Goal: Task Accomplishment & Management: Use online tool/utility

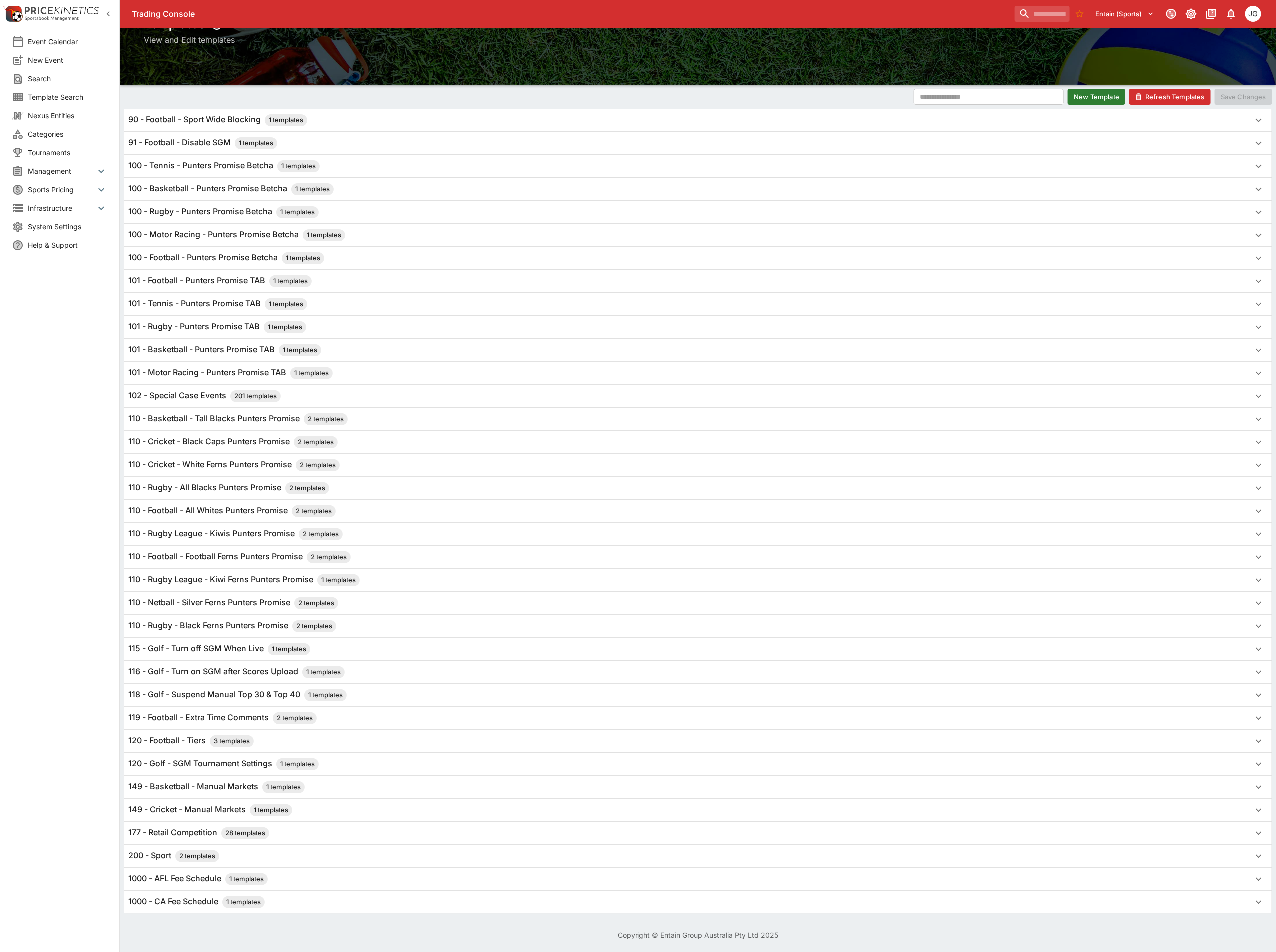
scroll to position [88, 0]
click at [186, 735] on h6 "120 - Football - Tiers 3 templates" at bounding box center [191, 741] width 125 height 12
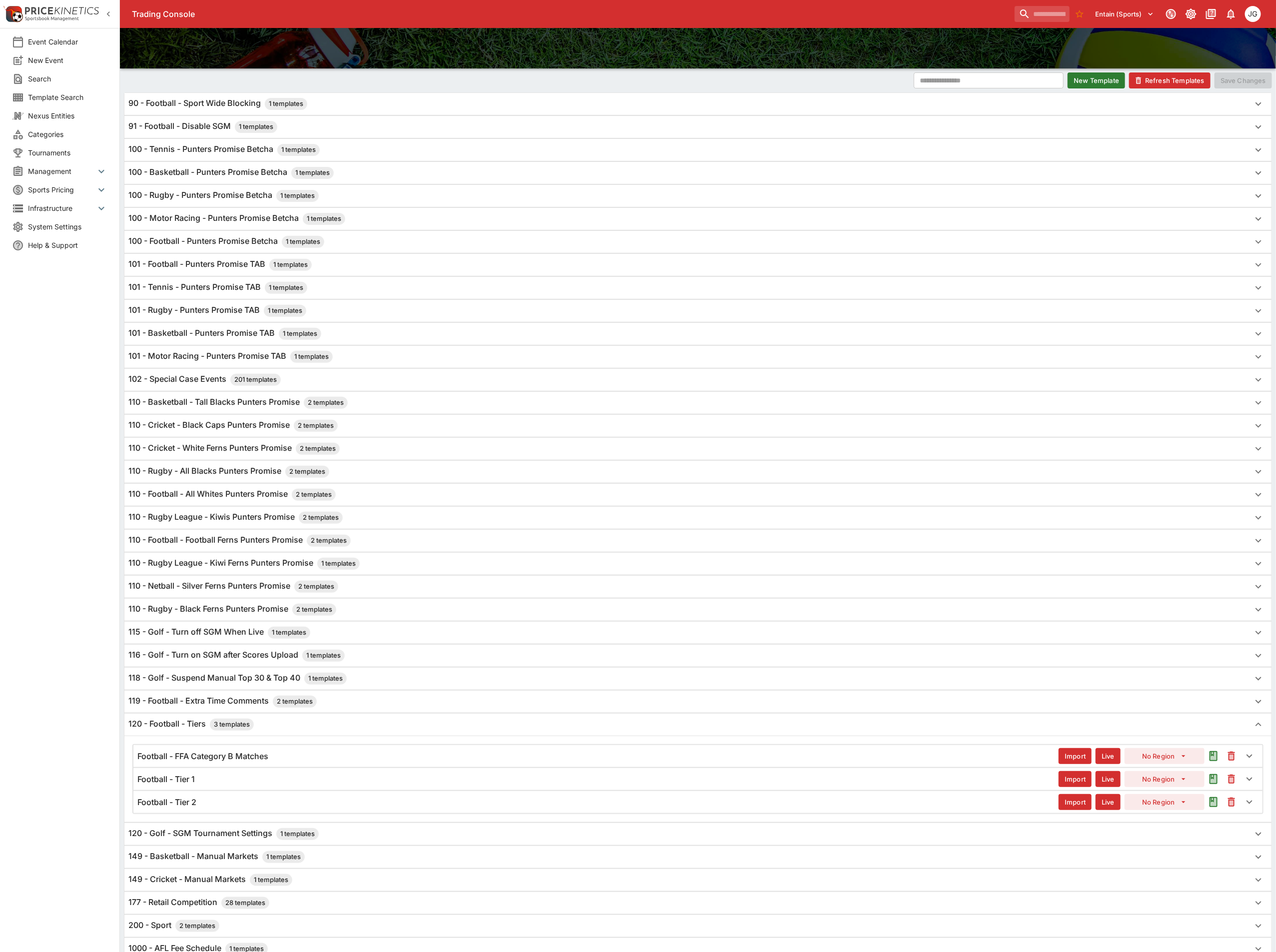
click at [229, 808] on div "Football - Tier 2" at bounding box center [598, 802] width 921 height 11
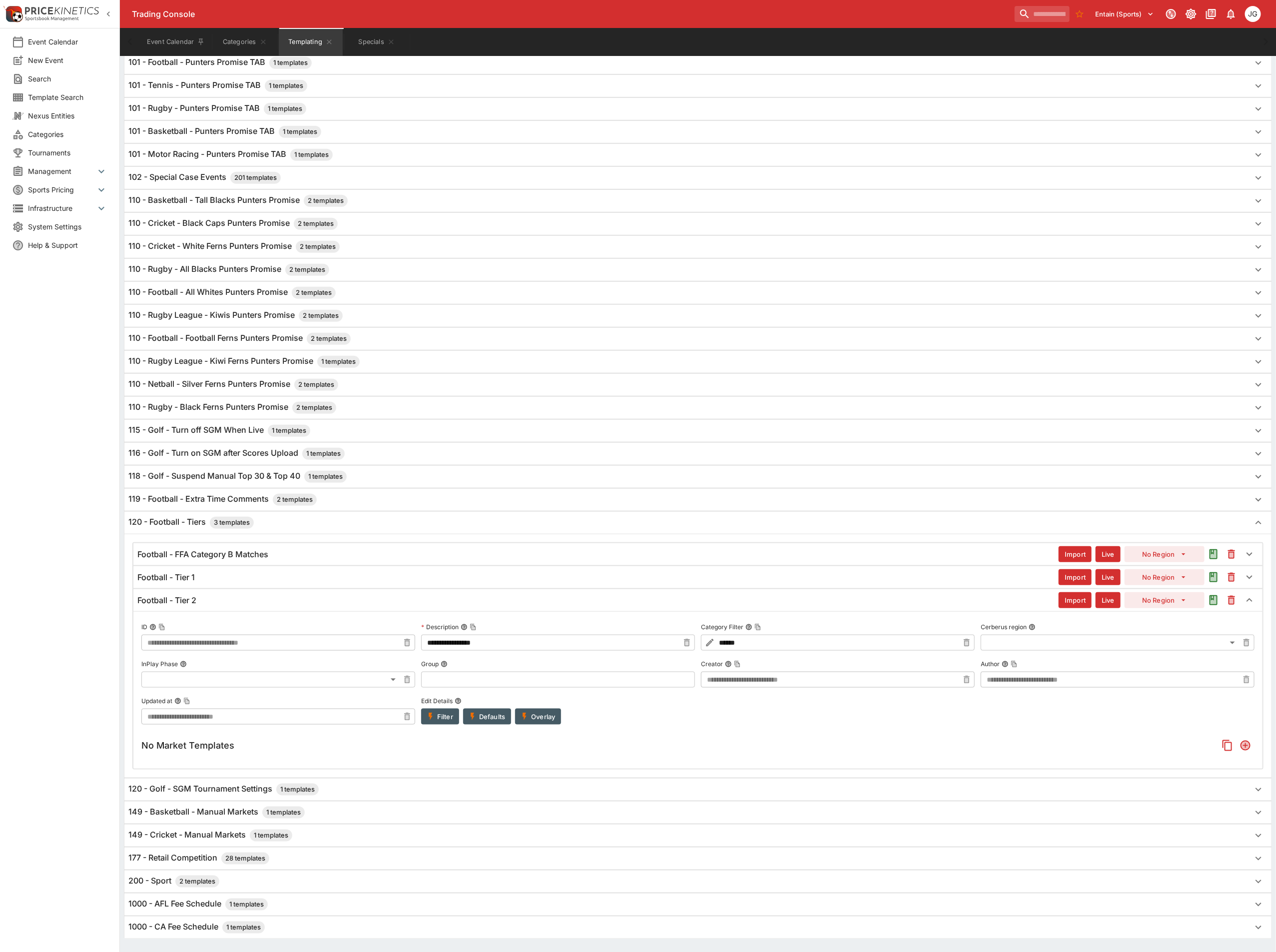
scroll to position [334, 0]
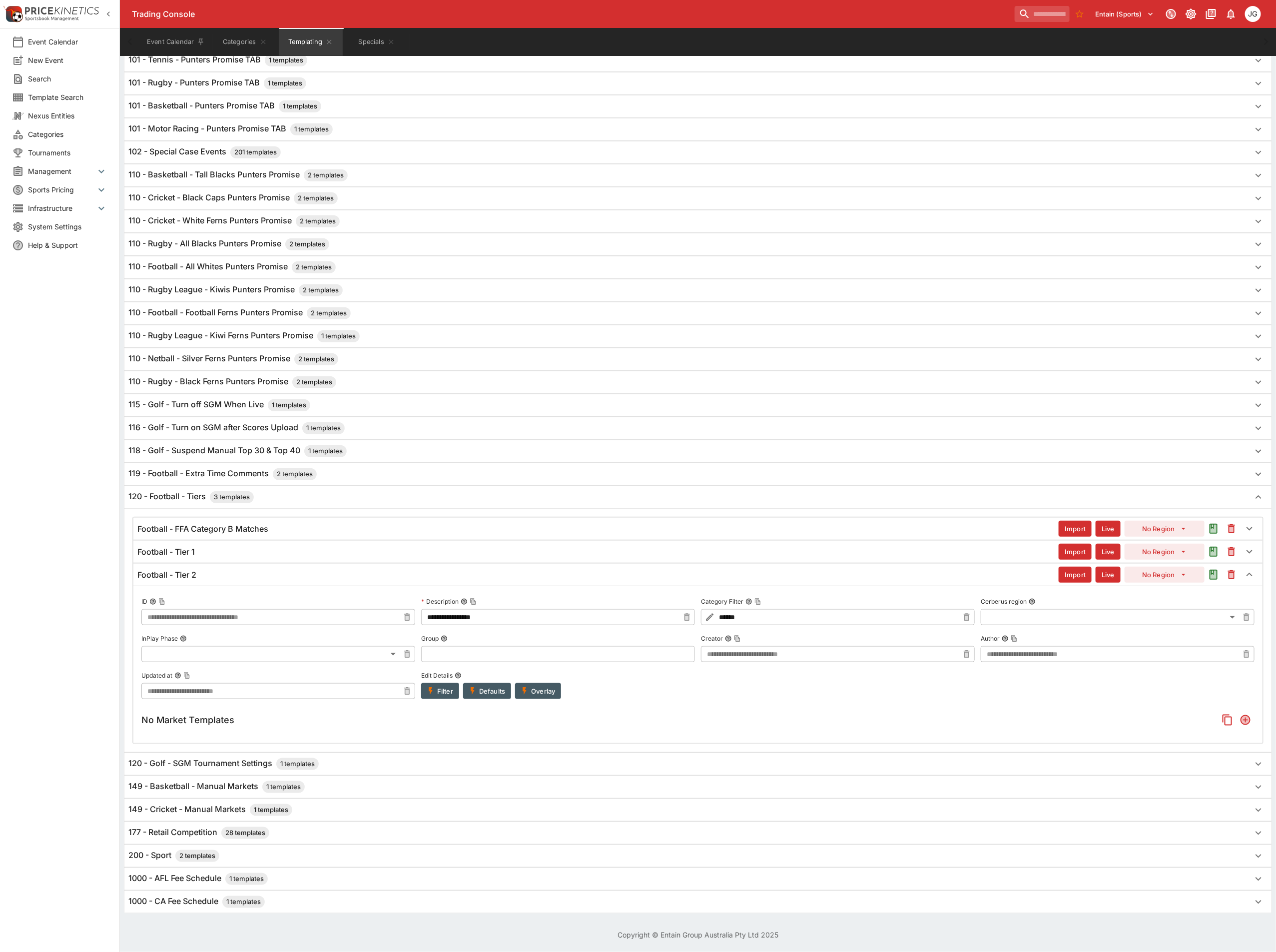
type input "**********"
click at [1248, 716] on icon "Add" at bounding box center [1245, 720] width 8 height 8
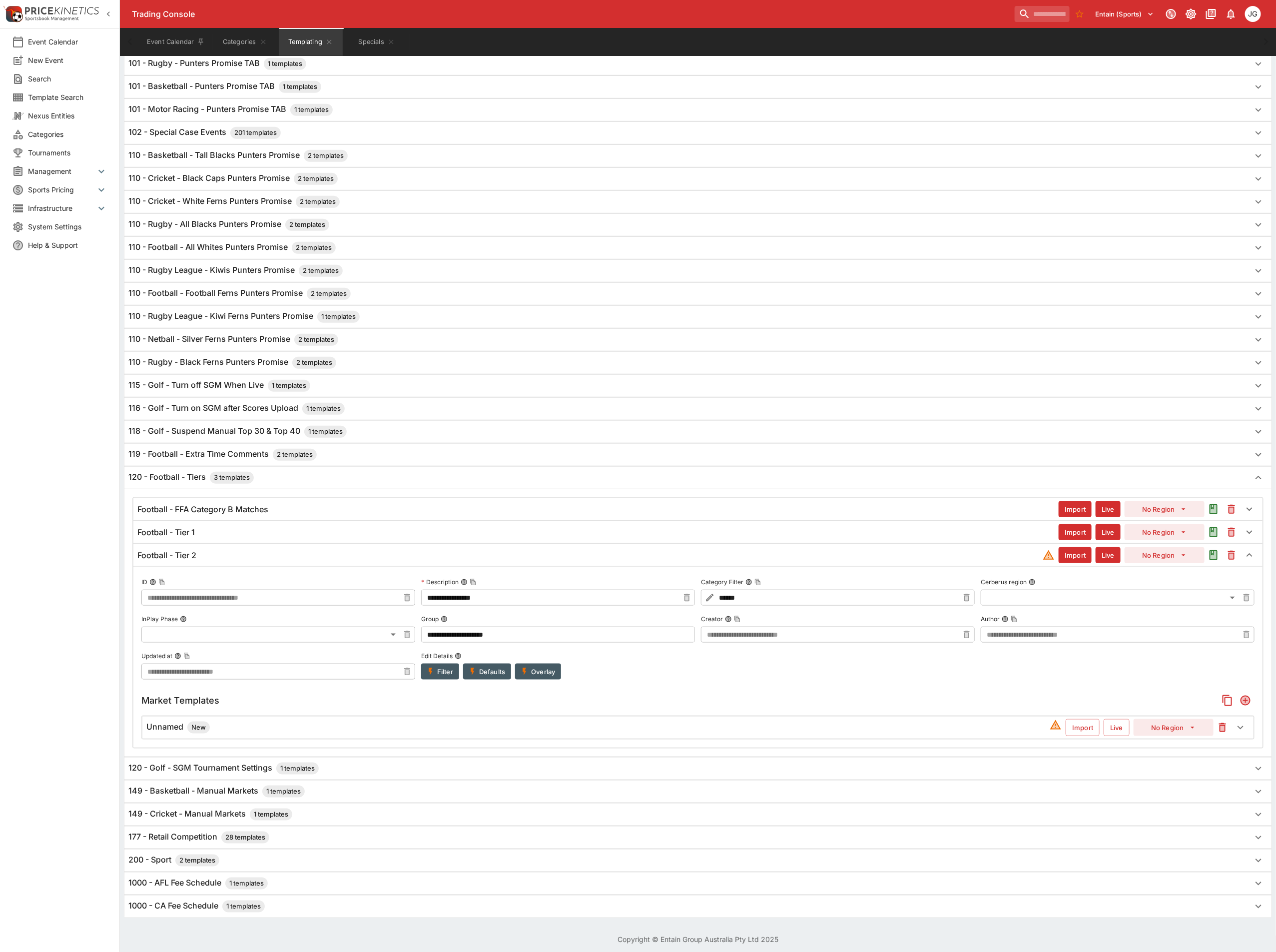
click at [804, 733] on div "Unnamed New Import Live No Region" at bounding box center [698, 727] width 1111 height 22
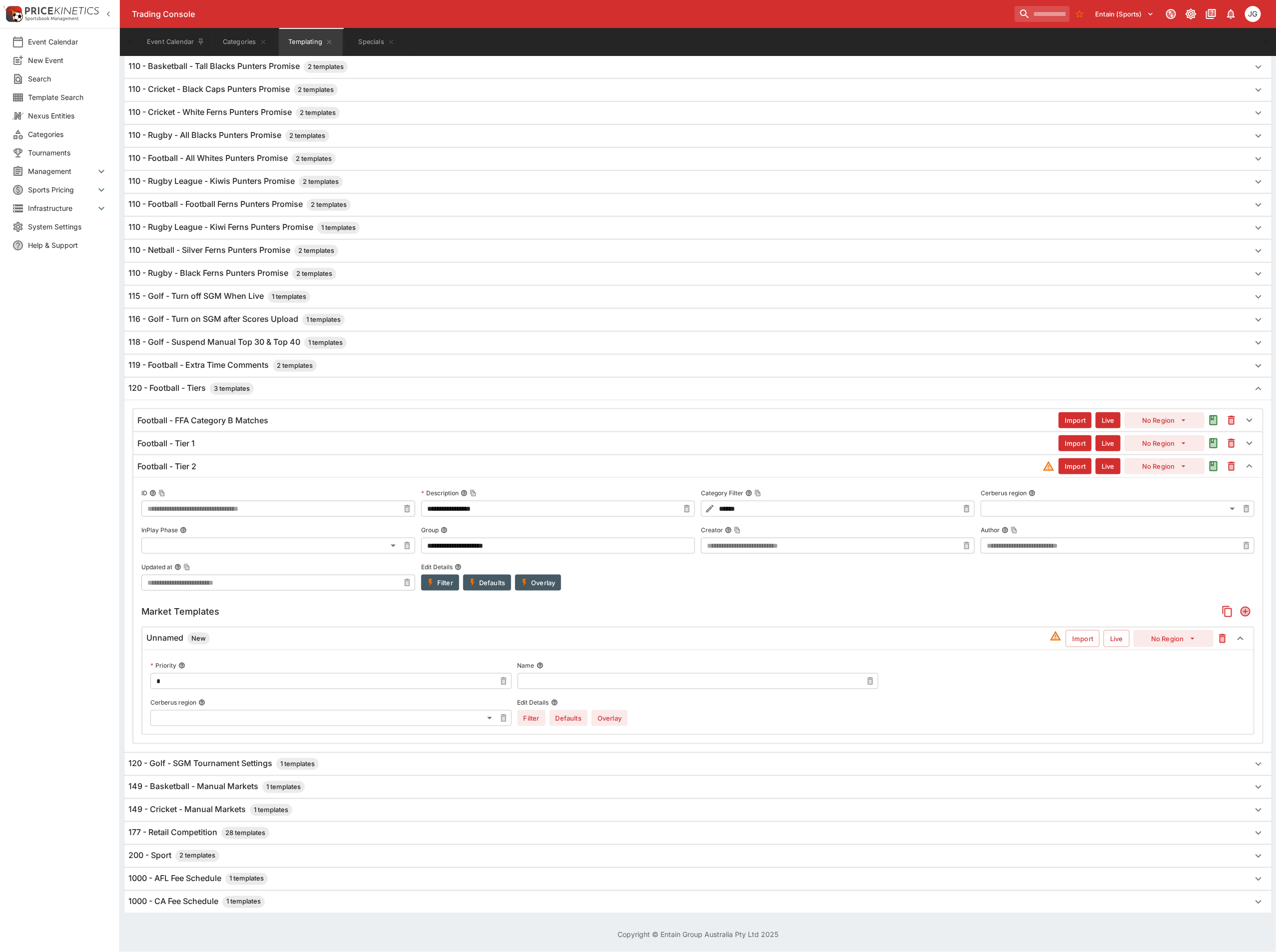
scroll to position [444, 0]
click at [585, 681] on input "text" at bounding box center [690, 681] width 345 height 16
type input "**********"
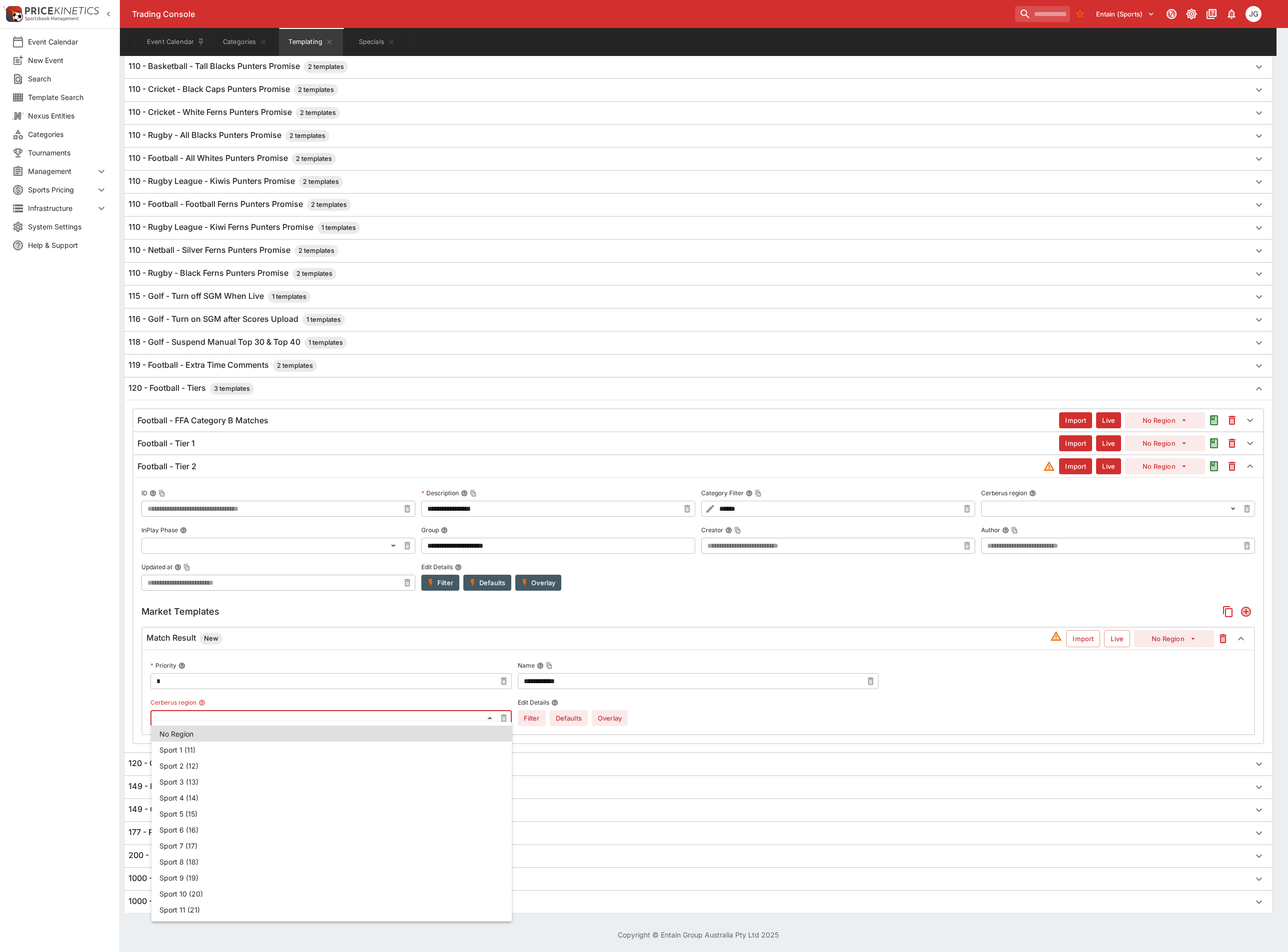
click at [375, 719] on body "Trading Console Entain (Sports) 1 JG Event Calendar New Event Search Template S…" at bounding box center [644, 264] width 1288 height 1375
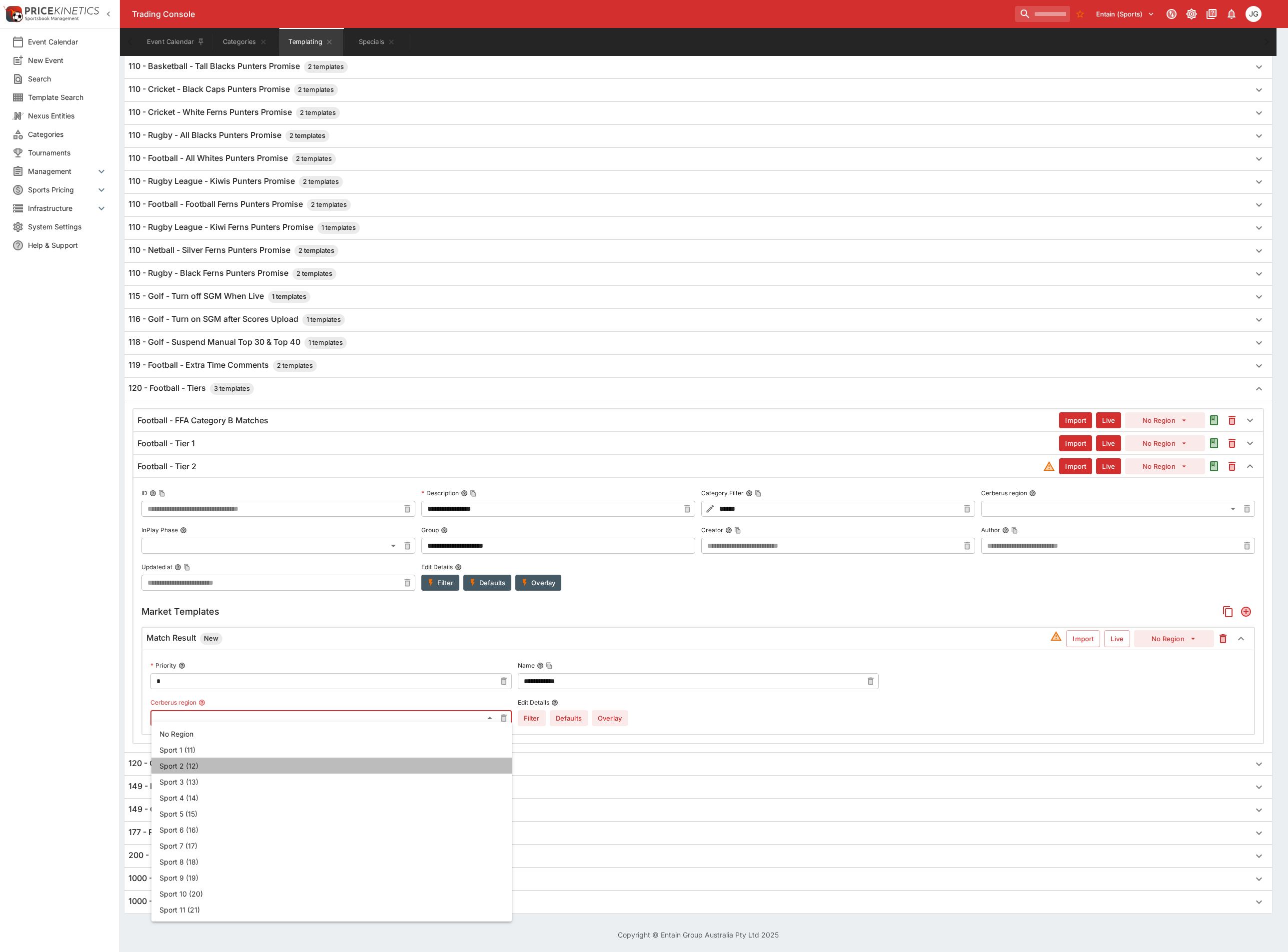
click at [299, 766] on li "Sport 2 (12)" at bounding box center [332, 766] width 360 height 16
type input "**"
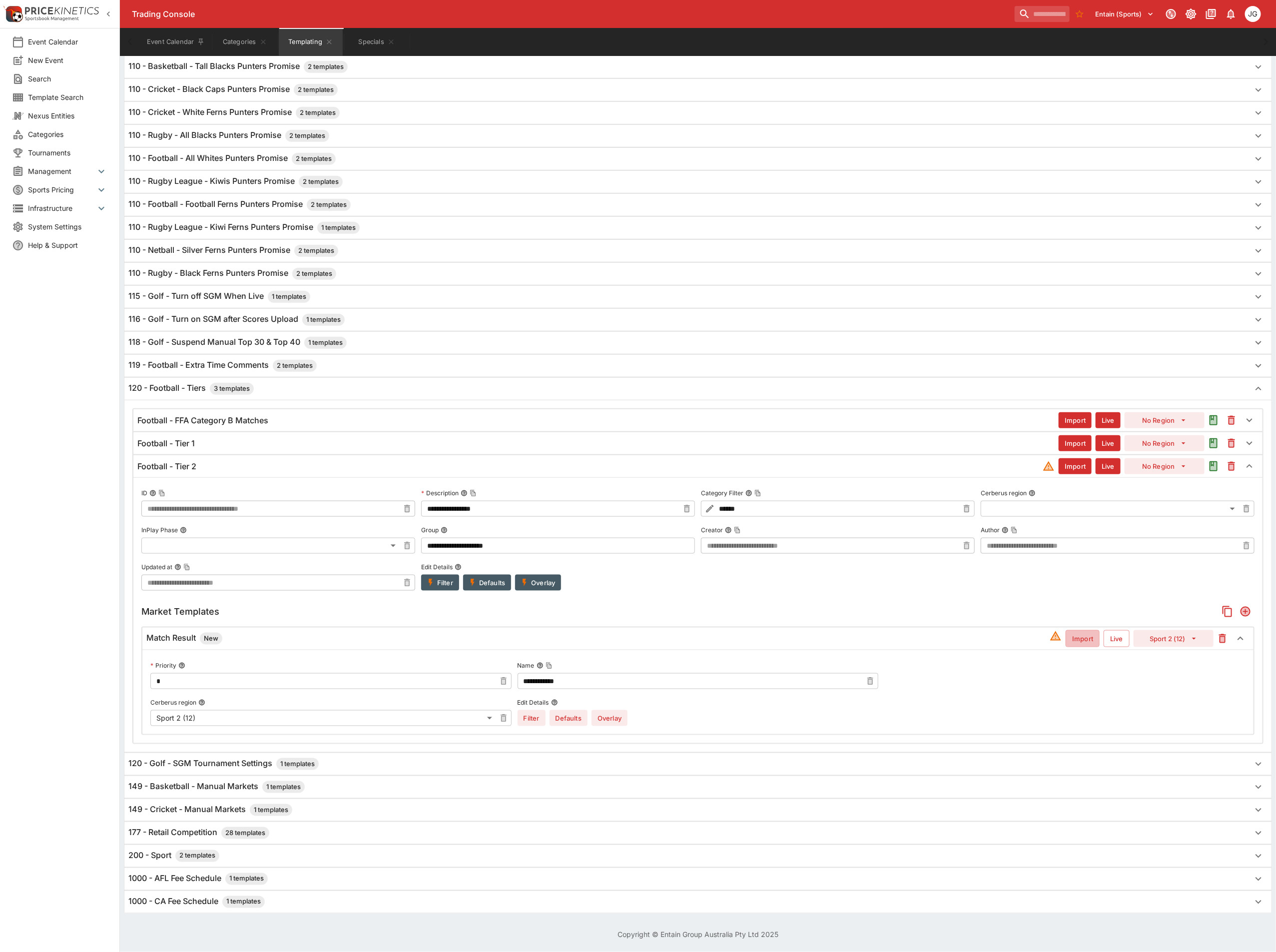
click at [1086, 634] on button "Import" at bounding box center [1083, 639] width 34 height 17
click at [1108, 634] on button "Live" at bounding box center [1117, 639] width 26 height 17
click at [621, 711] on button "Overlay" at bounding box center [610, 718] width 36 height 16
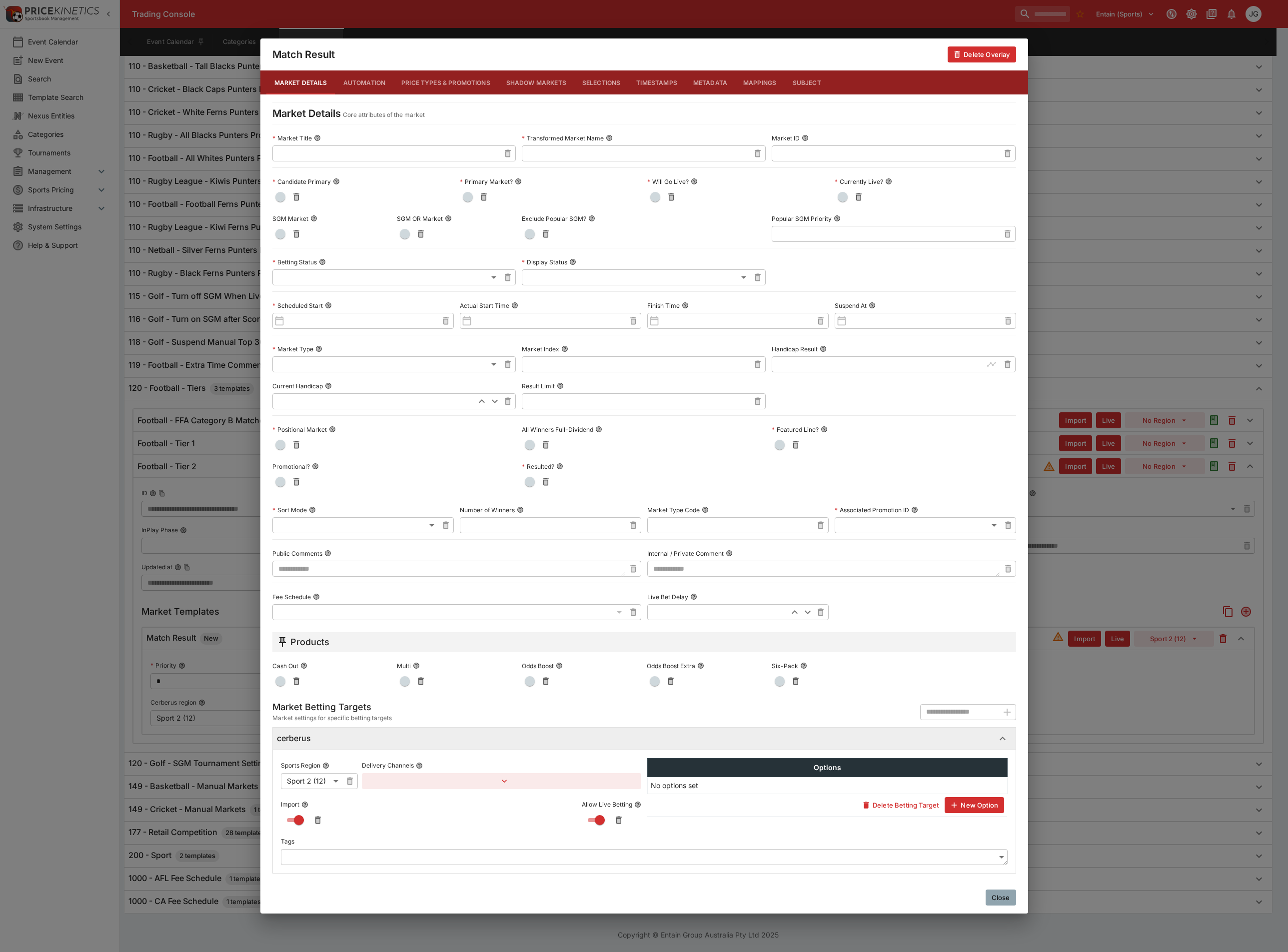
click at [1187, 685] on div "Match Result Delete Overlay Market Details Automation Price Types & Promotions …" at bounding box center [644, 476] width 1288 height 952
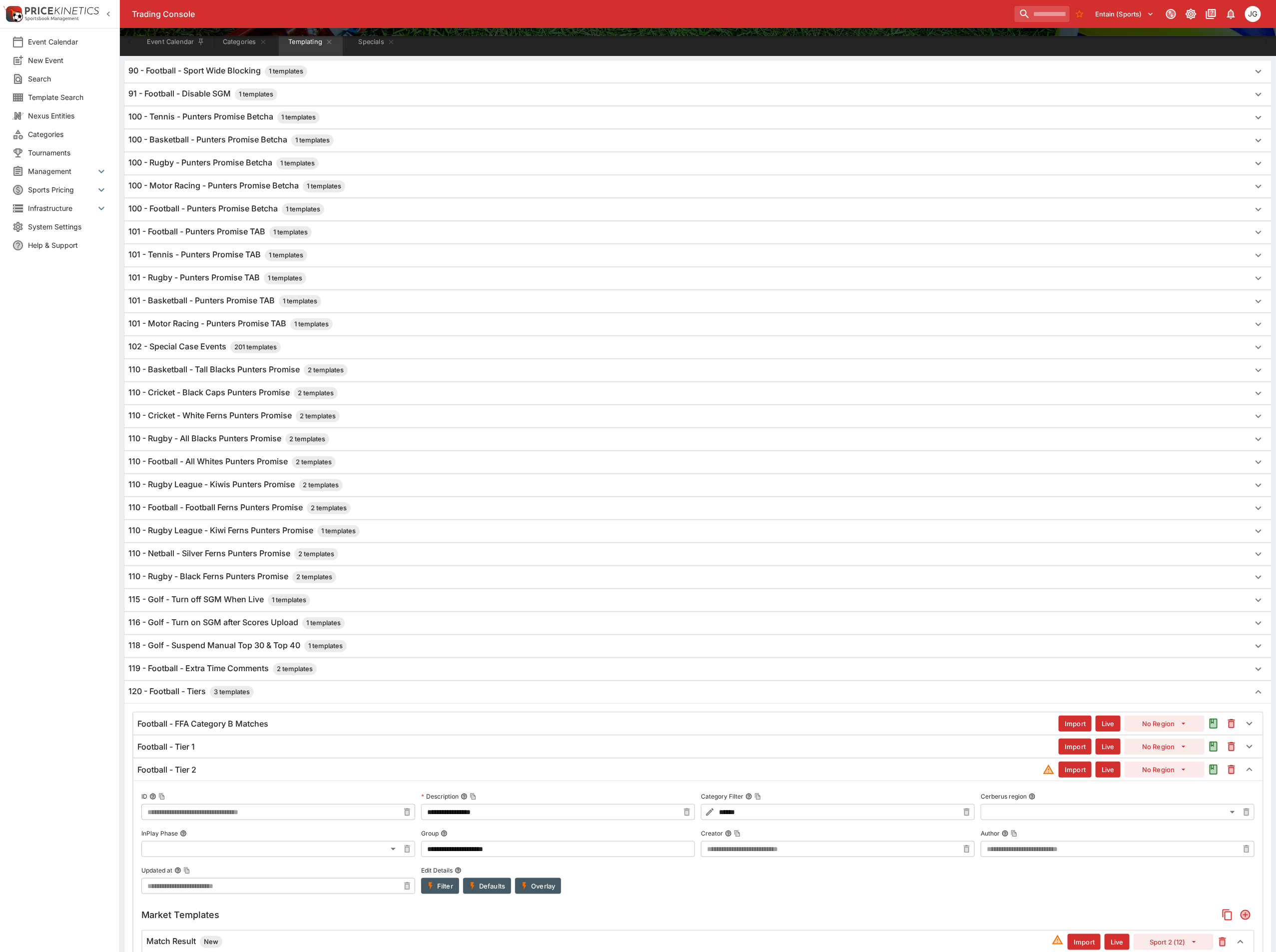
scroll to position [69, 0]
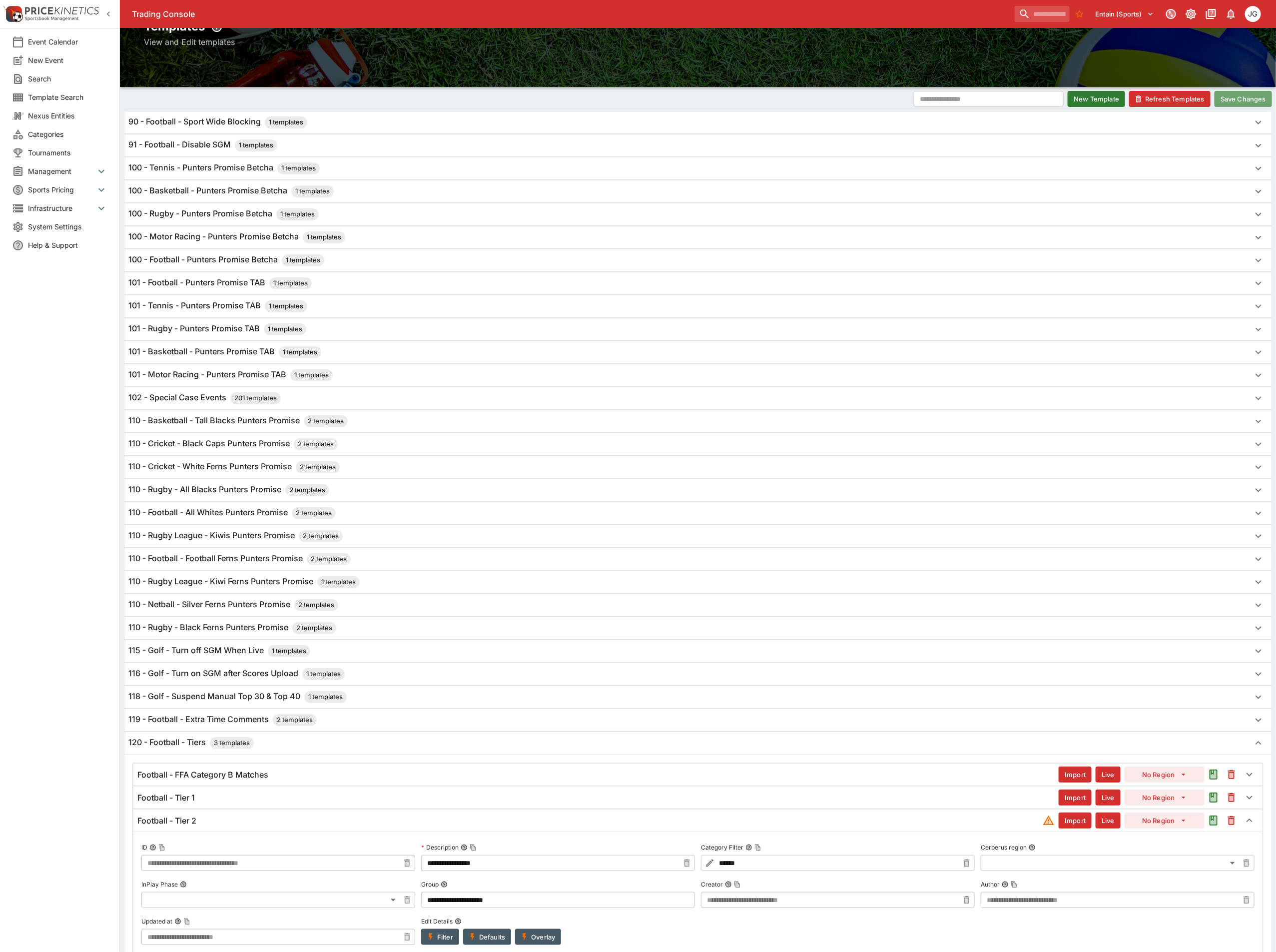
click at [1245, 99] on button "Save Changes" at bounding box center [1243, 99] width 57 height 16
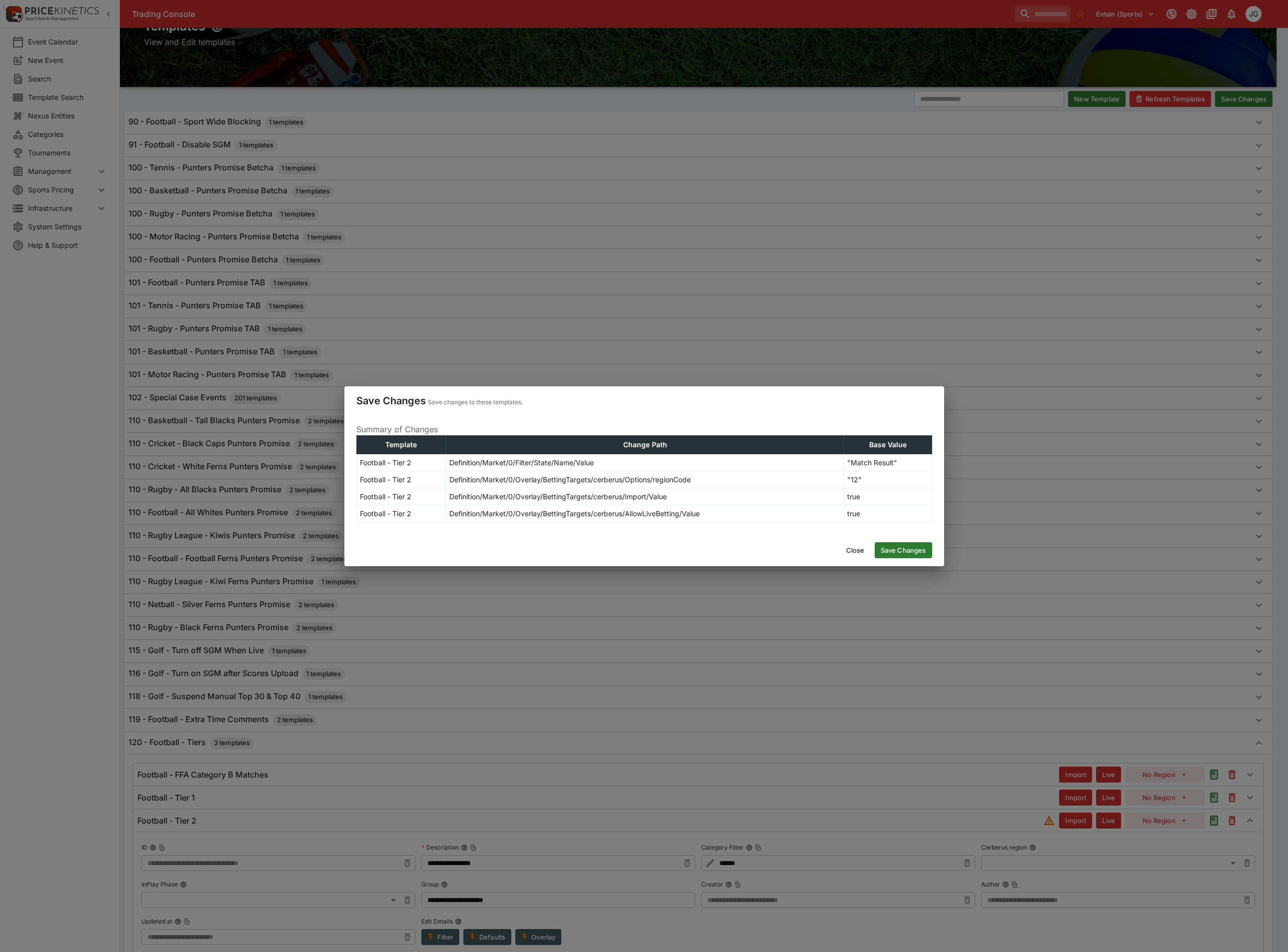
click at [906, 552] on button "Save Changes" at bounding box center [903, 550] width 57 height 16
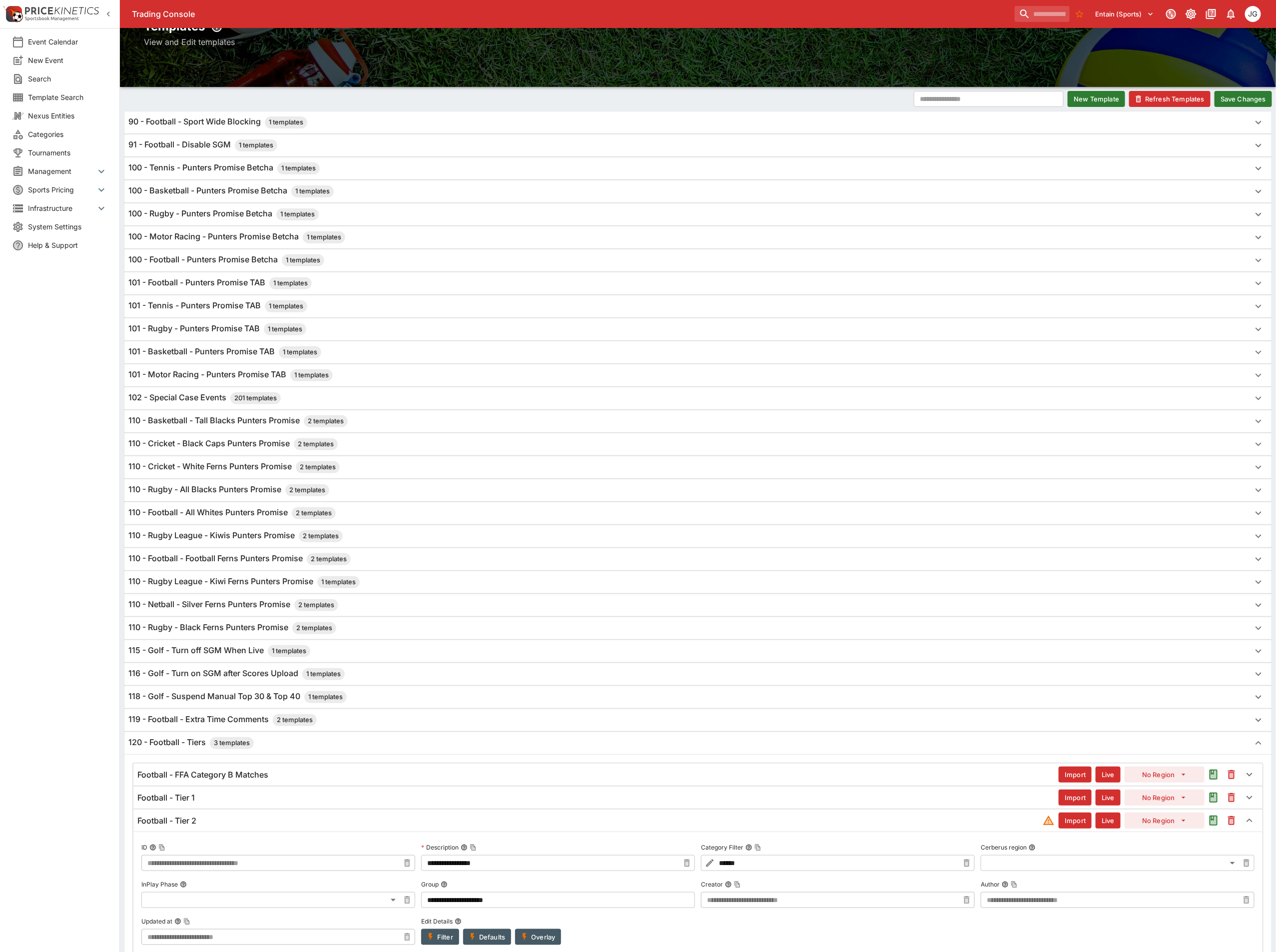
scroll to position [0, 0]
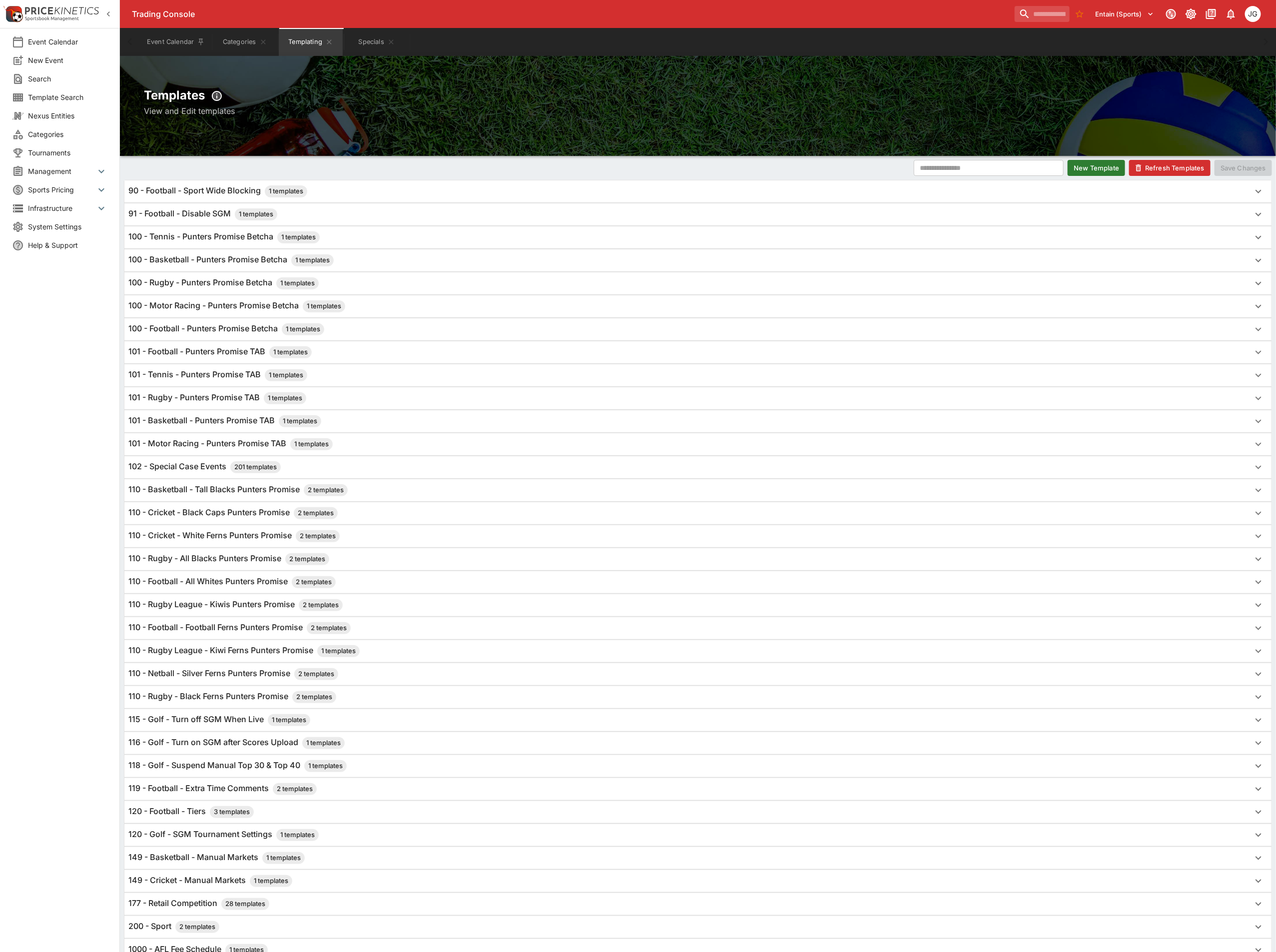
click at [1176, 172] on button "Refresh Templates" at bounding box center [1169, 168] width 81 height 16
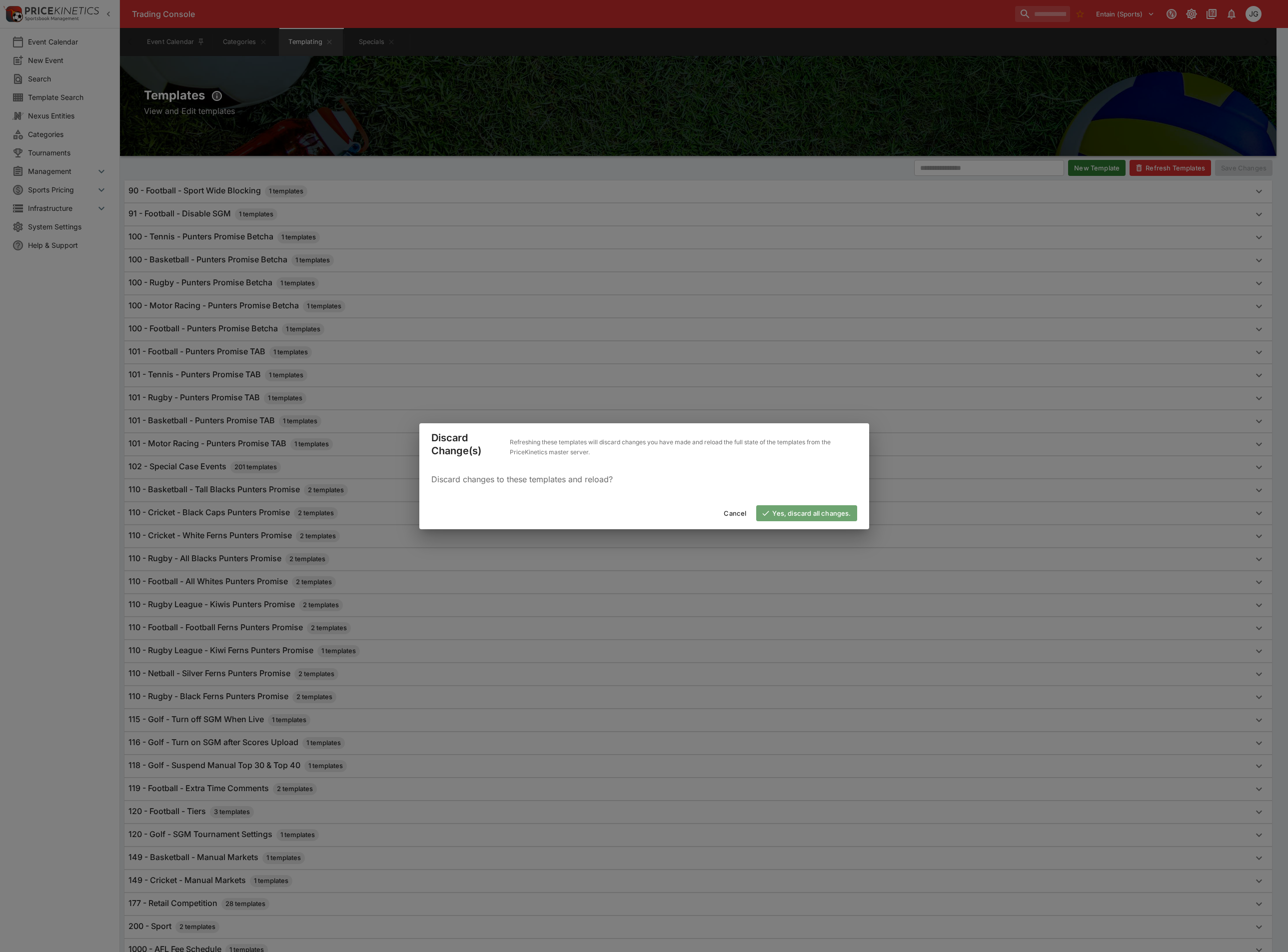
click at [802, 512] on button "Yes, discard all changes." at bounding box center [806, 513] width 100 height 16
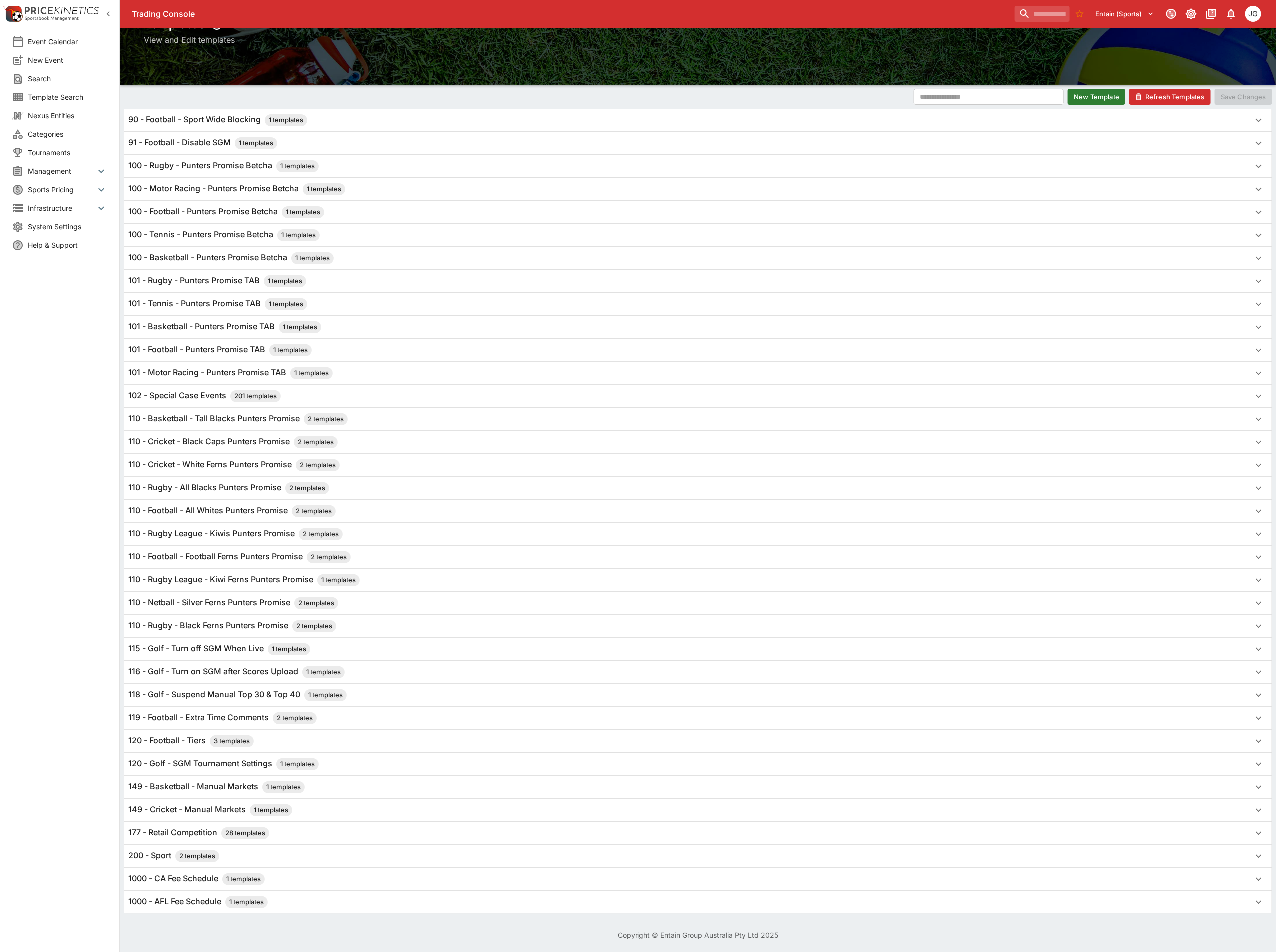
scroll to position [88, 0]
click at [159, 735] on h6 "120 - Football - Tiers 3 templates" at bounding box center [191, 741] width 125 height 12
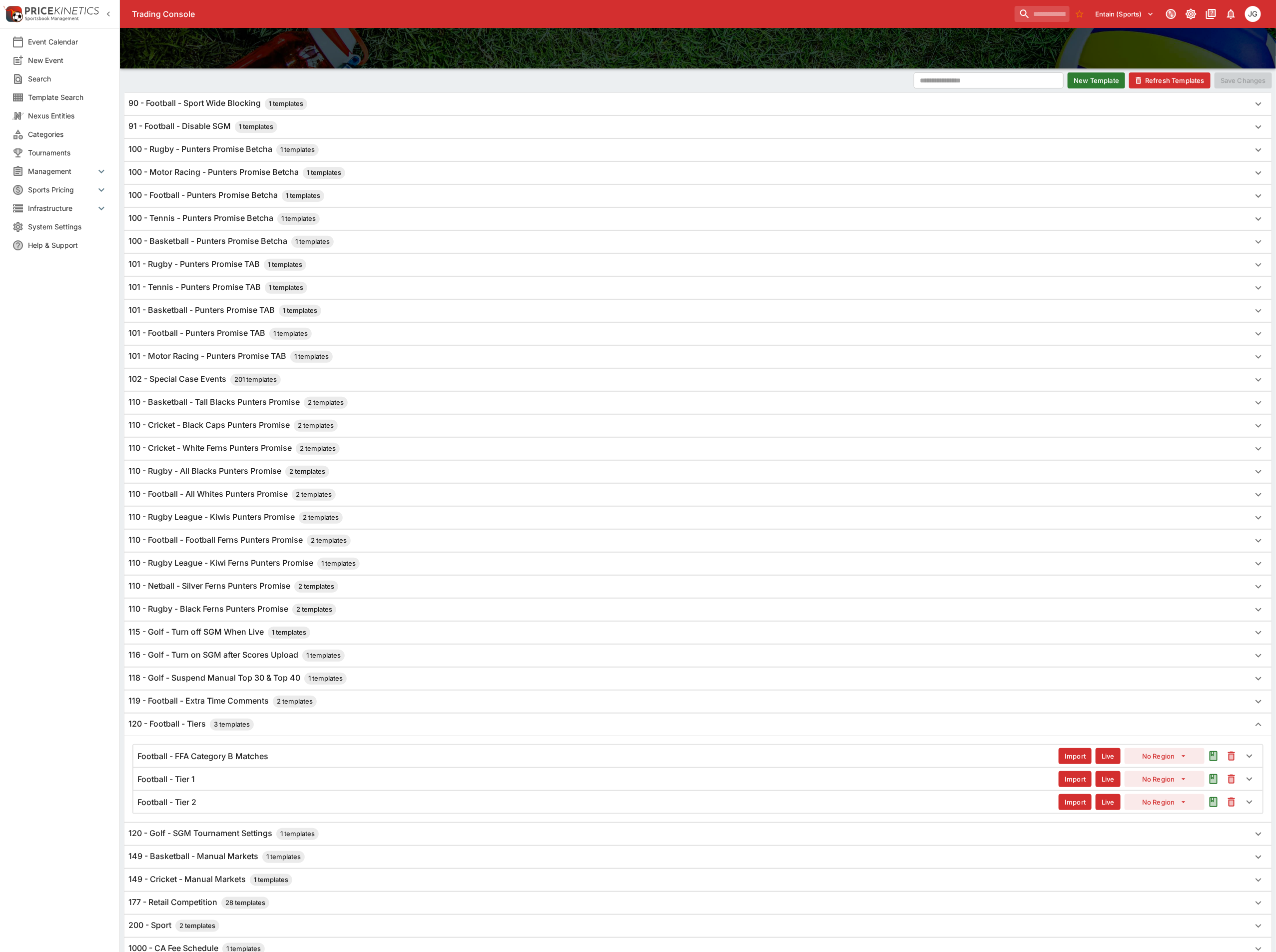
click at [268, 808] on div "Football - Tier 2" at bounding box center [598, 802] width 921 height 11
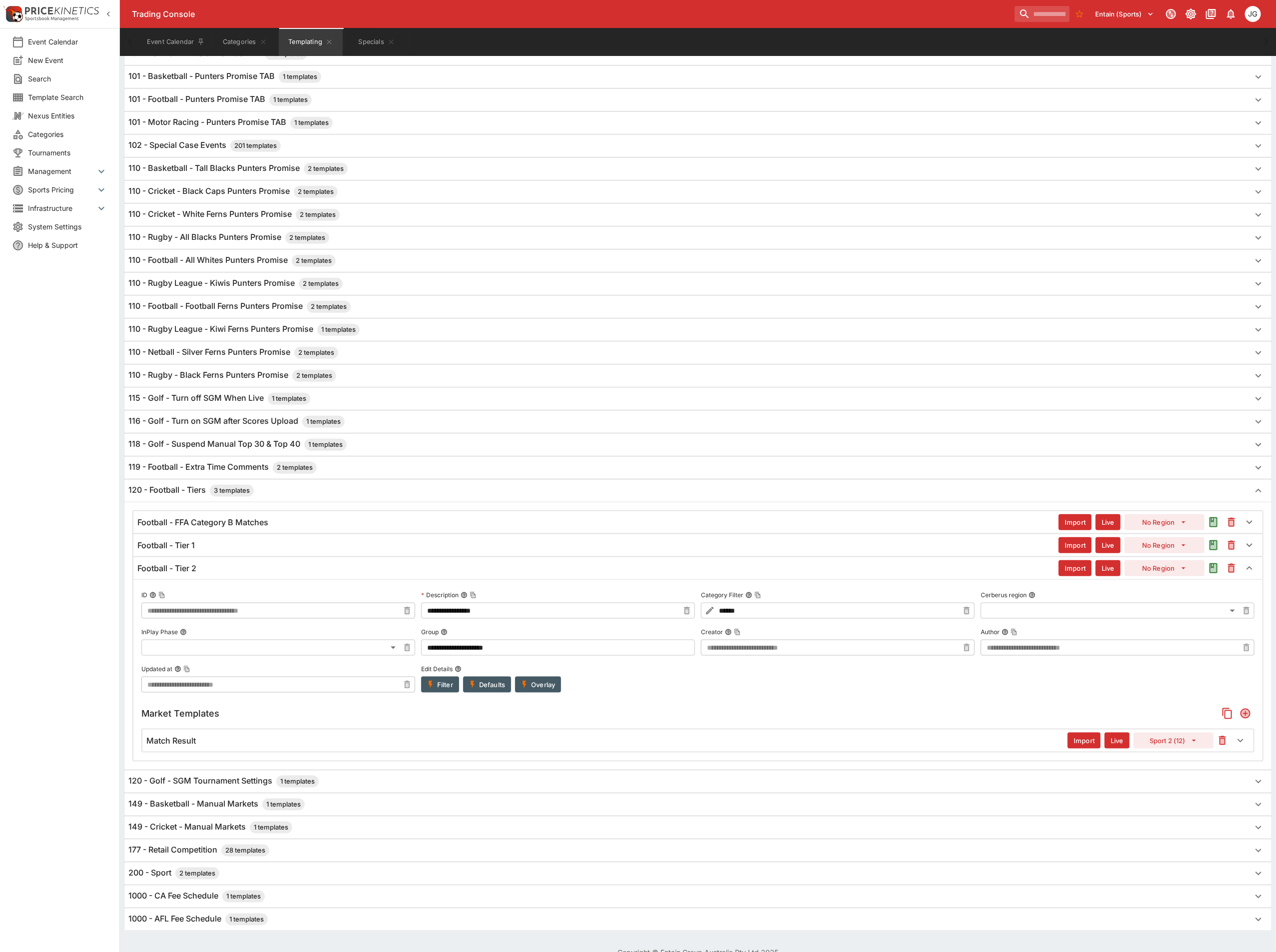
scroll to position [359, 0]
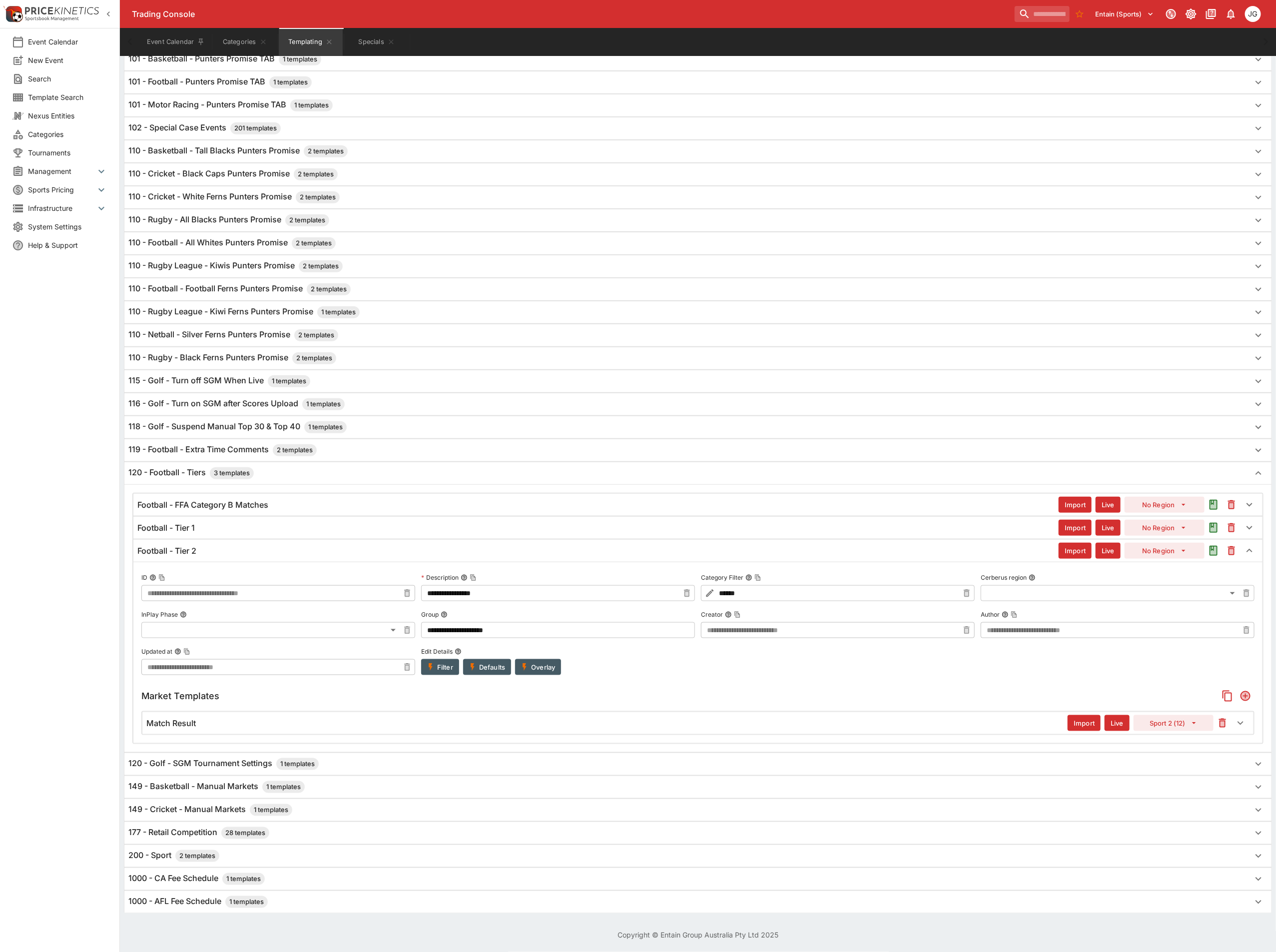
click at [601, 718] on div "Match Result" at bounding box center [607, 723] width 921 height 11
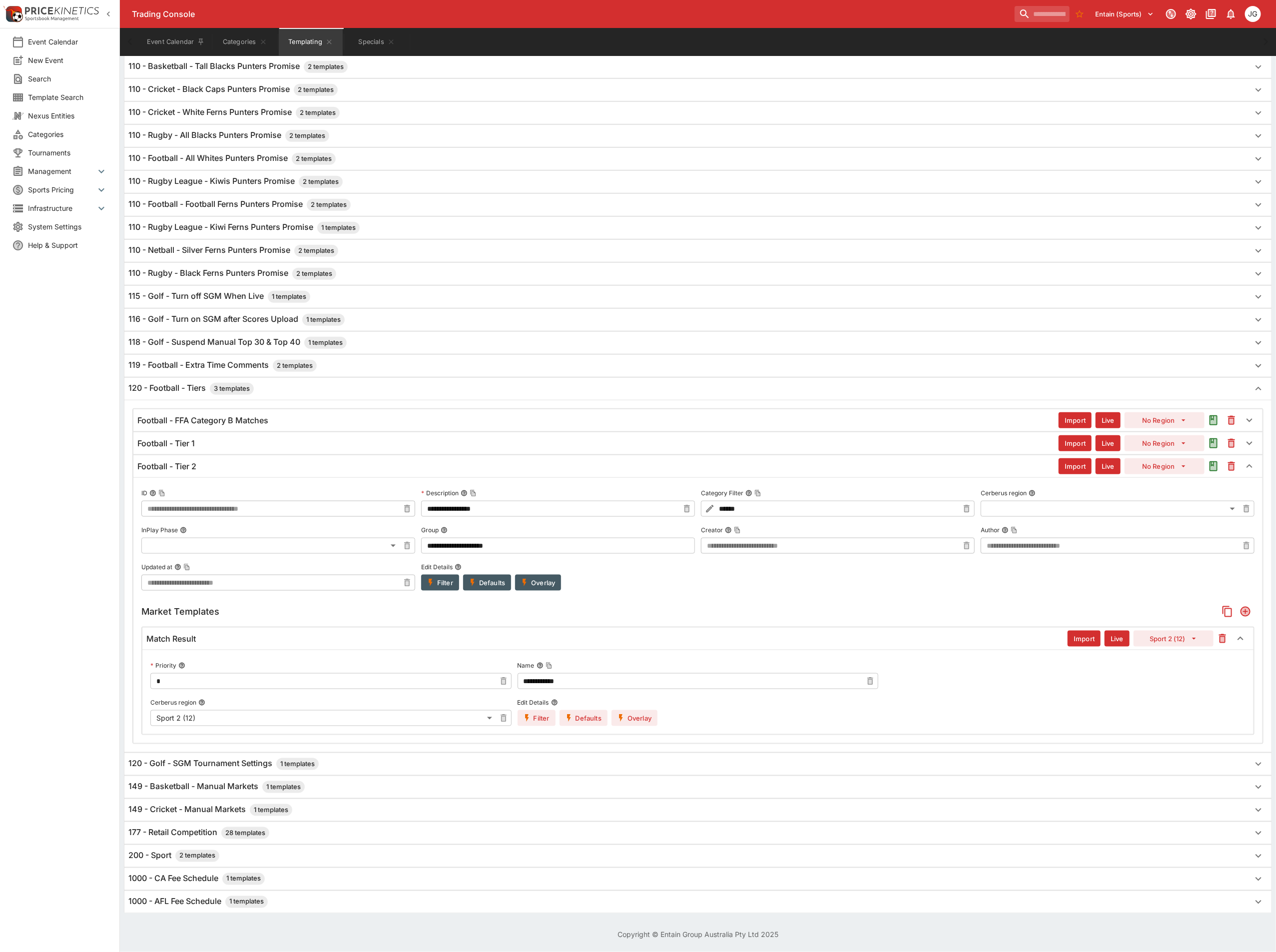
scroll to position [444, 0]
click at [1243, 608] on icon "Add" at bounding box center [1245, 611] width 8 height 8
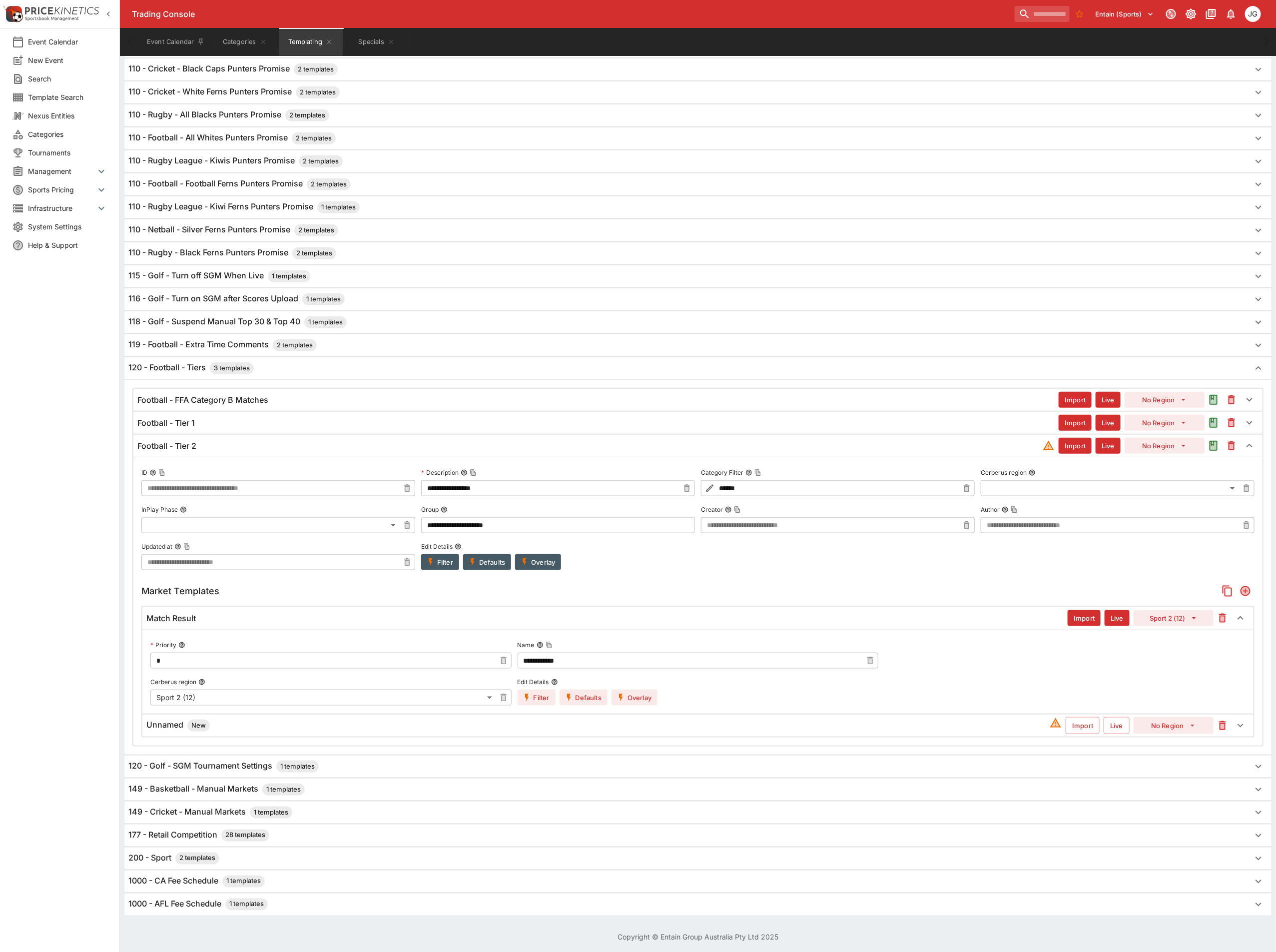
click at [659, 732] on div "Unnamed New" at bounding box center [598, 725] width 903 height 12
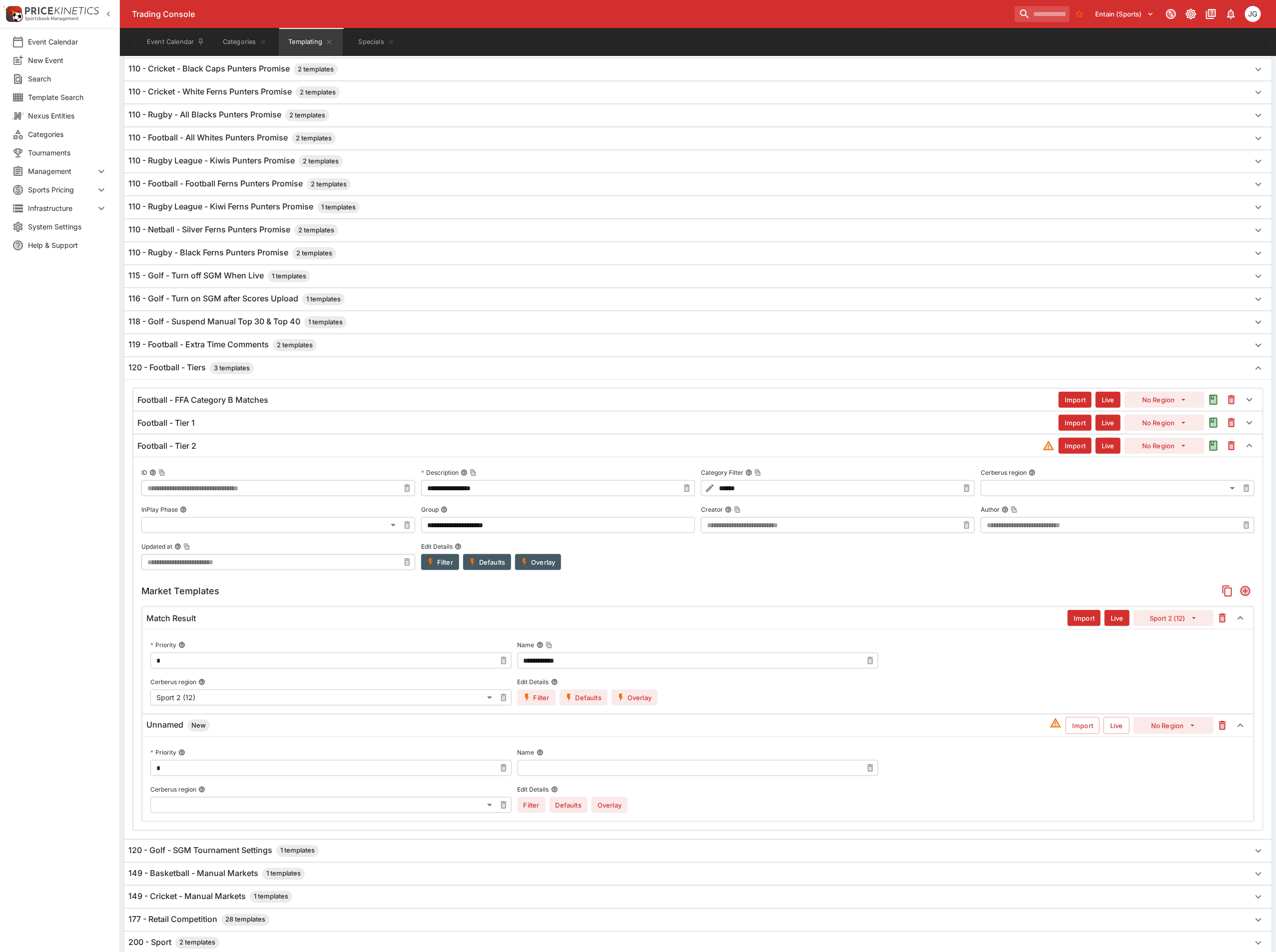
click at [642, 776] on input "text" at bounding box center [690, 768] width 345 height 16
type input "**********"
click at [264, 797] on label "Cerberus region" at bounding box center [331, 789] width 361 height 15
click at [206, 793] on button "Cerberus region" at bounding box center [201, 789] width 7 height 7
click at [268, 820] on body "Trading Console Entain (Sports) 1 JG Event Calendar New Event Search Template S…" at bounding box center [638, 298] width 1276 height 1482
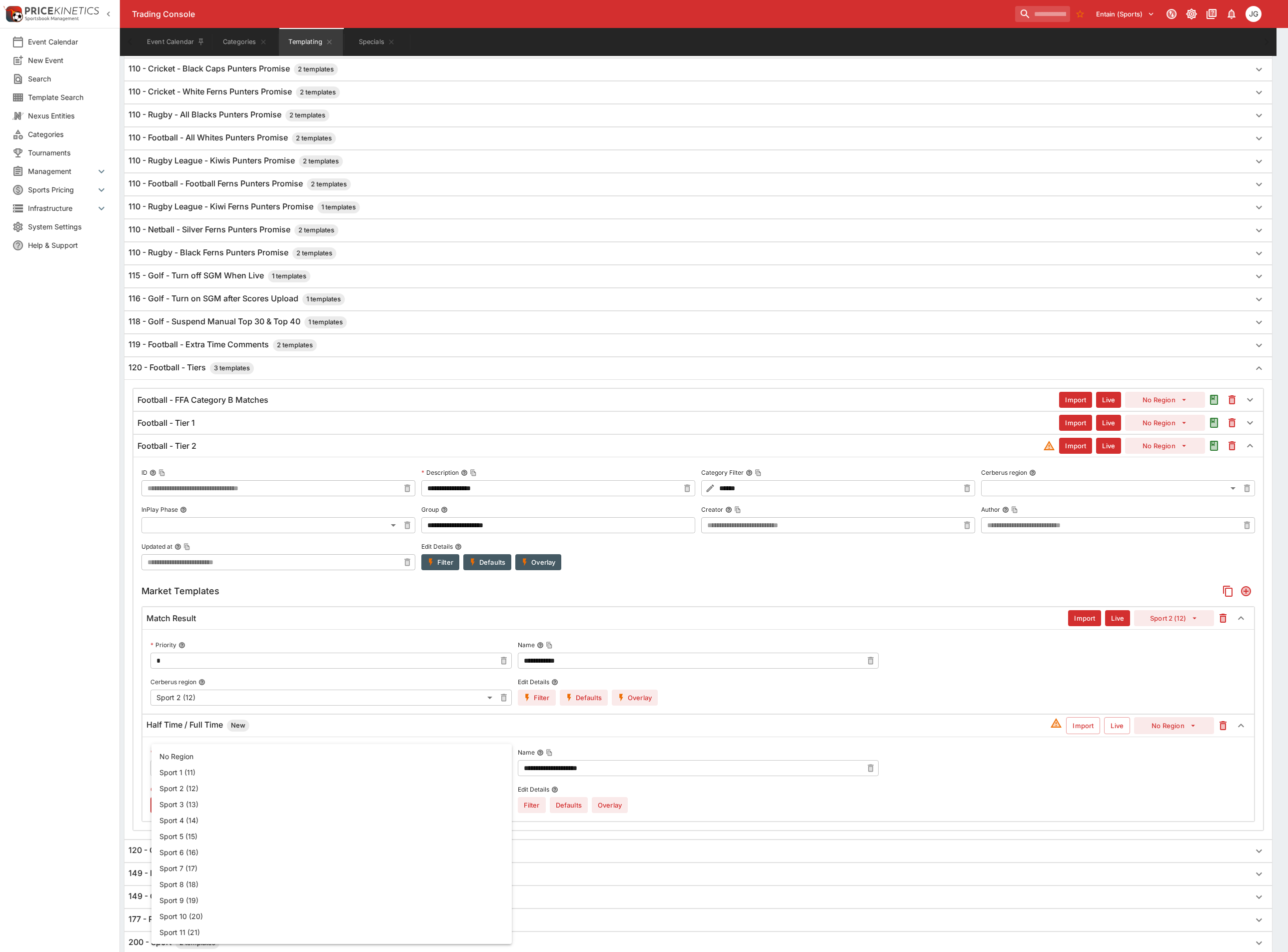
click at [258, 771] on li "Sport 1 (11)" at bounding box center [332, 772] width 360 height 16
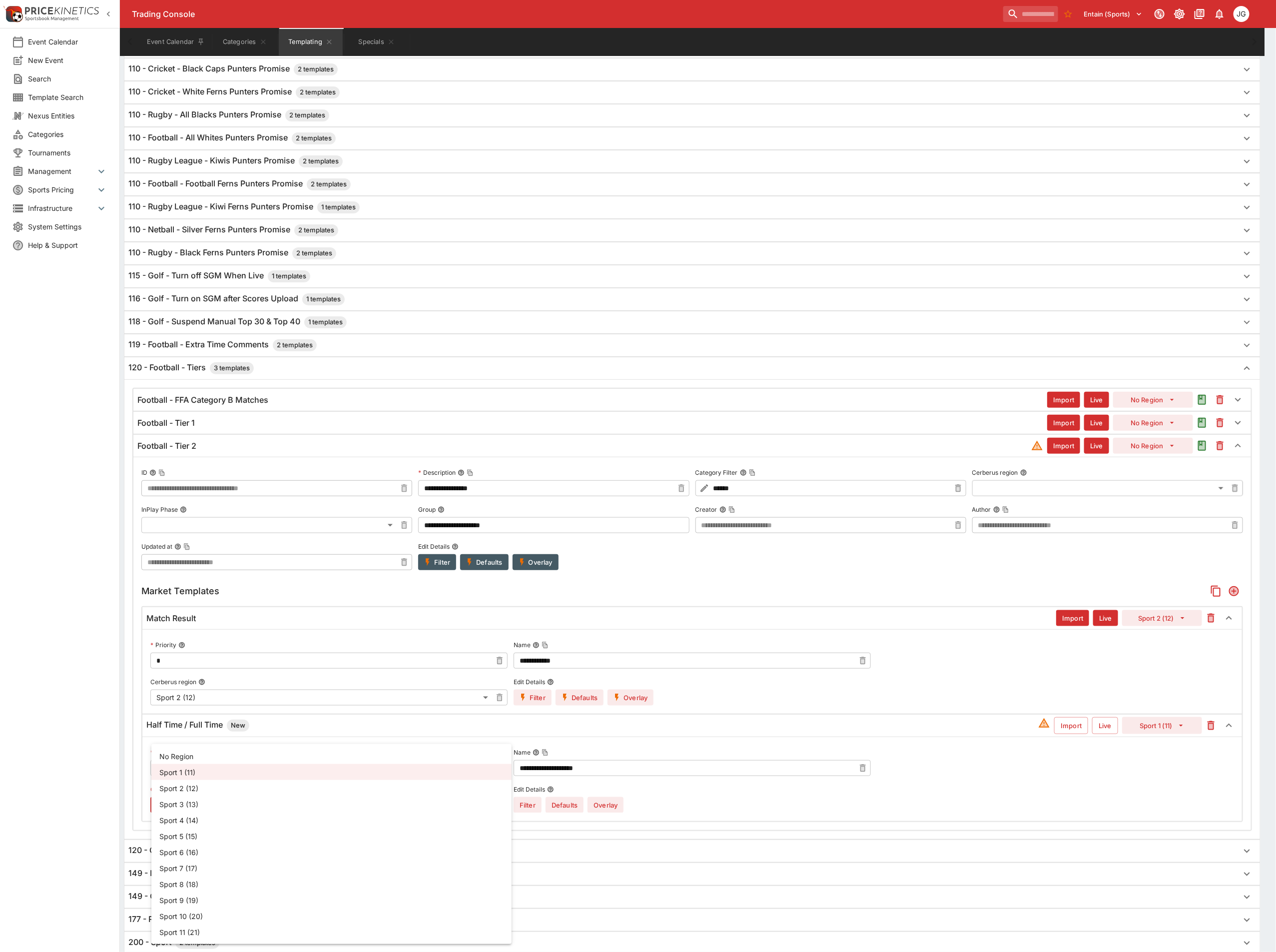
click at [227, 827] on body "Trading Console Entain (Sports) 1 JG Event Calendar New Event Search Template S…" at bounding box center [638, 298] width 1276 height 1482
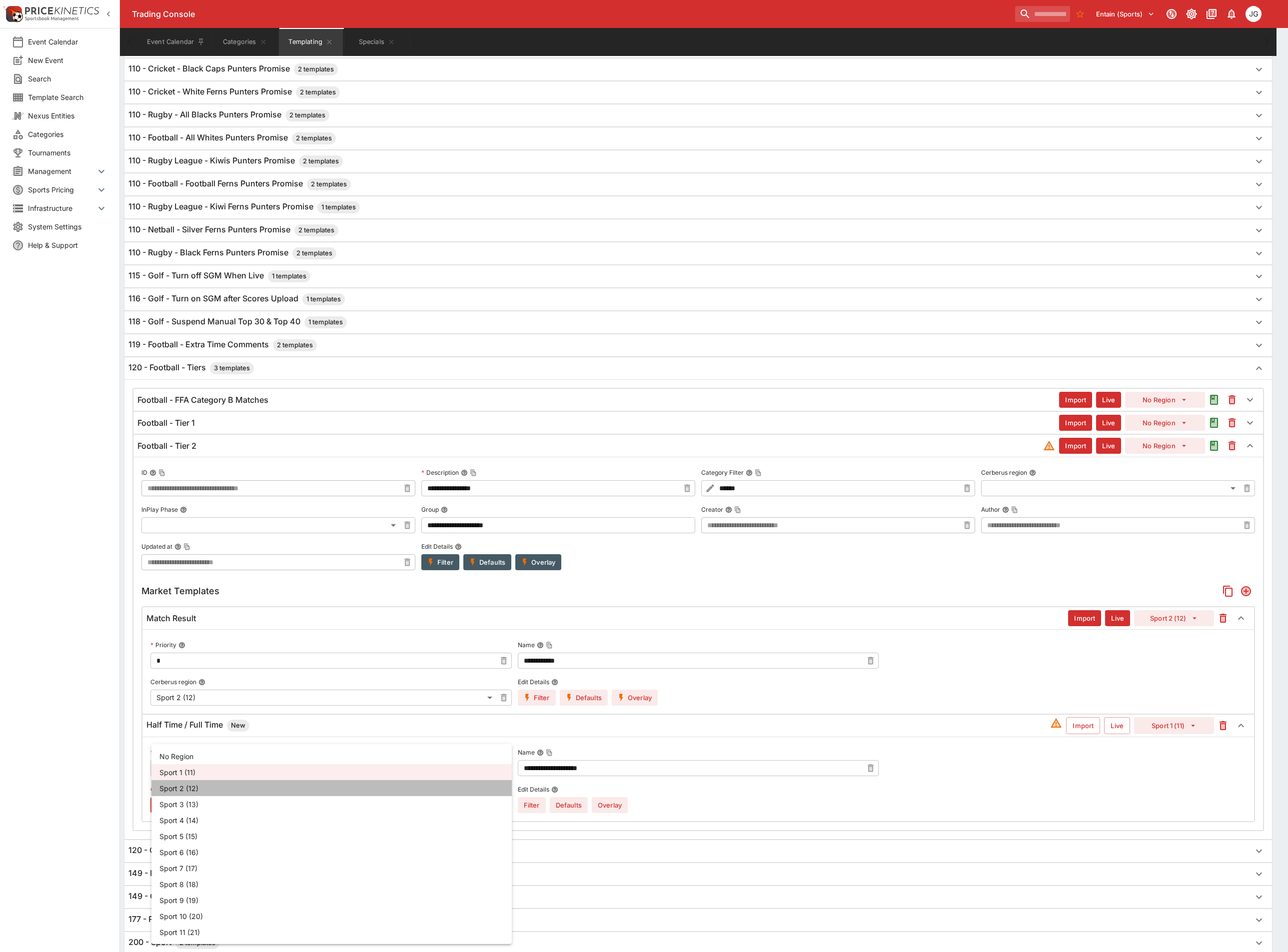
click at [230, 788] on li "Sport 2 (12)" at bounding box center [332, 788] width 360 height 16
type input "**"
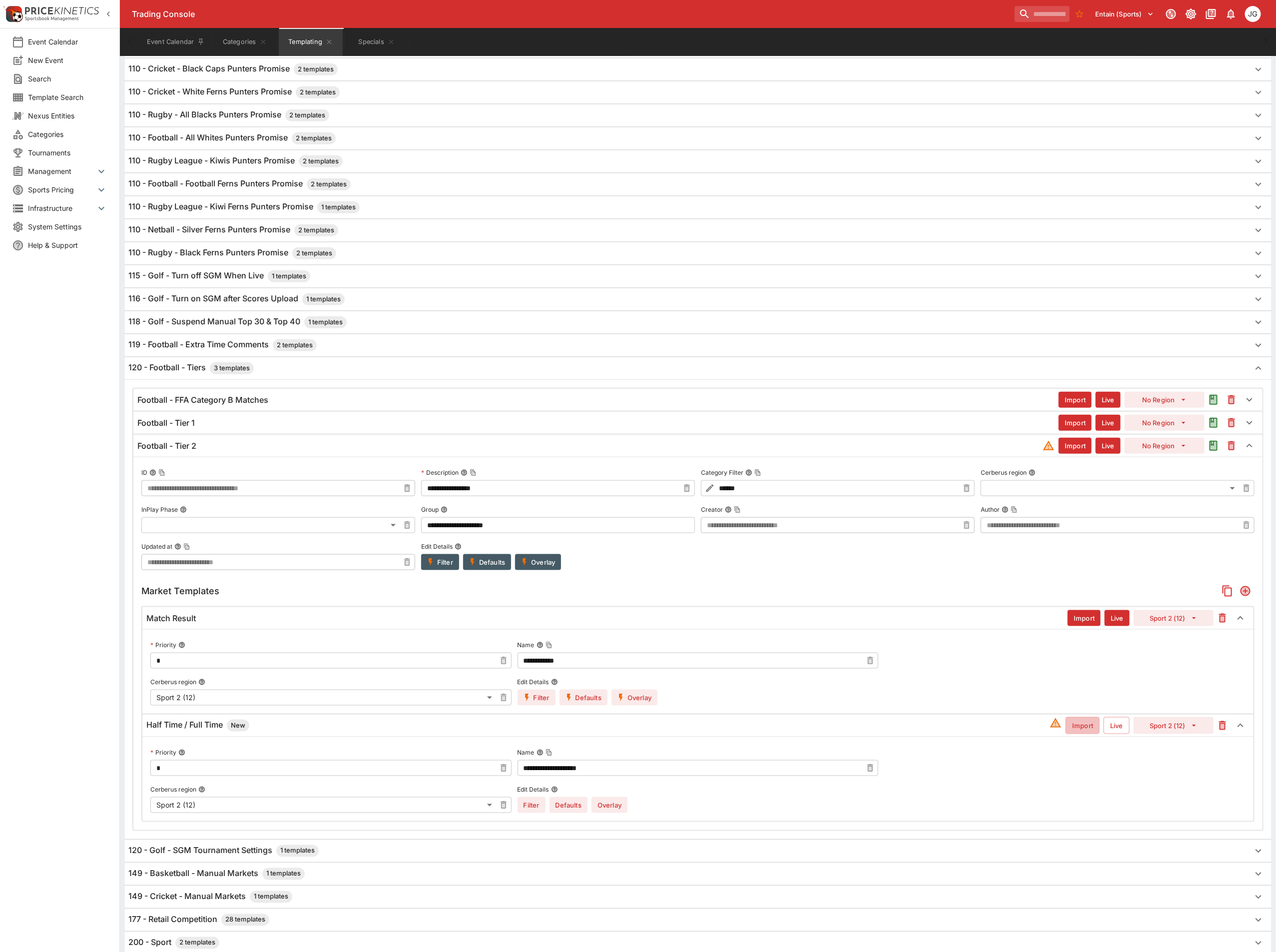
click at [1087, 734] on button "Import" at bounding box center [1083, 726] width 34 height 17
click at [1121, 734] on button "Live" at bounding box center [1117, 726] width 26 height 17
click at [1250, 597] on icon "Add" at bounding box center [1245, 591] width 12 height 12
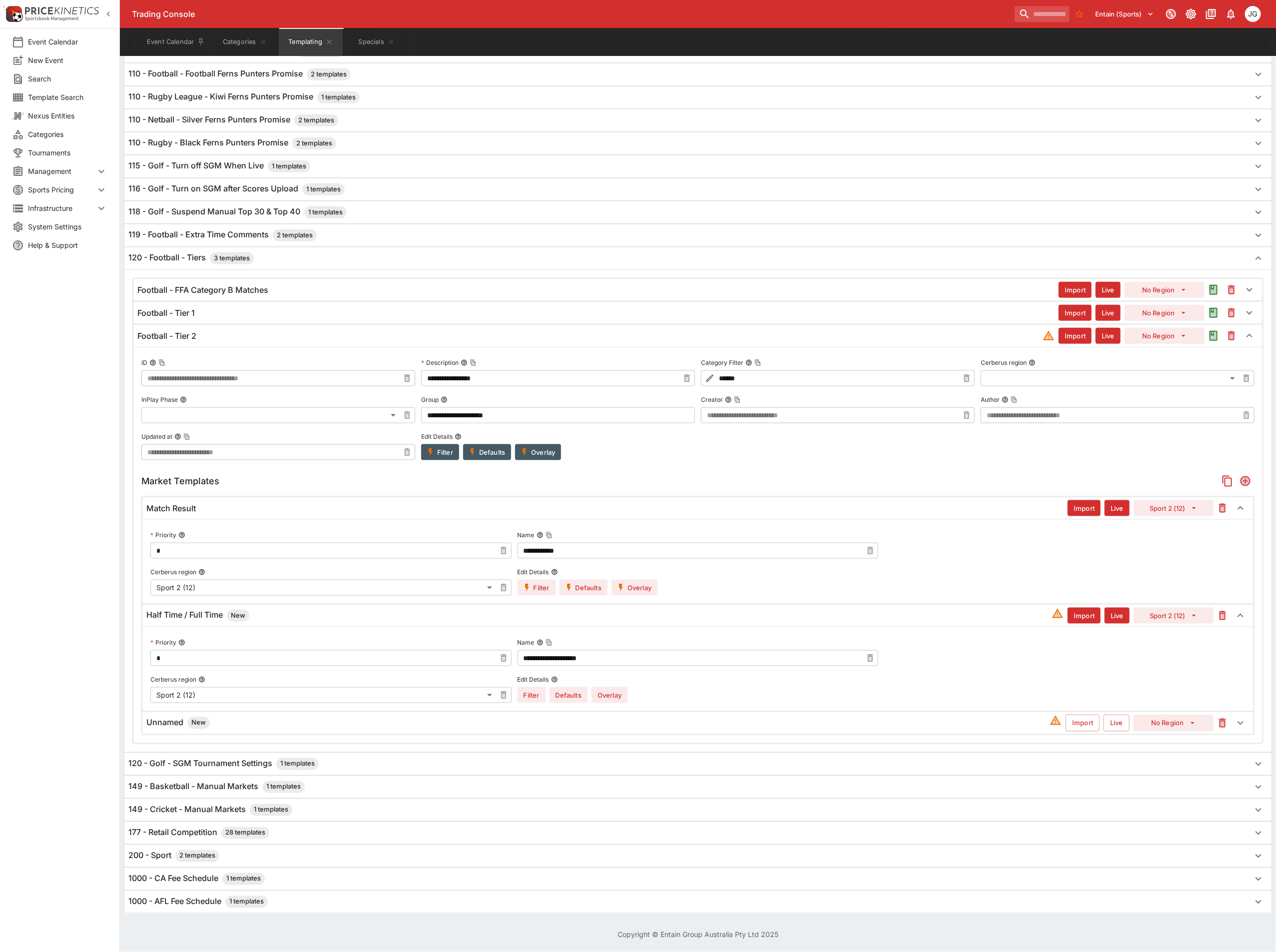
scroll to position [575, 0]
click at [272, 712] on div "Unnamed New Import Live No Region" at bounding box center [698, 722] width 1111 height 22
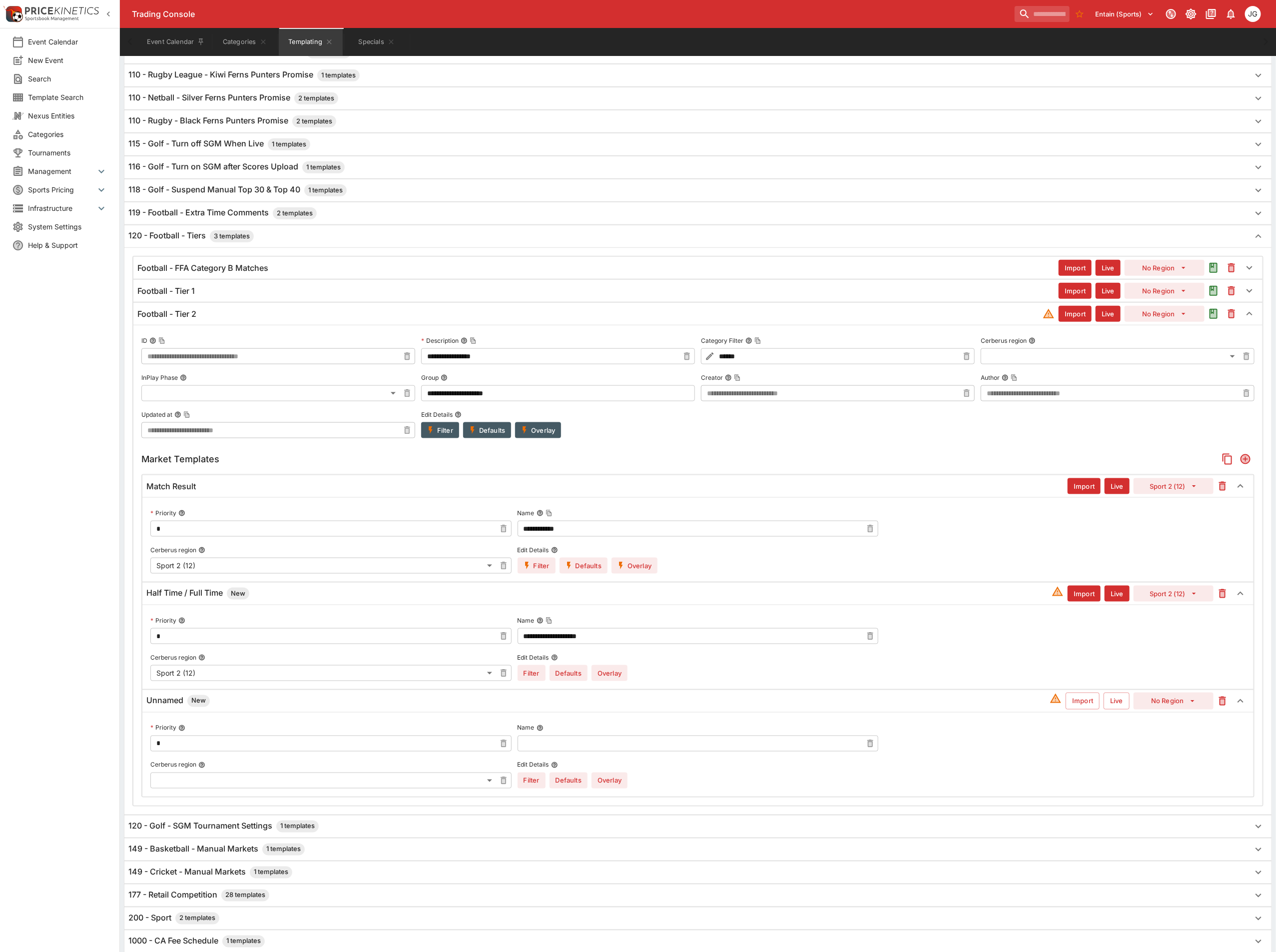
click at [649, 751] on input "text" at bounding box center [690, 743] width 345 height 16
type input "**********"
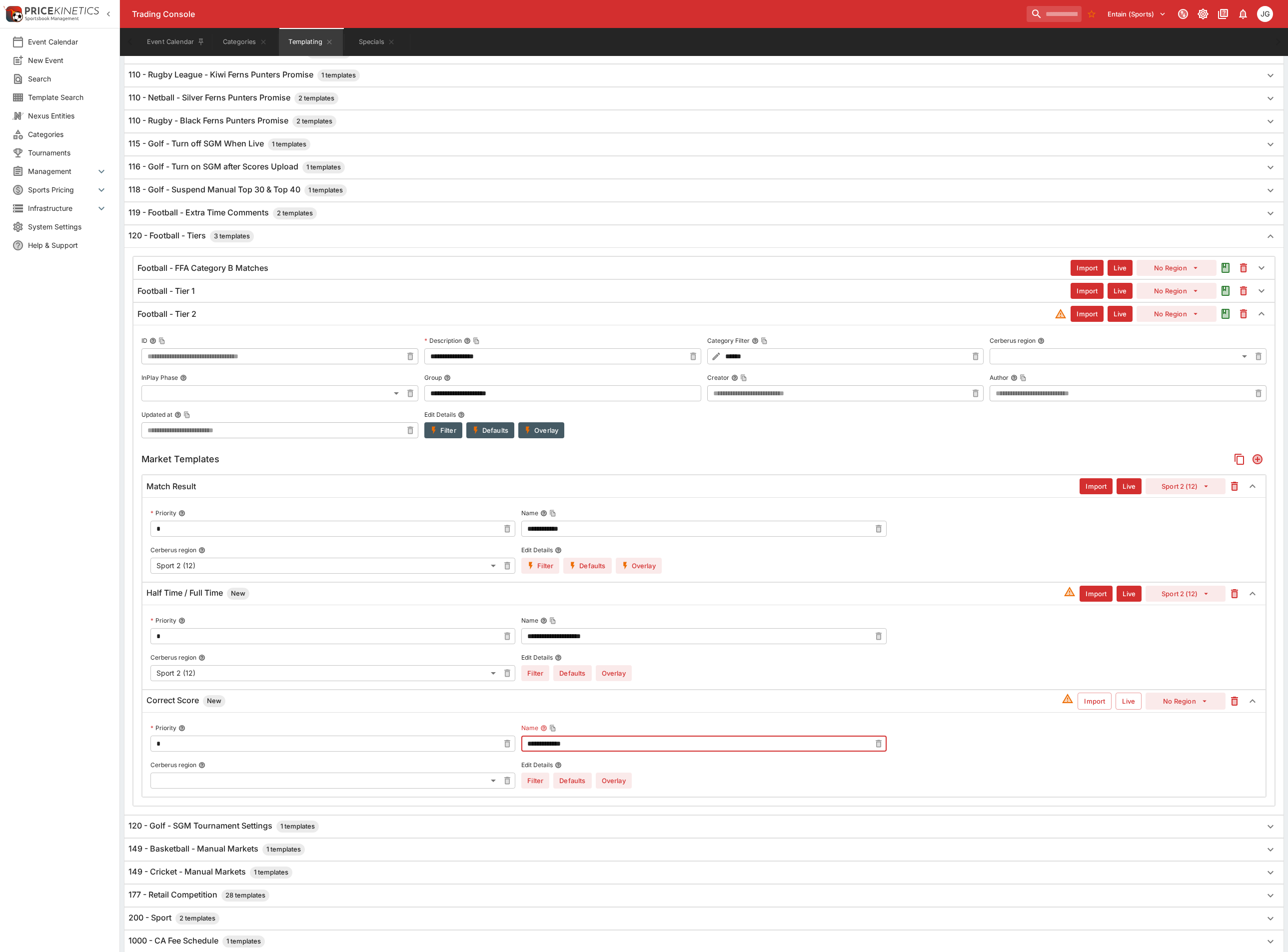
click at [386, 796] on body "Trading Console Entain (Sports) 1 JG Event Calendar New Event Search Template S…" at bounding box center [644, 219] width 1288 height 1590
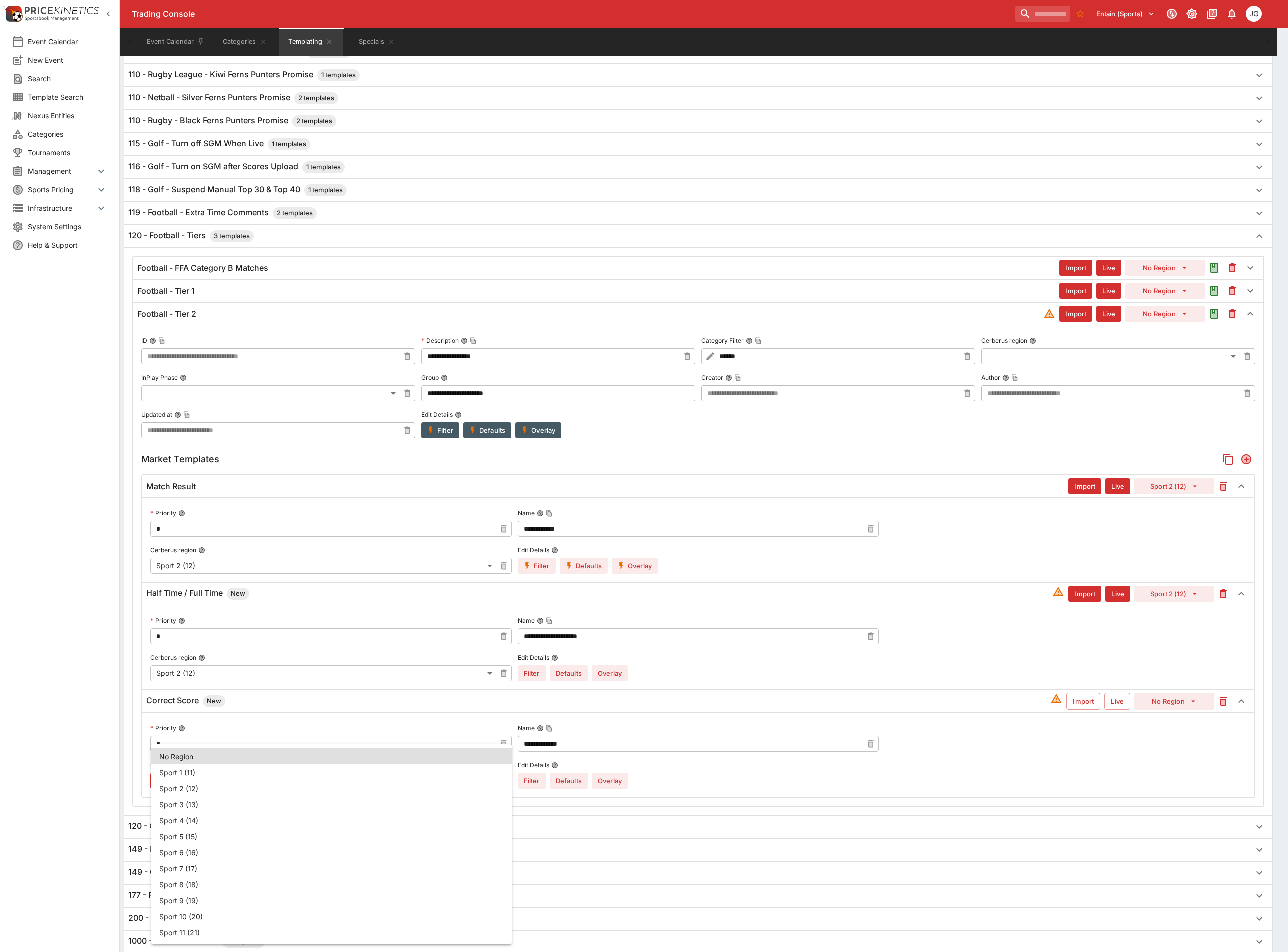
click at [261, 789] on li "Sport 2 (12)" at bounding box center [332, 788] width 360 height 16
type input "**"
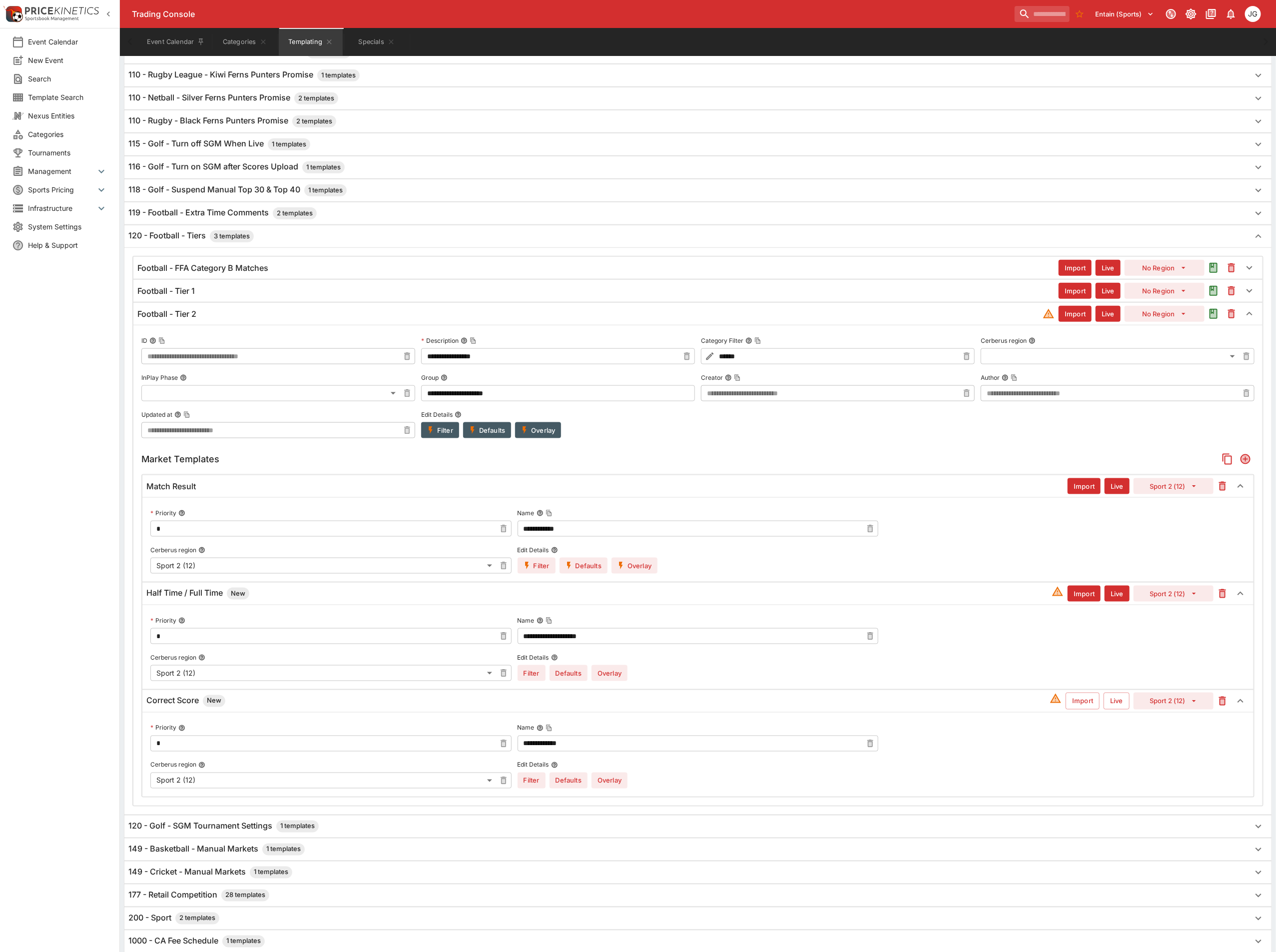
drag, startPoint x: 1087, startPoint y: 718, endPoint x: 1099, endPoint y: 724, distance: 13.4
click at [1087, 709] on button "Import" at bounding box center [1083, 701] width 34 height 17
click at [1118, 709] on button "Live" at bounding box center [1117, 701] width 26 height 17
click at [1243, 463] on icon "Add" at bounding box center [1245, 459] width 8 height 8
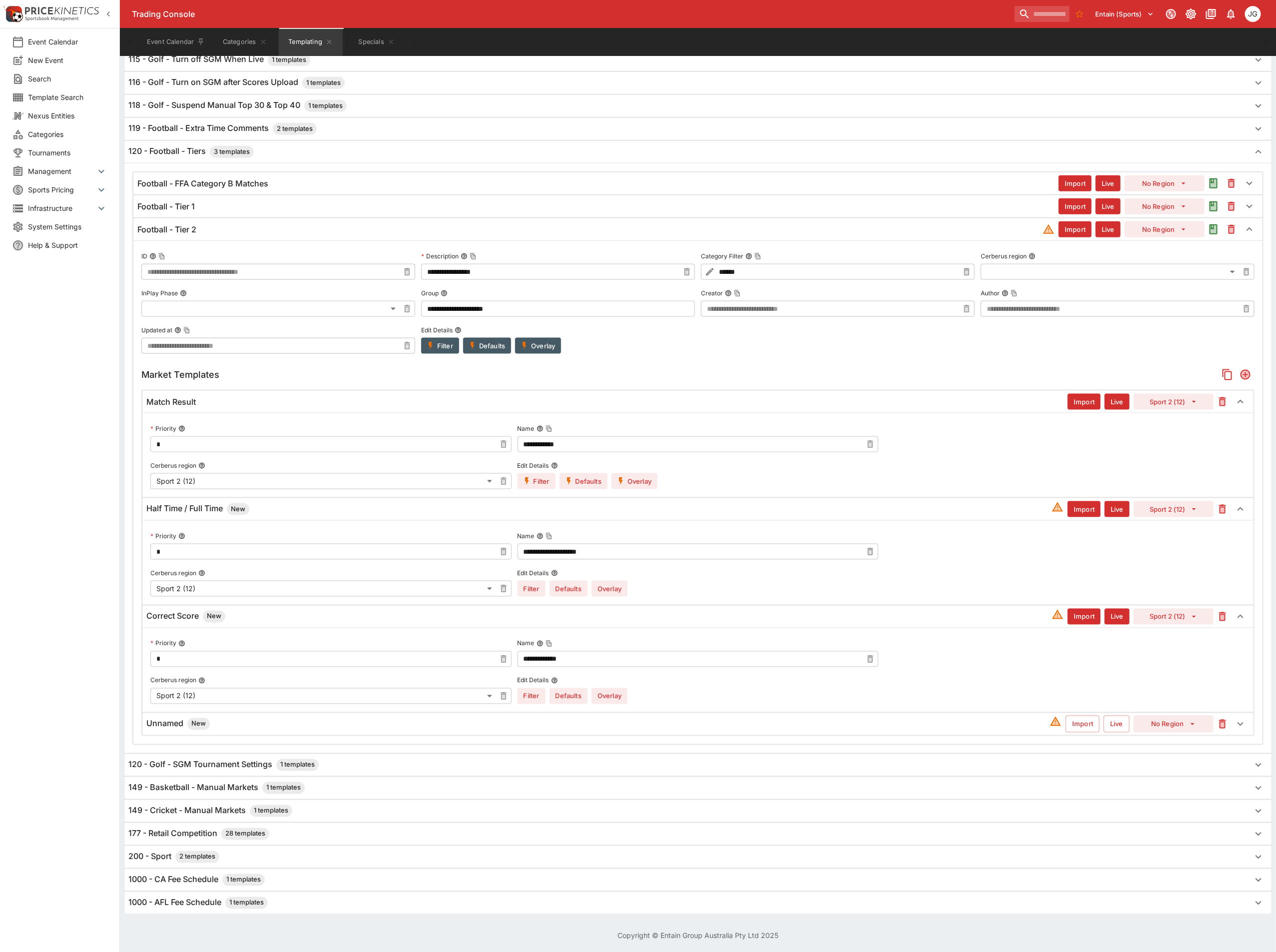
click at [281, 730] on div "Unnamed New" at bounding box center [598, 724] width 903 height 12
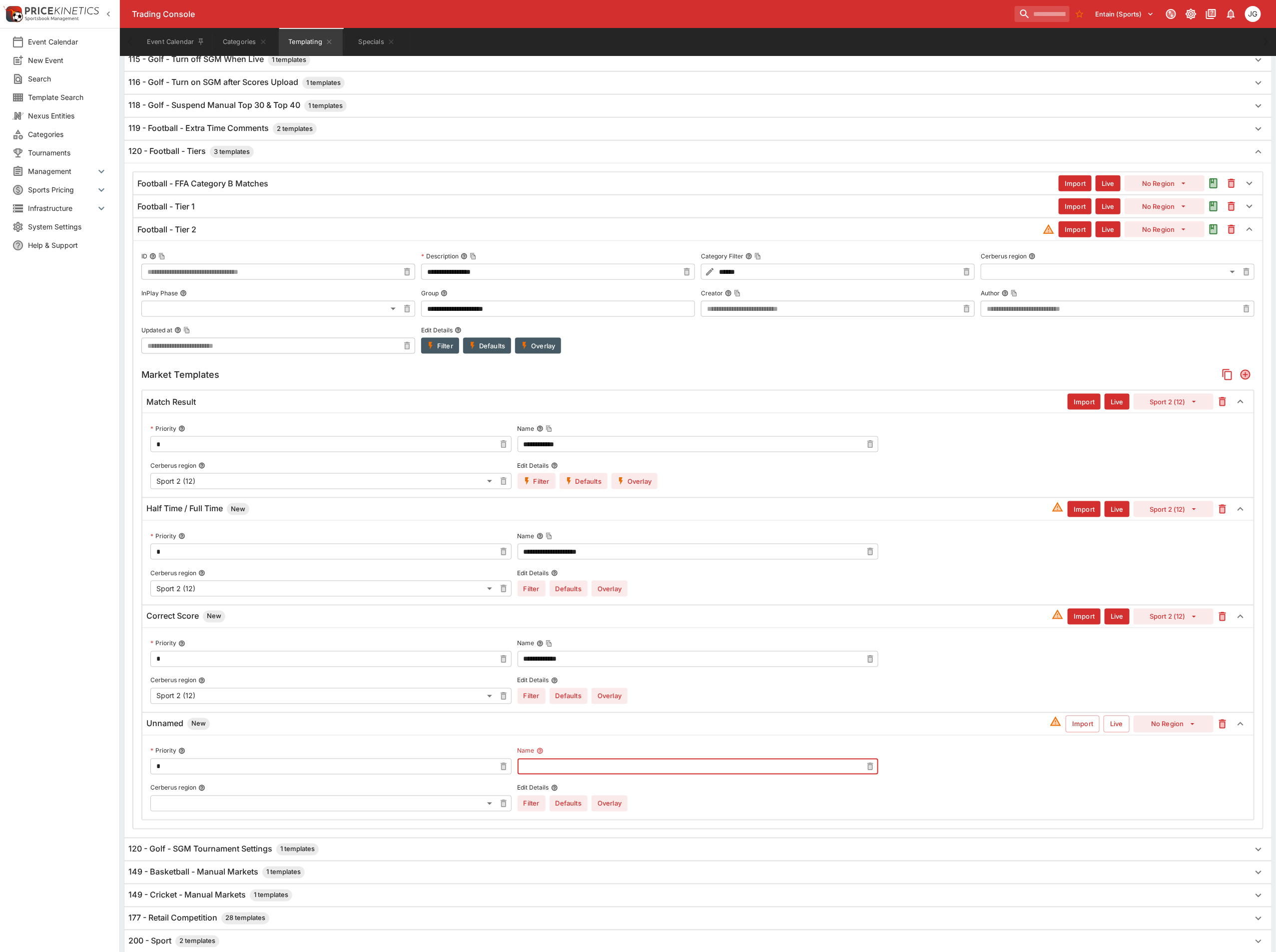
click at [643, 775] on input "text" at bounding box center [690, 767] width 345 height 16
type input "**********"
click at [1072, 733] on button "Import" at bounding box center [1083, 724] width 34 height 17
click at [1112, 733] on button "Live" at bounding box center [1117, 724] width 26 height 17
click at [261, 820] on body "Trading Console Entain (Sports) 1 JG Event Calendar New Event Search Template S…" at bounding box center [638, 189] width 1276 height 1697
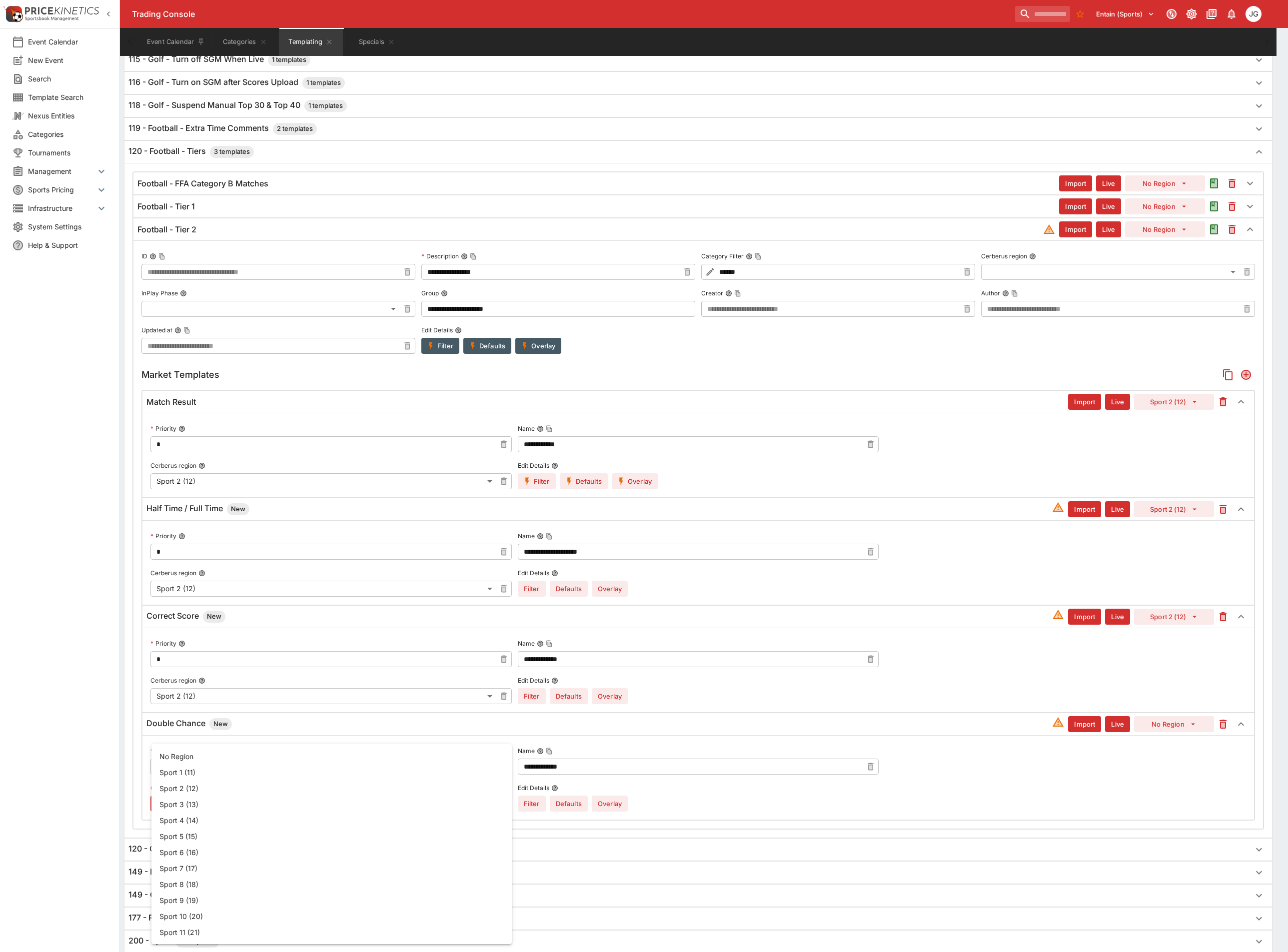
click at [236, 781] on li "Sport 2 (12)" at bounding box center [332, 788] width 360 height 16
type input "**"
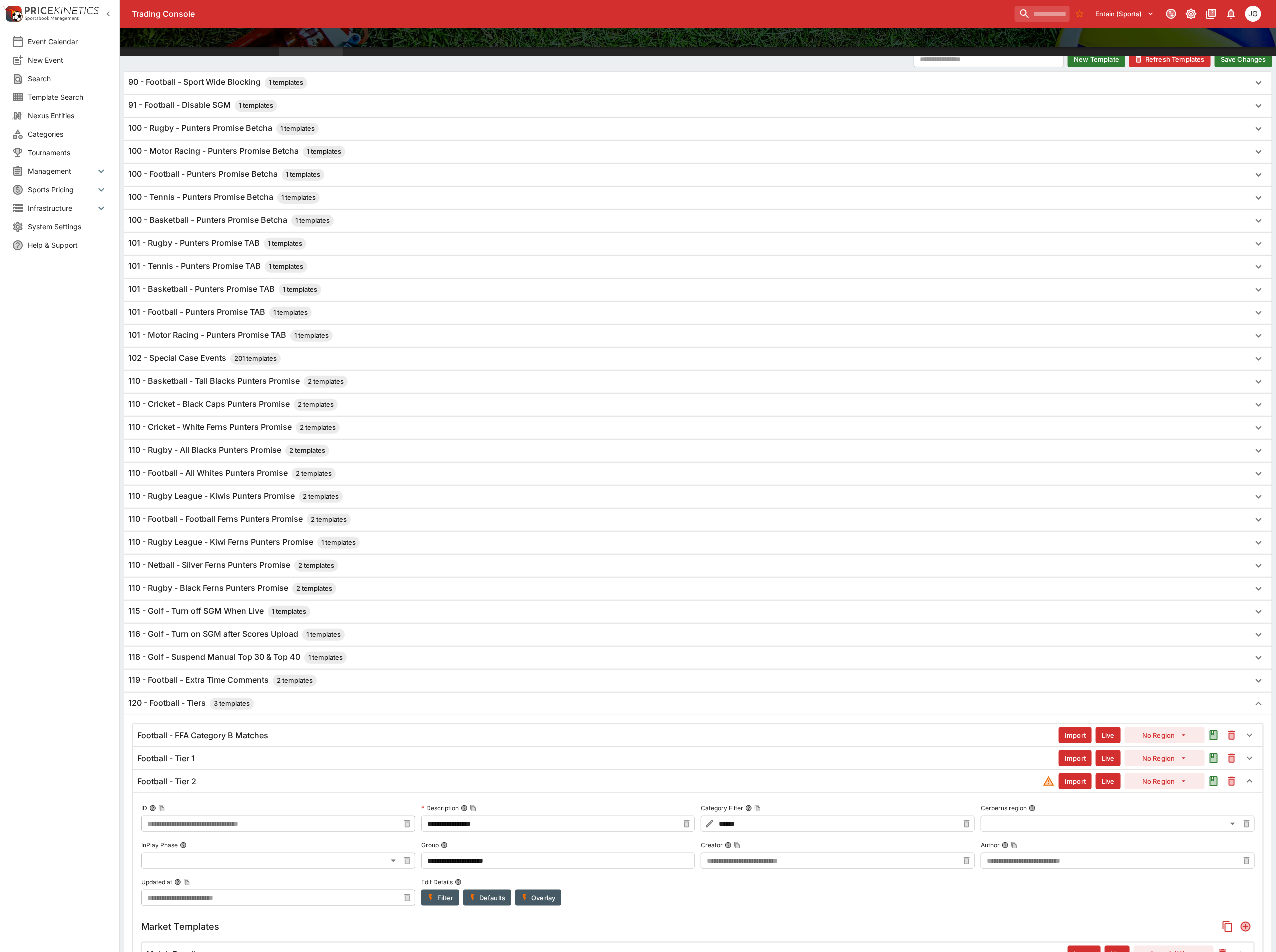
scroll to position [0, 0]
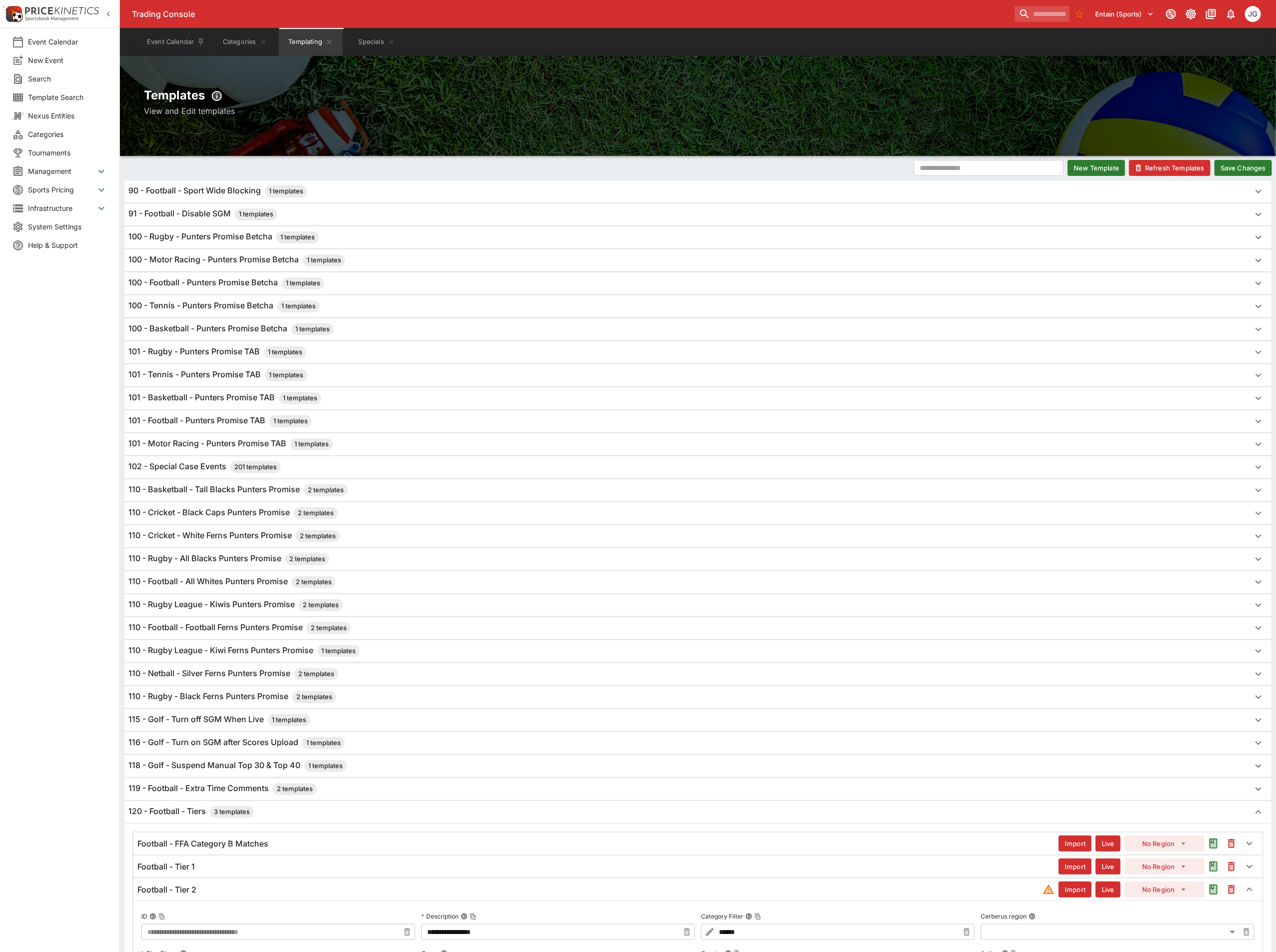
click at [1245, 168] on button "Save Changes" at bounding box center [1243, 168] width 57 height 16
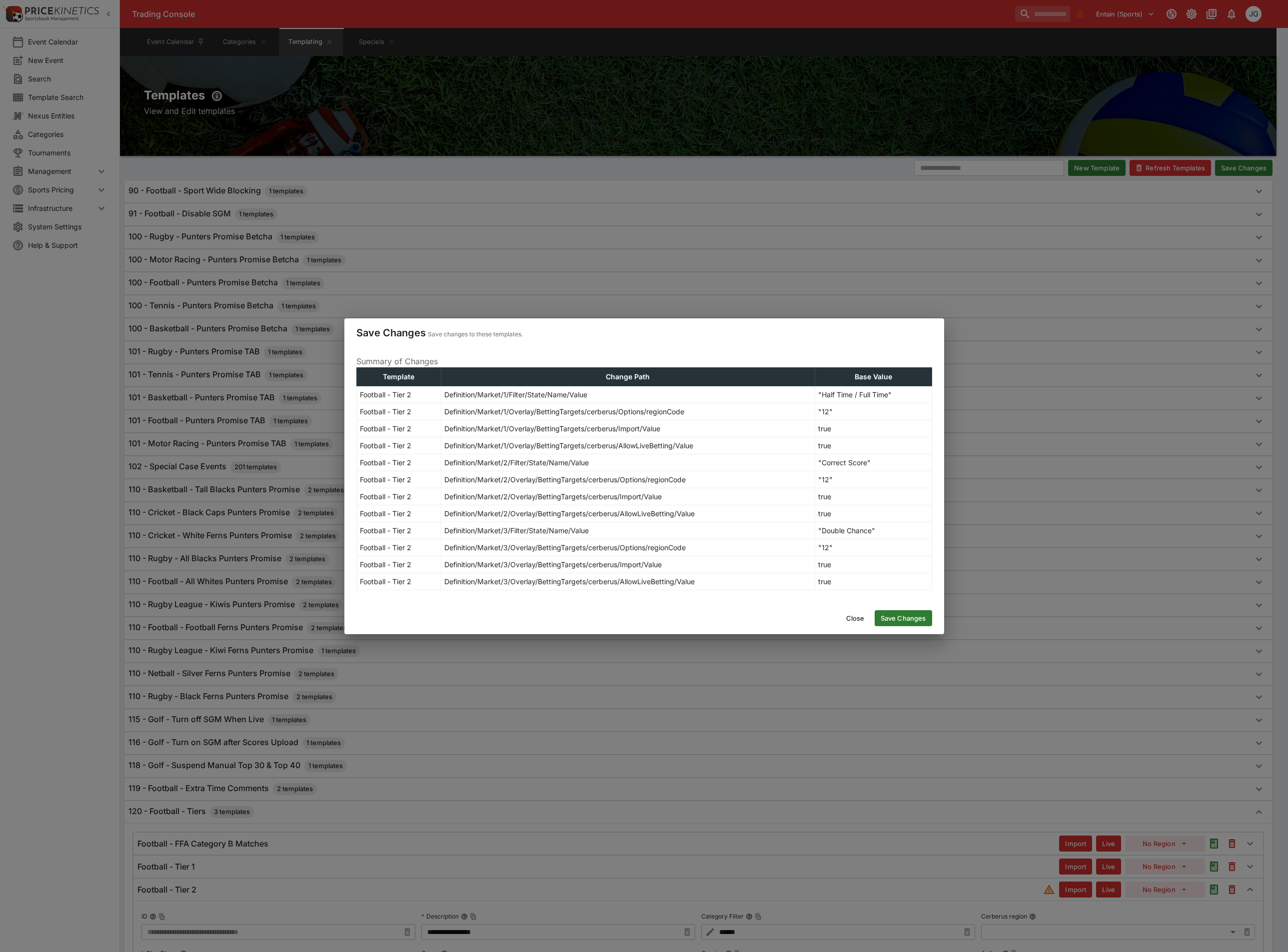
click at [911, 625] on button "Save Changes" at bounding box center [903, 618] width 57 height 16
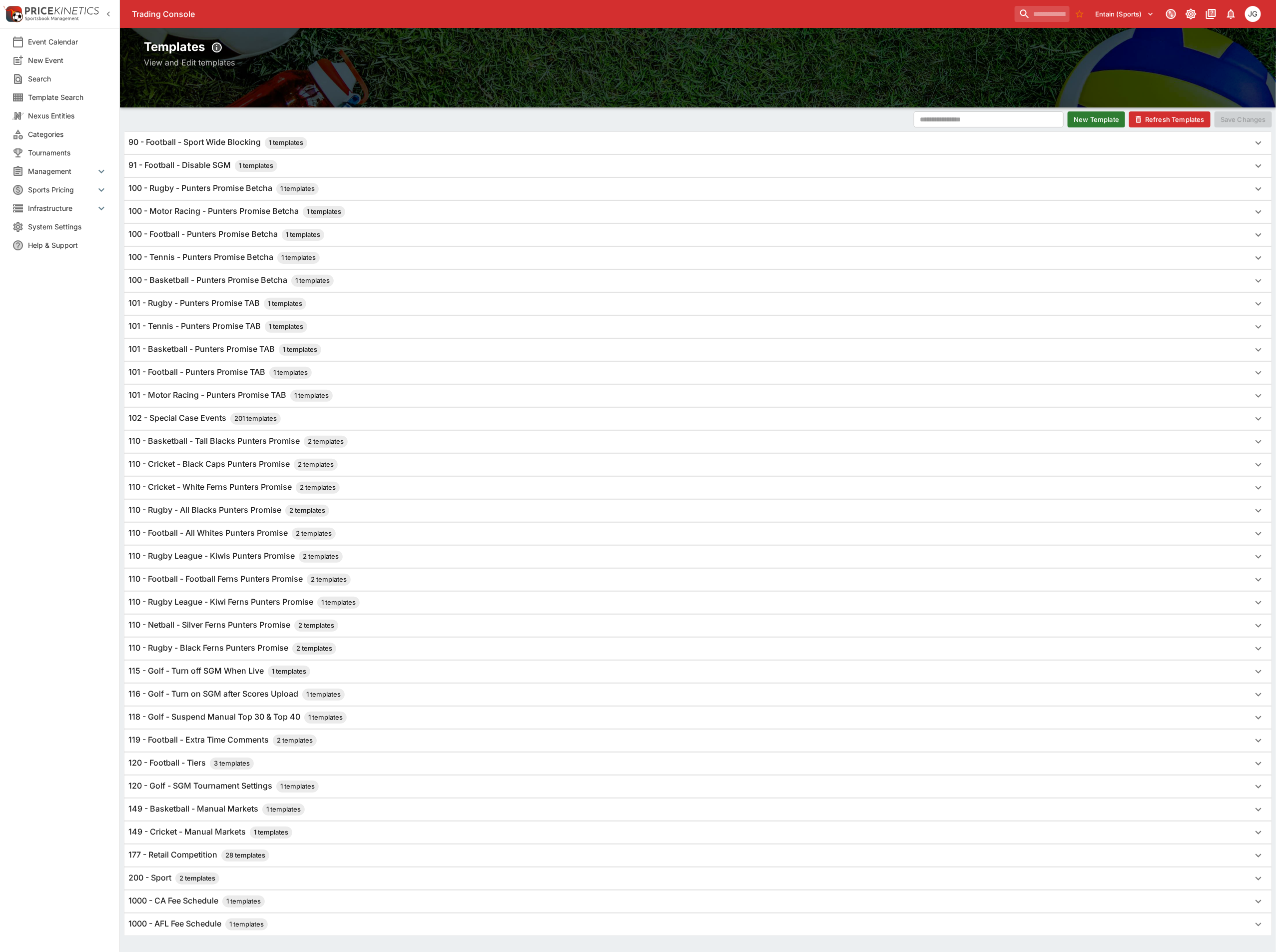
scroll to position [88, 0]
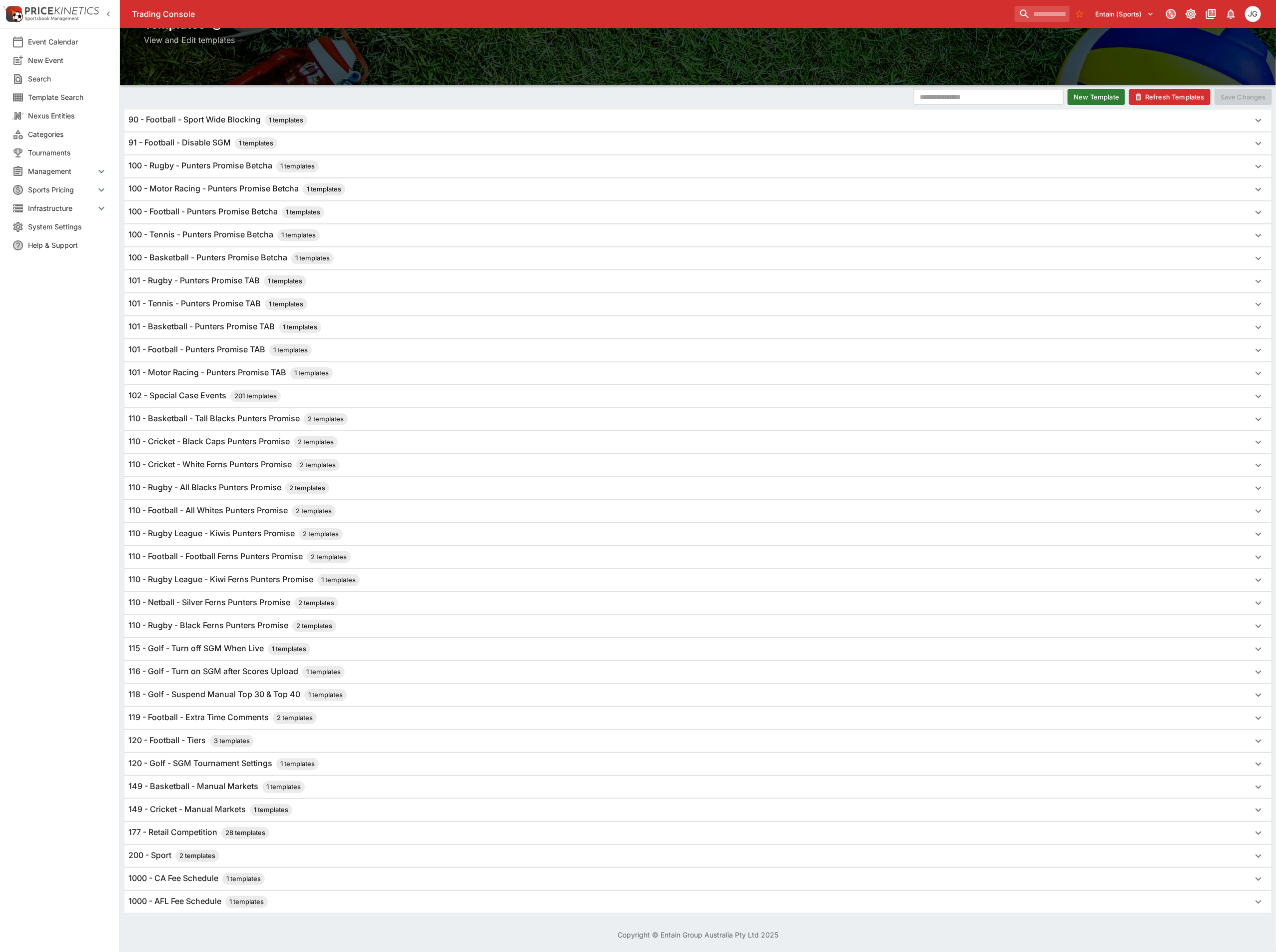
click at [174, 735] on h6 "120 - Football - Tiers 3 templates" at bounding box center [191, 741] width 125 height 12
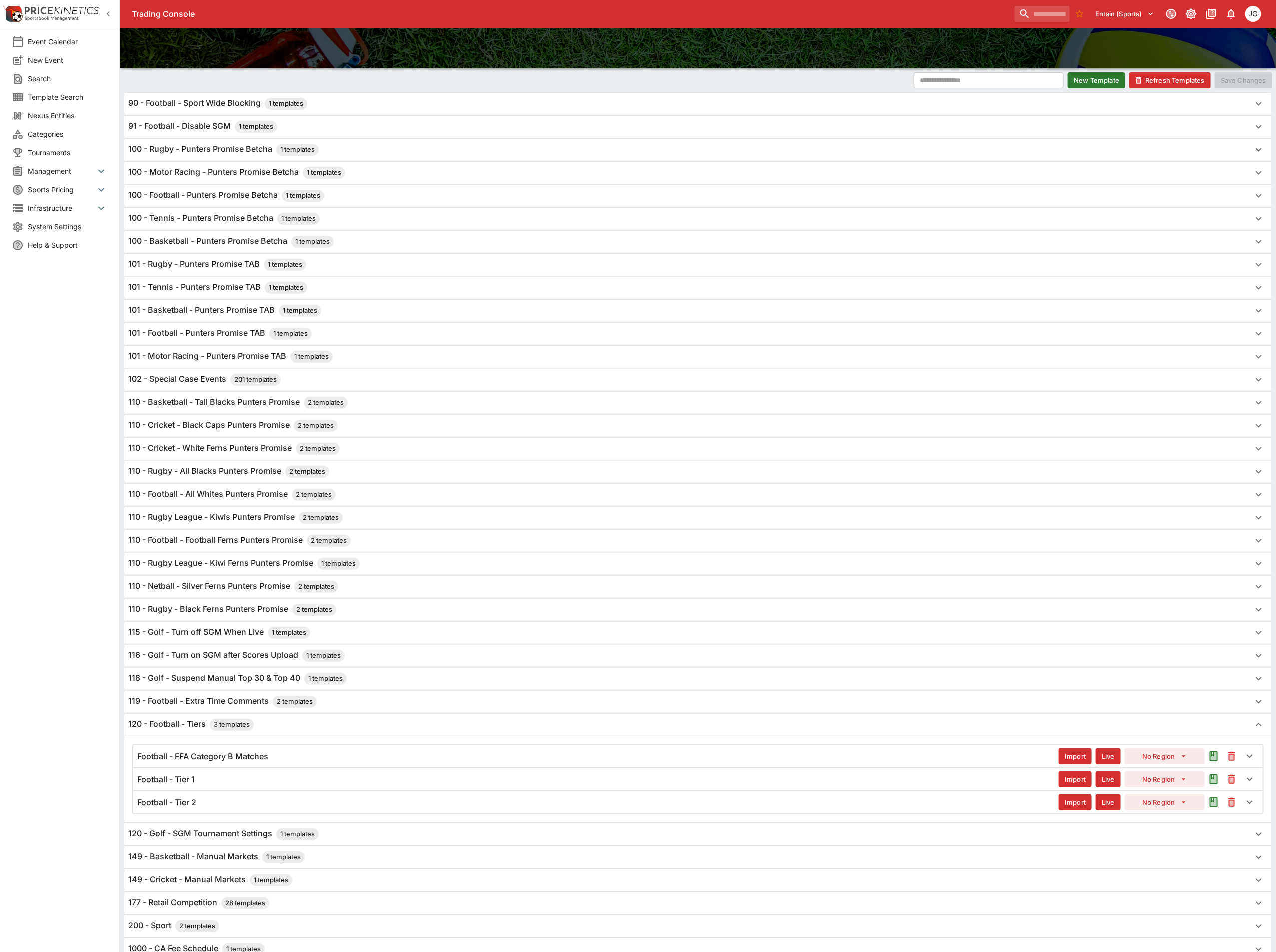
click at [212, 808] on div "Football - Tier 2" at bounding box center [598, 802] width 921 height 11
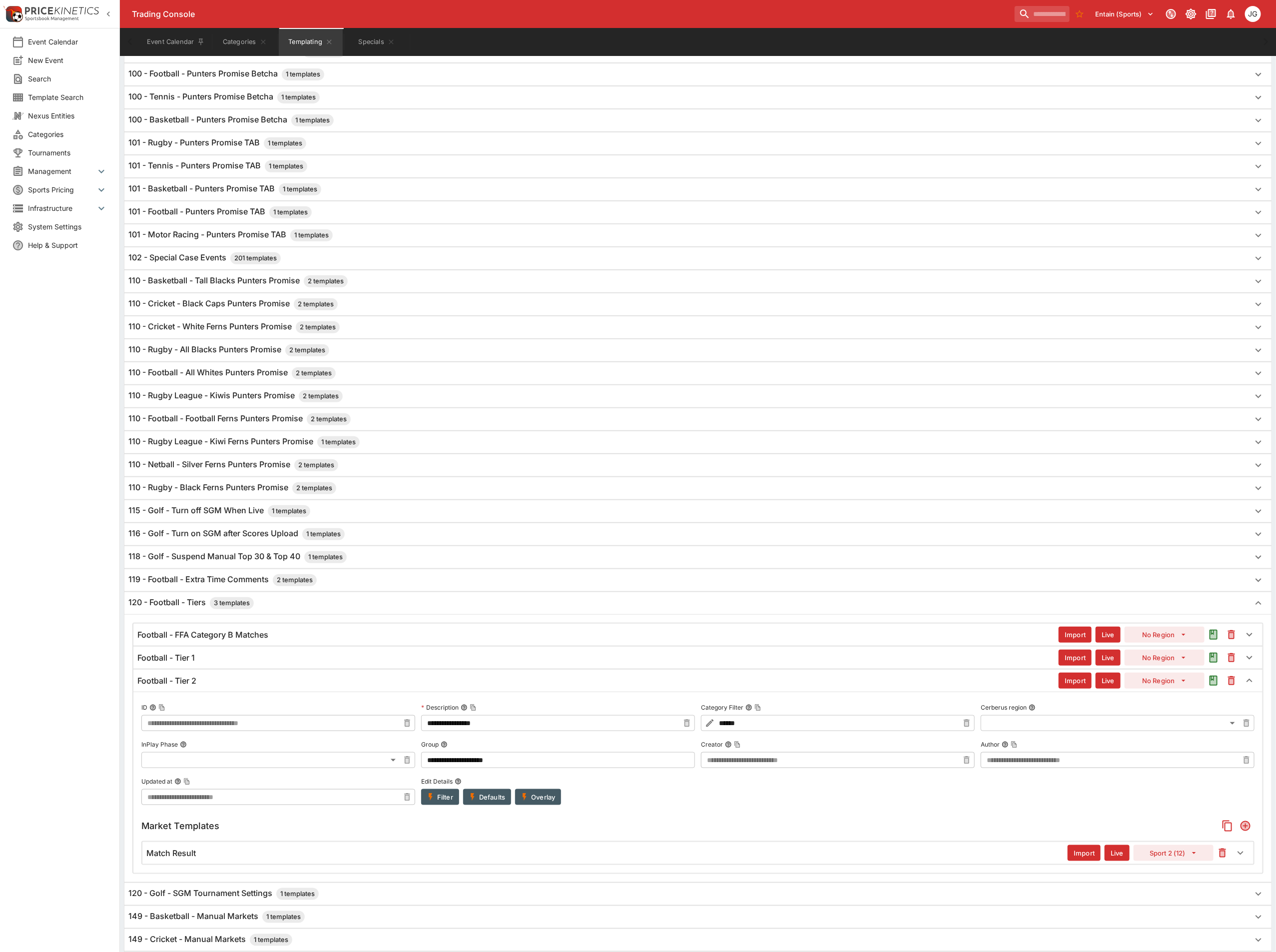
scroll to position [359, 0]
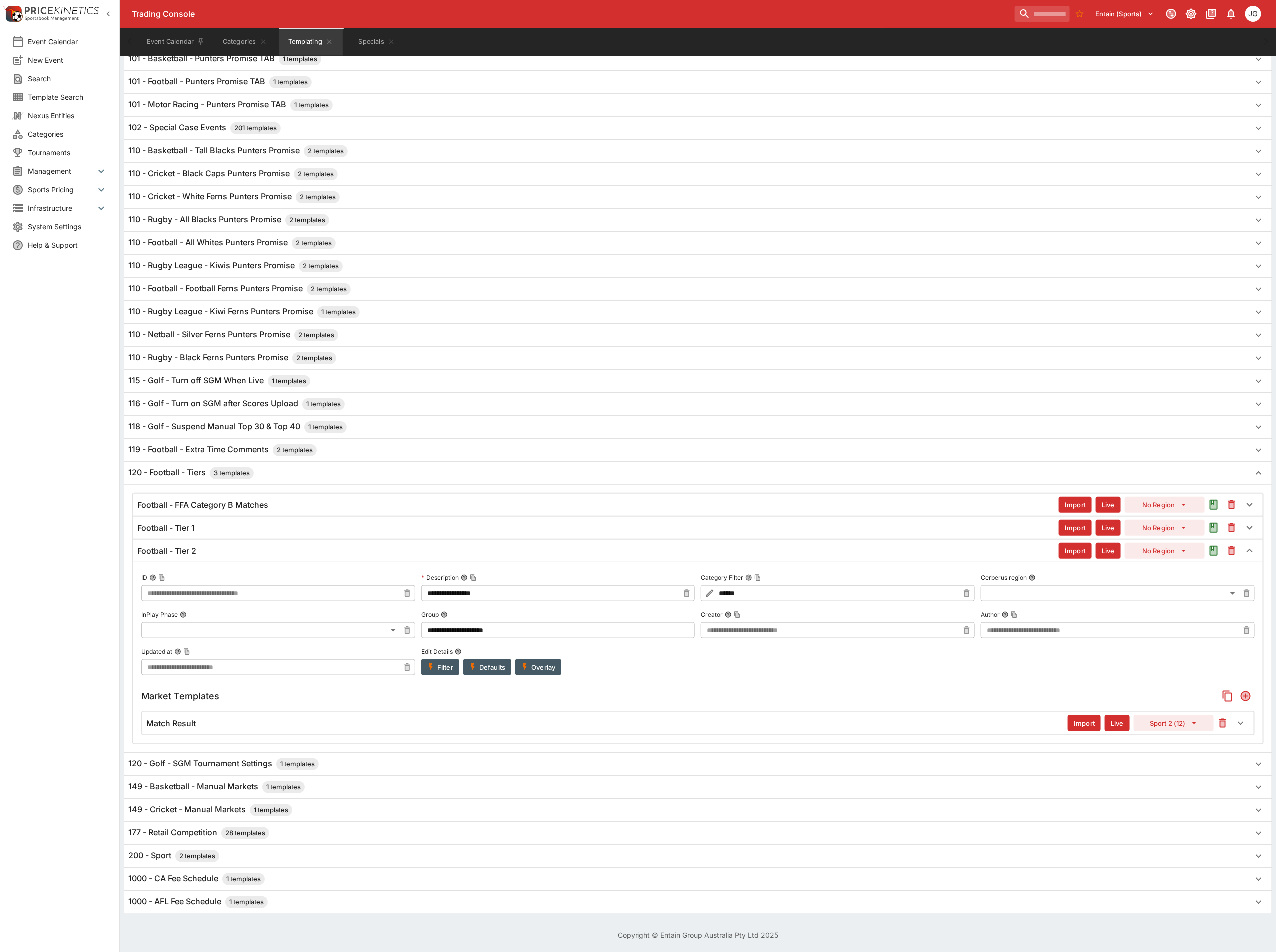
click at [224, 720] on div "Match Result" at bounding box center [607, 723] width 921 height 11
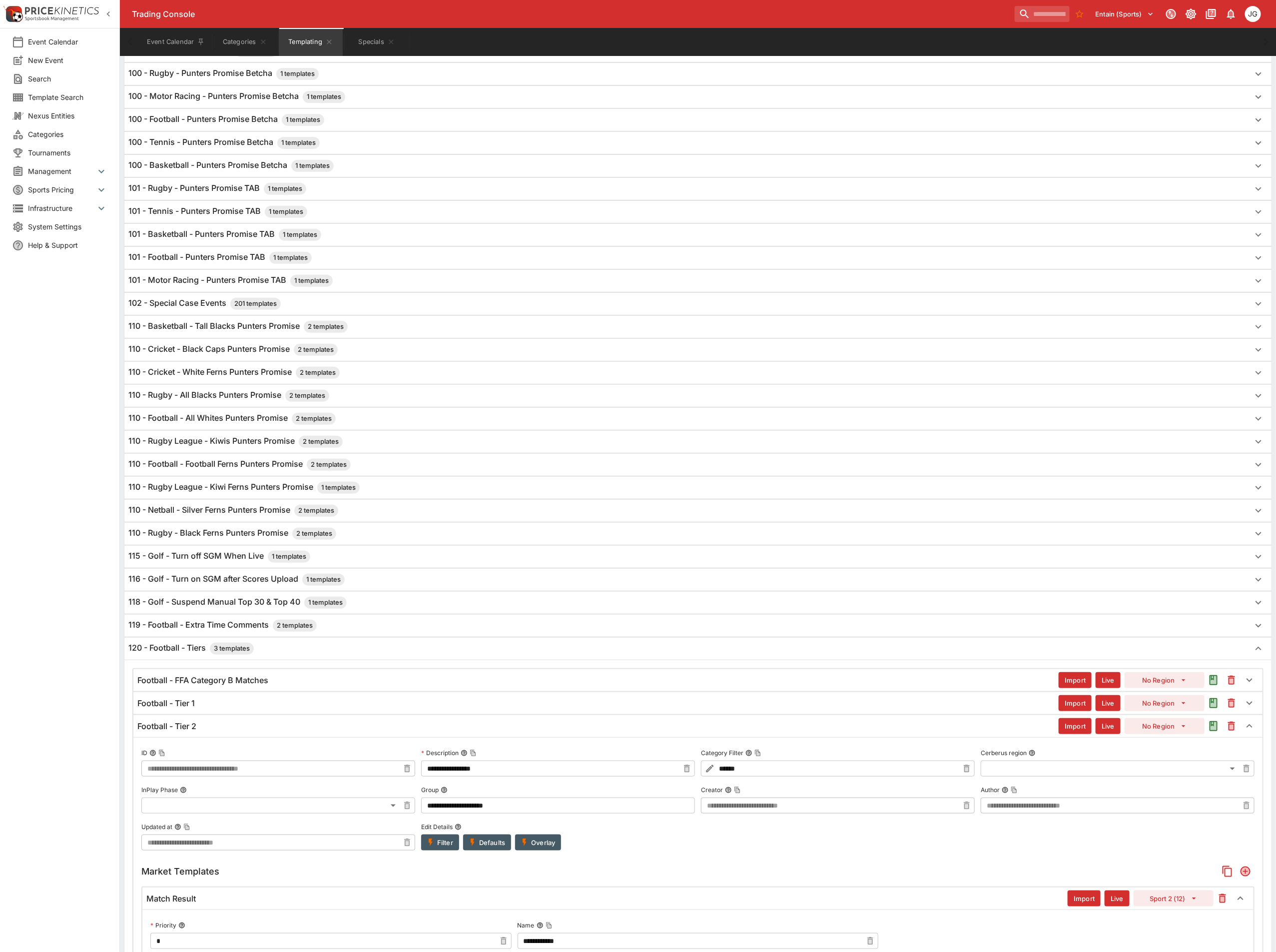
scroll to position [0, 0]
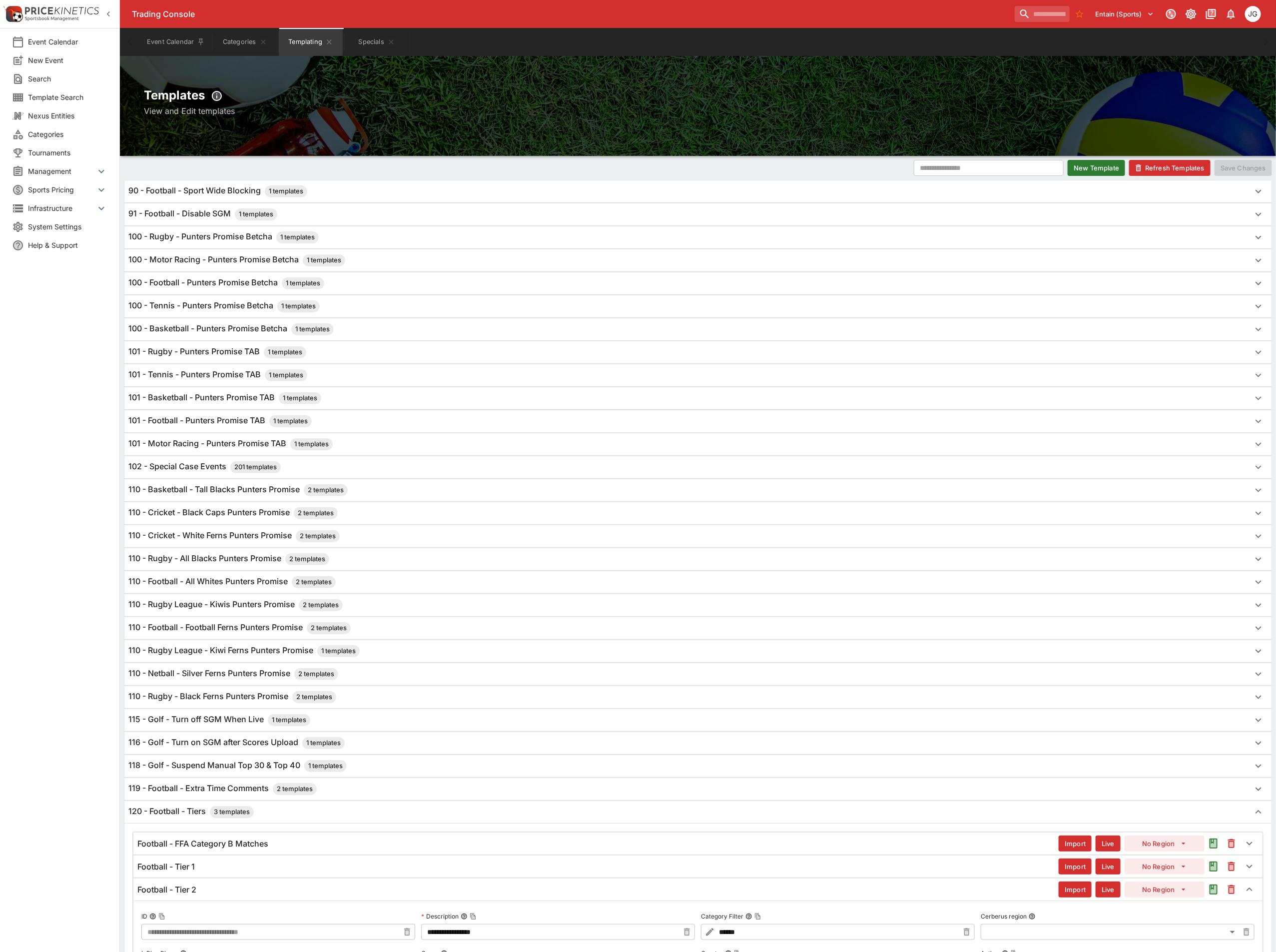
click at [1175, 168] on button "Refresh Templates" at bounding box center [1169, 168] width 81 height 16
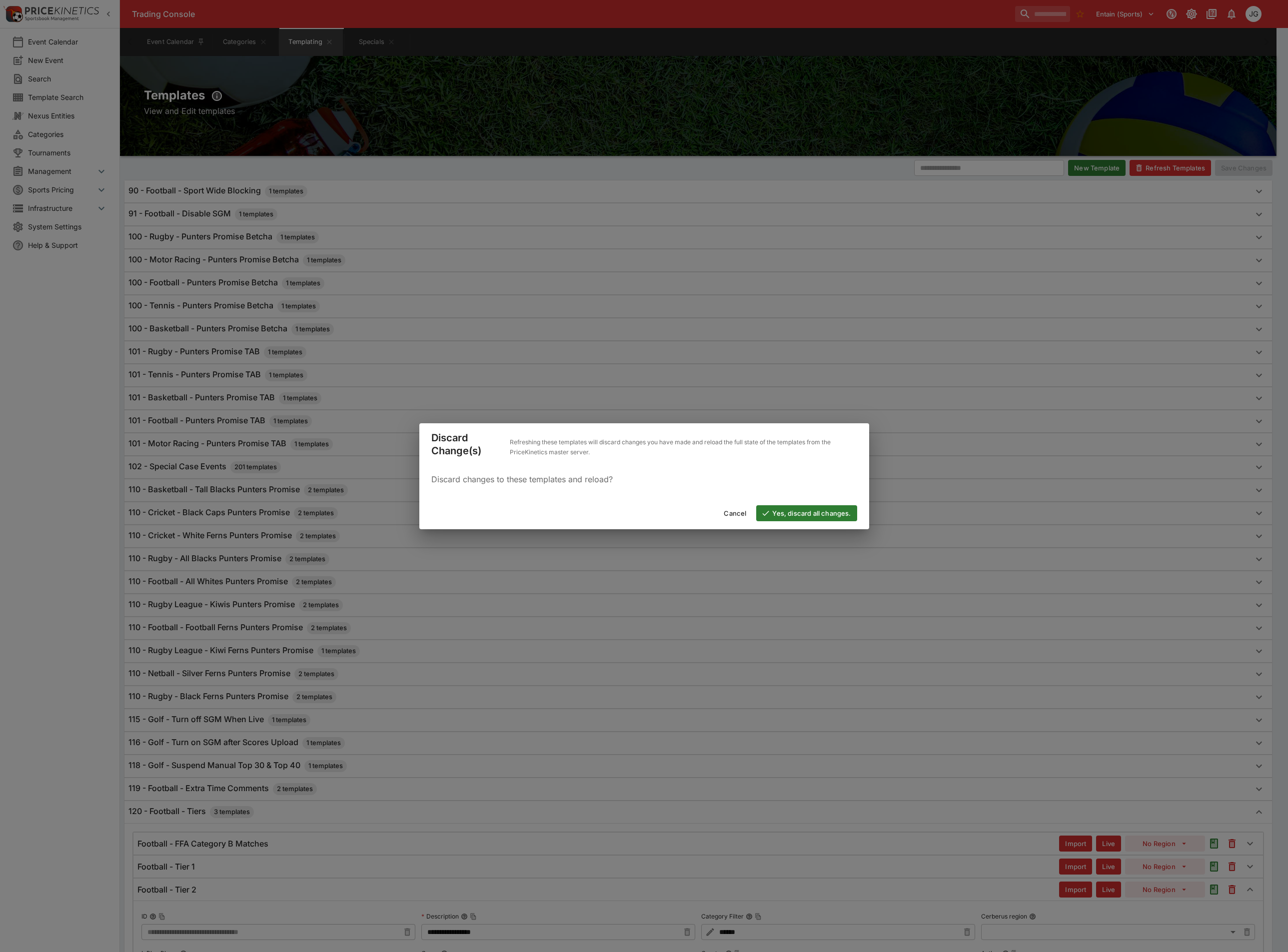
click at [795, 512] on button "Yes, discard all changes." at bounding box center [806, 513] width 100 height 16
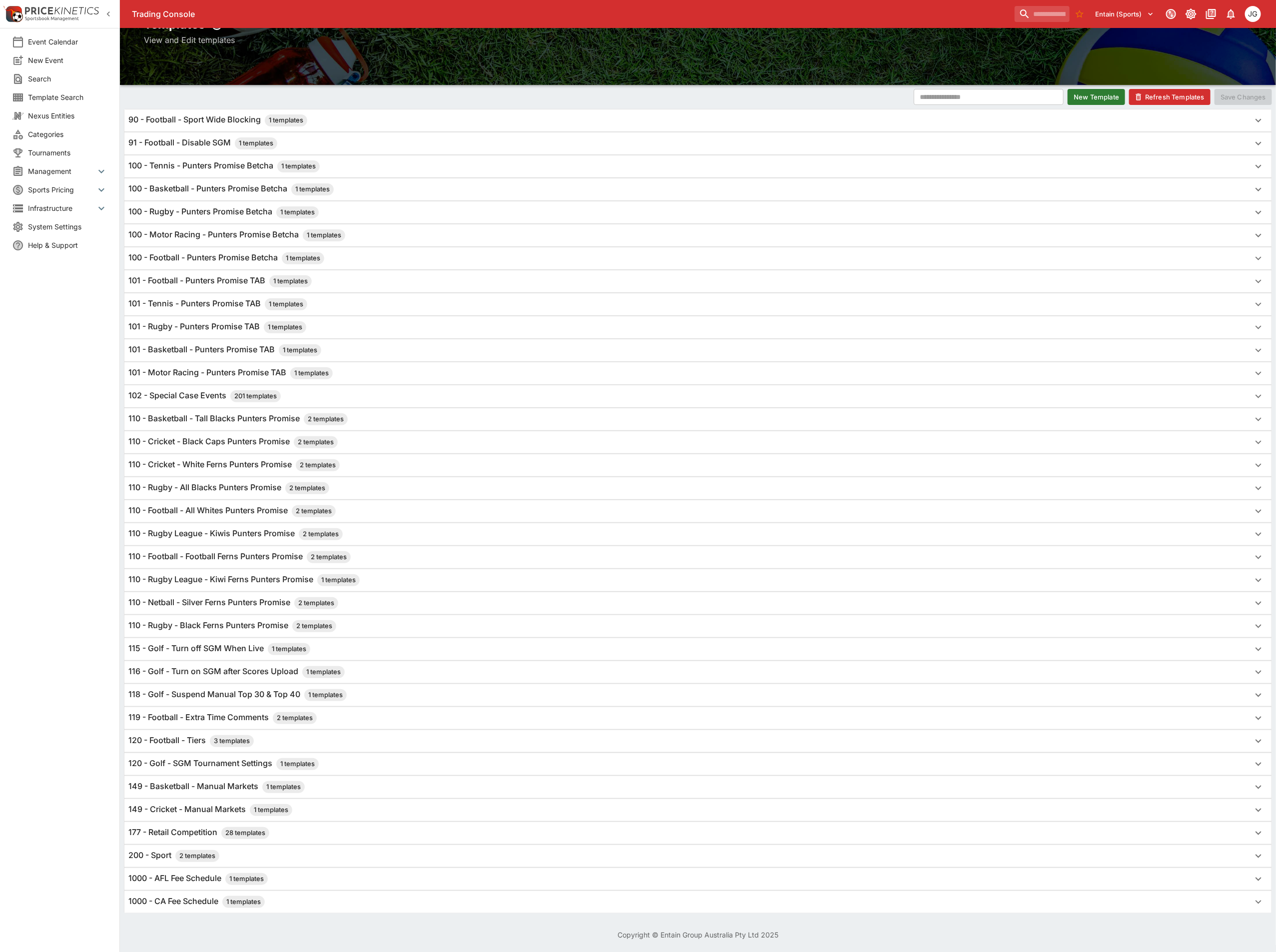
scroll to position [88, 0]
click at [185, 735] on h6 "120 - Football - Tiers 3 templates" at bounding box center [191, 741] width 125 height 12
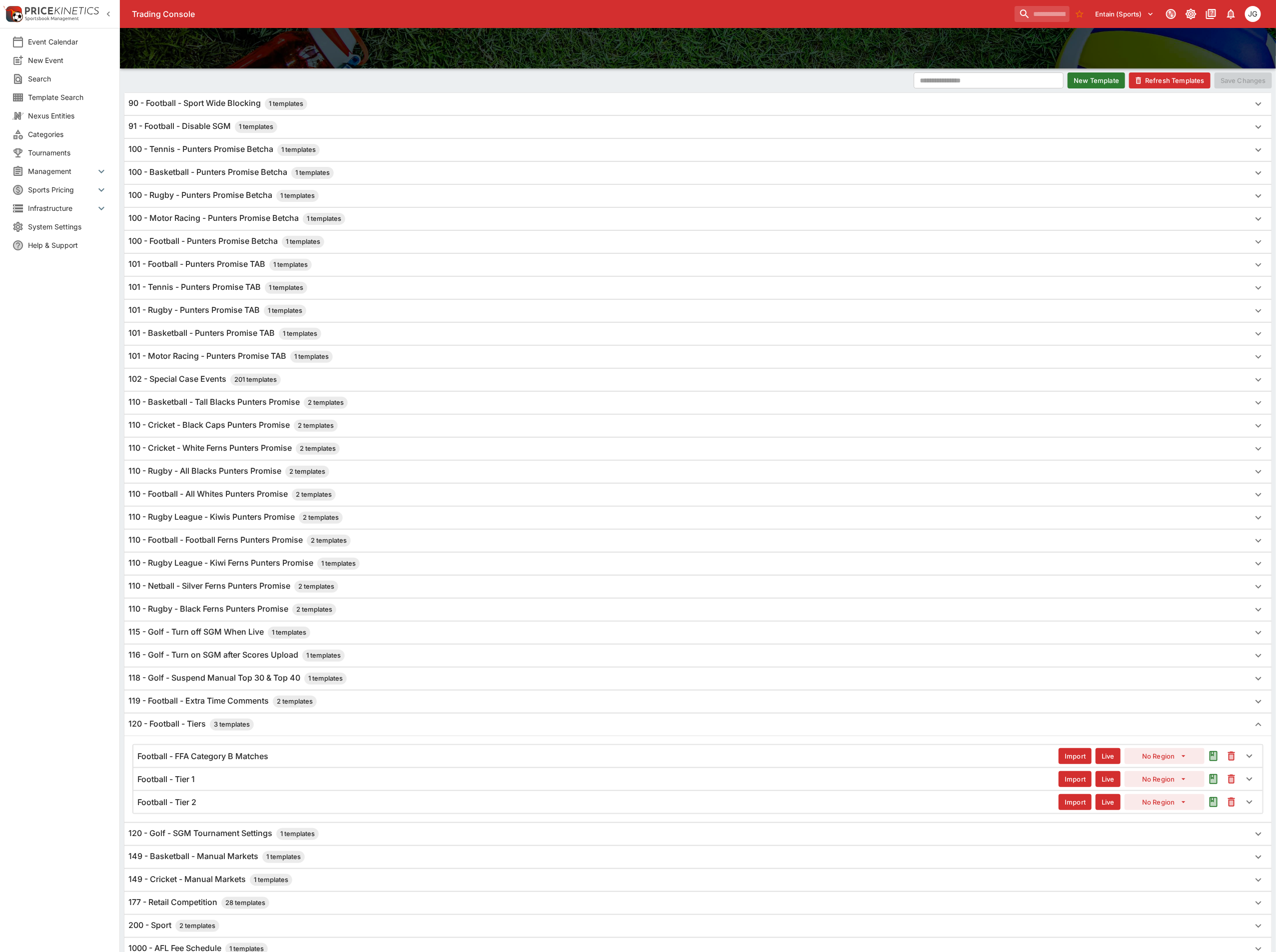
click at [204, 810] on div "Football - Tier 2 Import Live No Region" at bounding box center [697, 802] width 1129 height 22
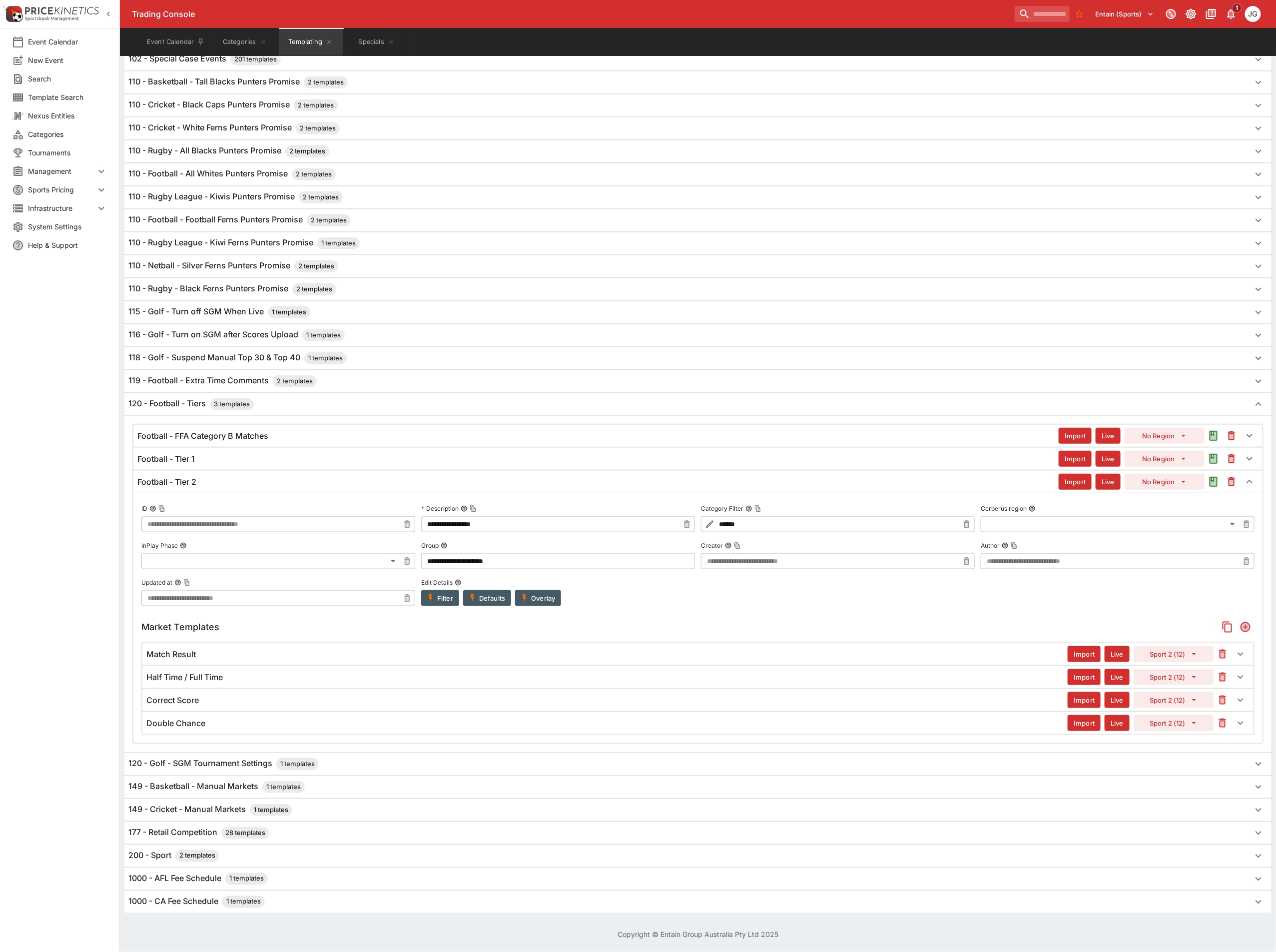
scroll to position [454, 0]
click at [1248, 623] on icon "Add" at bounding box center [1245, 627] width 8 height 8
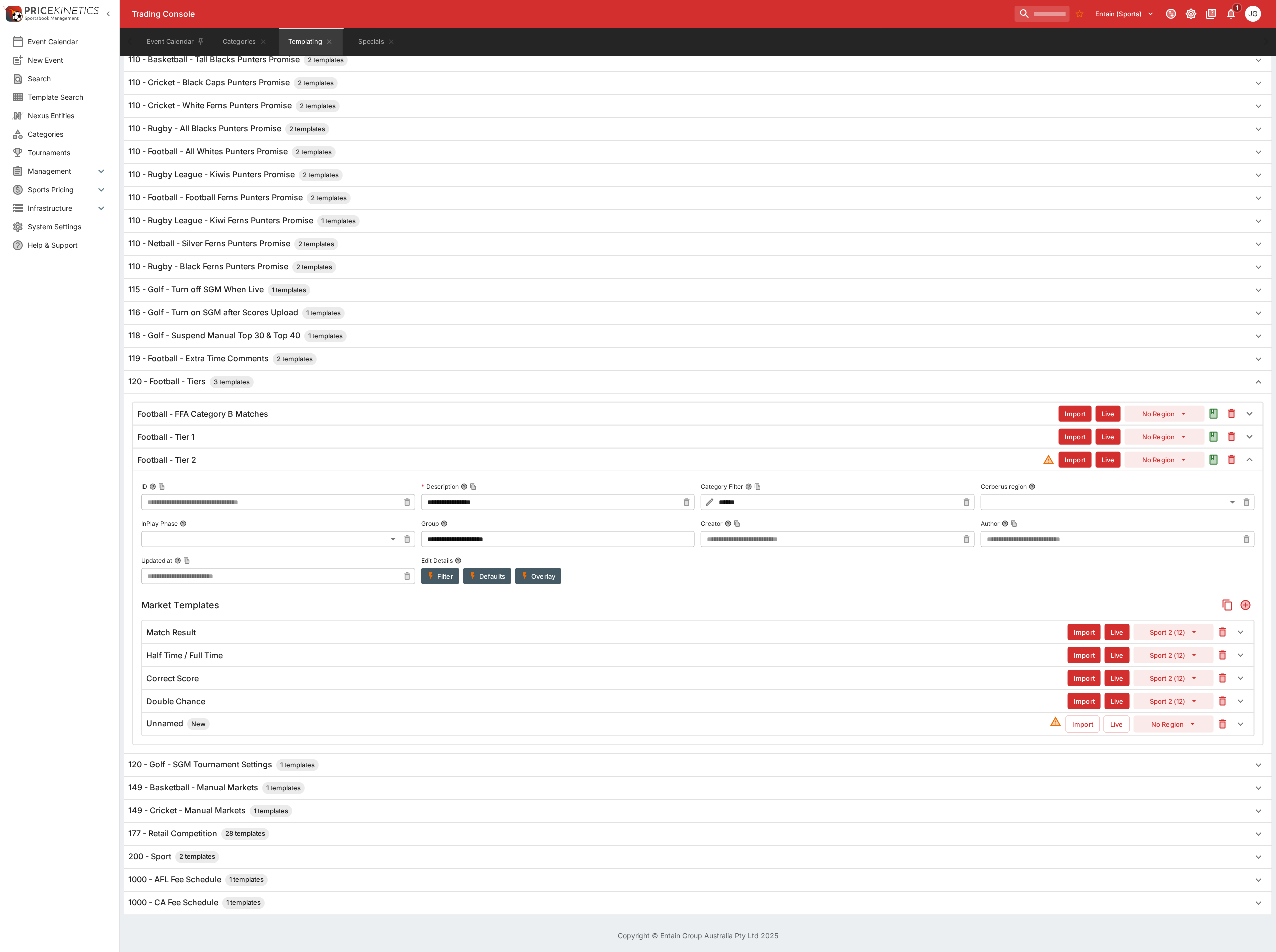
drag, startPoint x: 388, startPoint y: 741, endPoint x: 446, endPoint y: 736, distance: 58.2
click at [388, 730] on div "Unnamed New" at bounding box center [598, 724] width 903 height 12
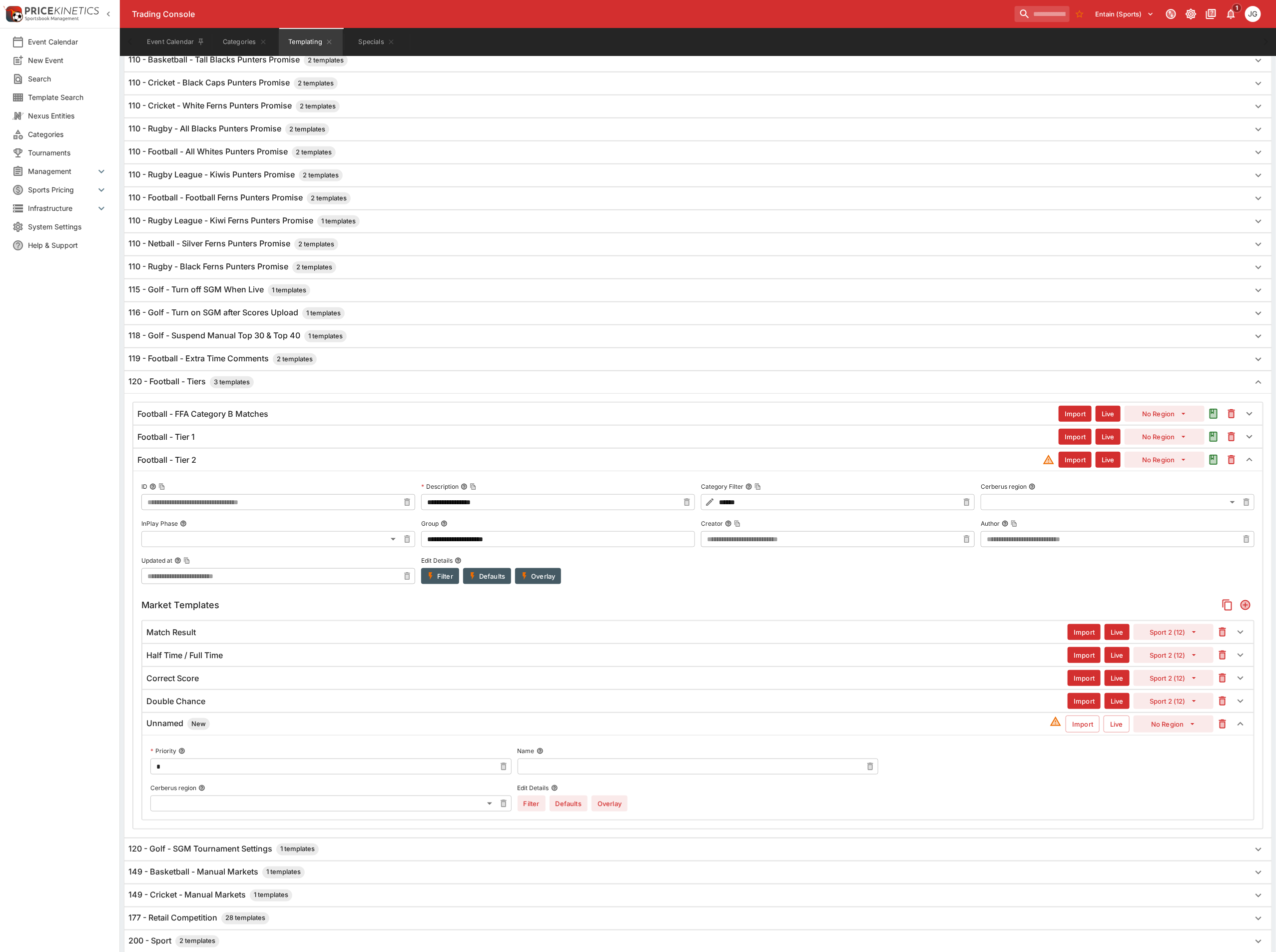
click at [579, 775] on input "text" at bounding box center [690, 767] width 345 height 16
paste input "**********"
type input "**********"
click at [373, 775] on input "*" at bounding box center [323, 767] width 345 height 16
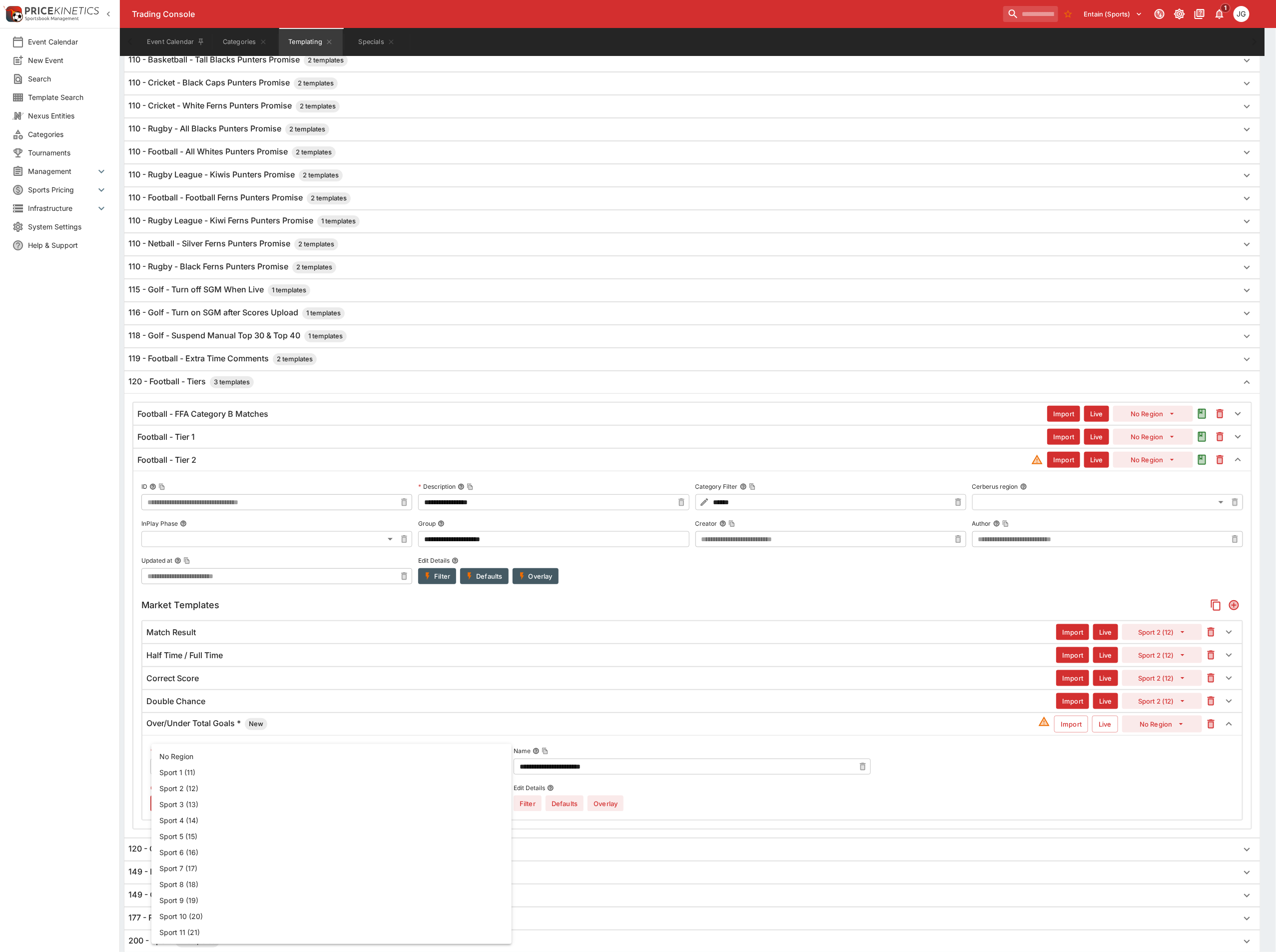
click at [338, 824] on body "Trading Console Entain (Sports) 1 JG Event Calendar New Event Search Template S…" at bounding box center [638, 291] width 1276 height 1491
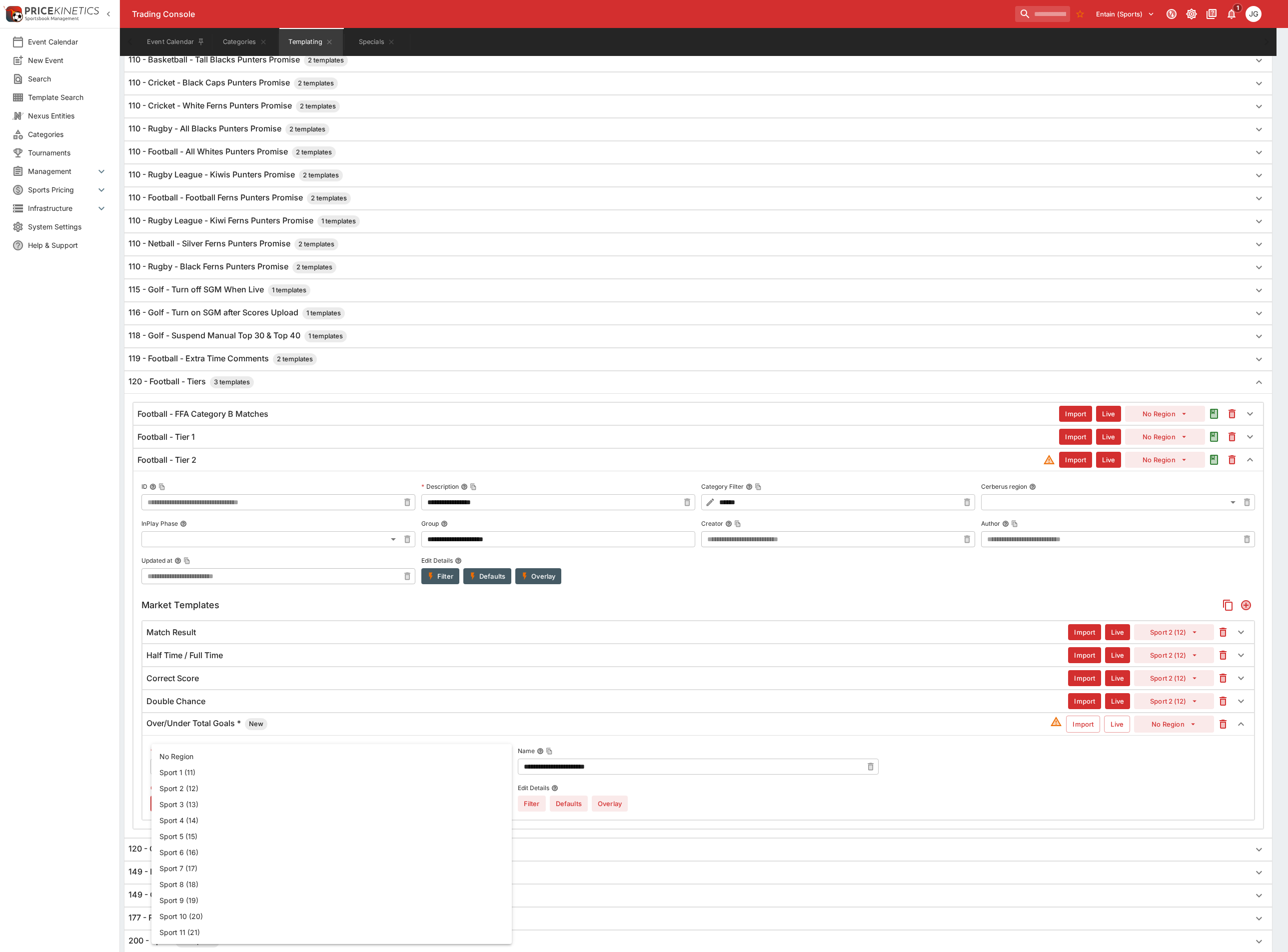
click at [251, 806] on li "Sport 3 (13)" at bounding box center [332, 804] width 360 height 16
type input "**"
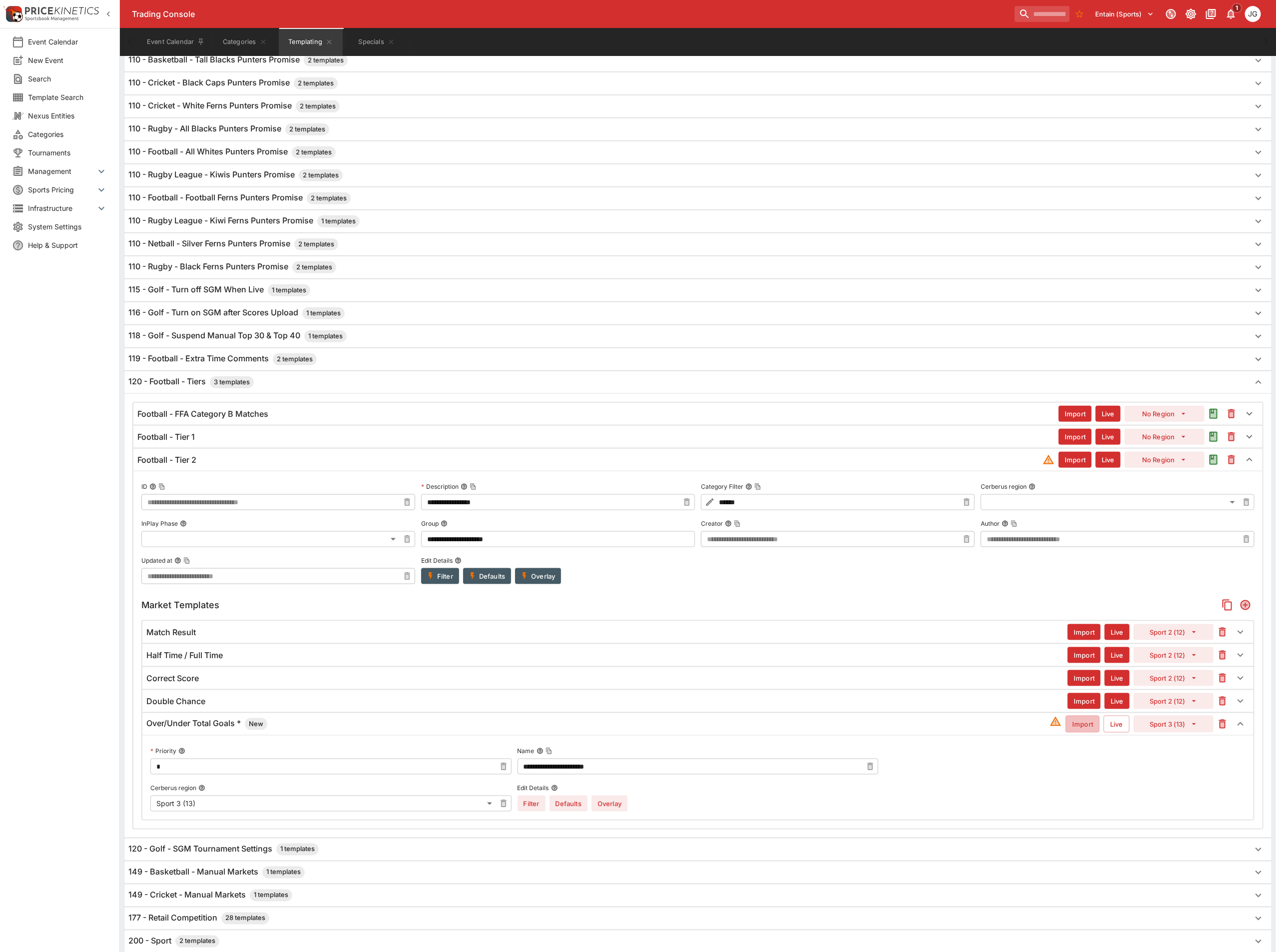
click at [1069, 733] on button "Import" at bounding box center [1083, 724] width 34 height 17
click at [1112, 733] on button "Live" at bounding box center [1117, 724] width 26 height 17
click at [770, 730] on div "Over/Under Total Goals * New" at bounding box center [599, 724] width 905 height 12
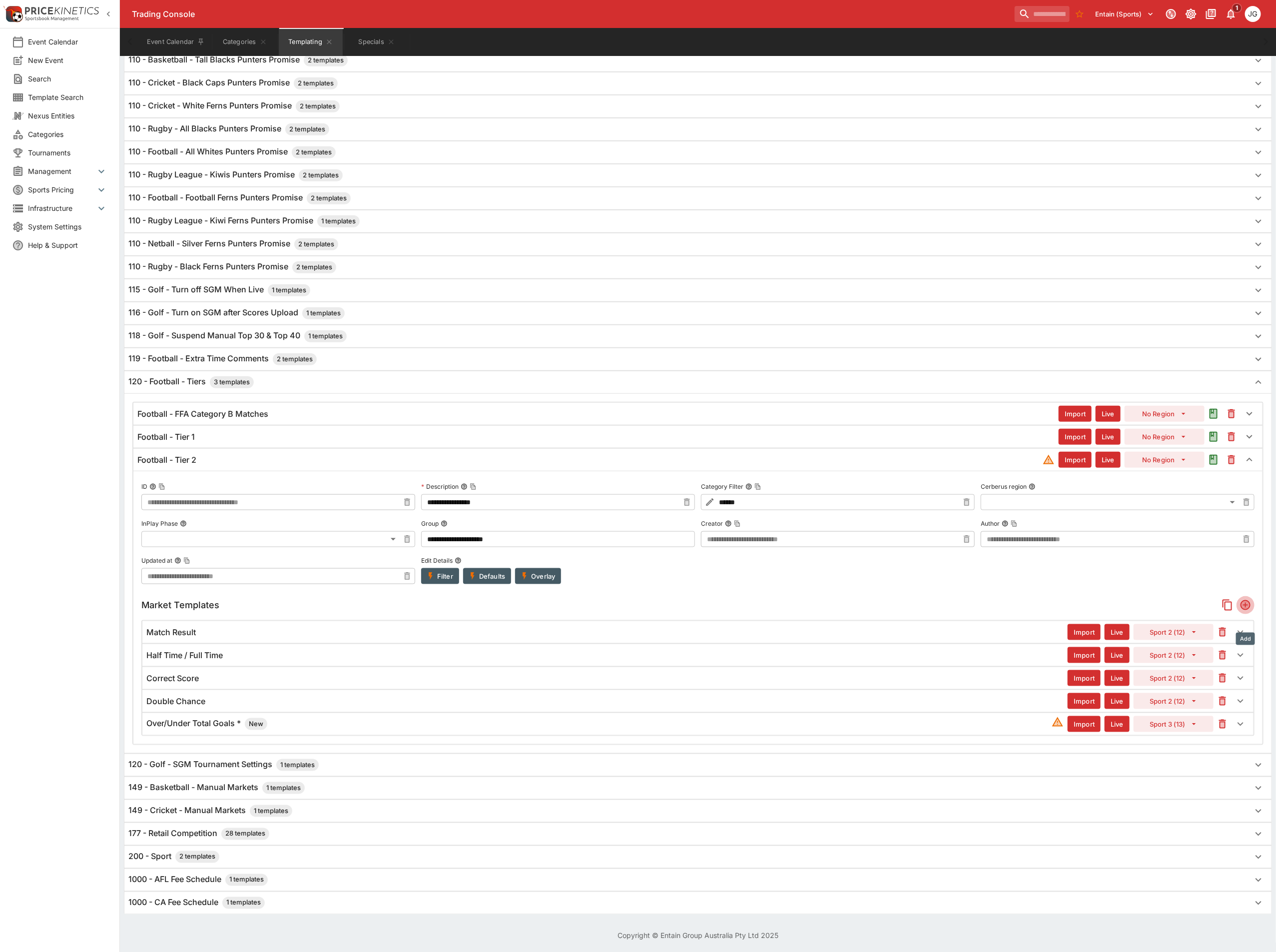
click at [1247, 609] on icon "Add" at bounding box center [1245, 605] width 8 height 8
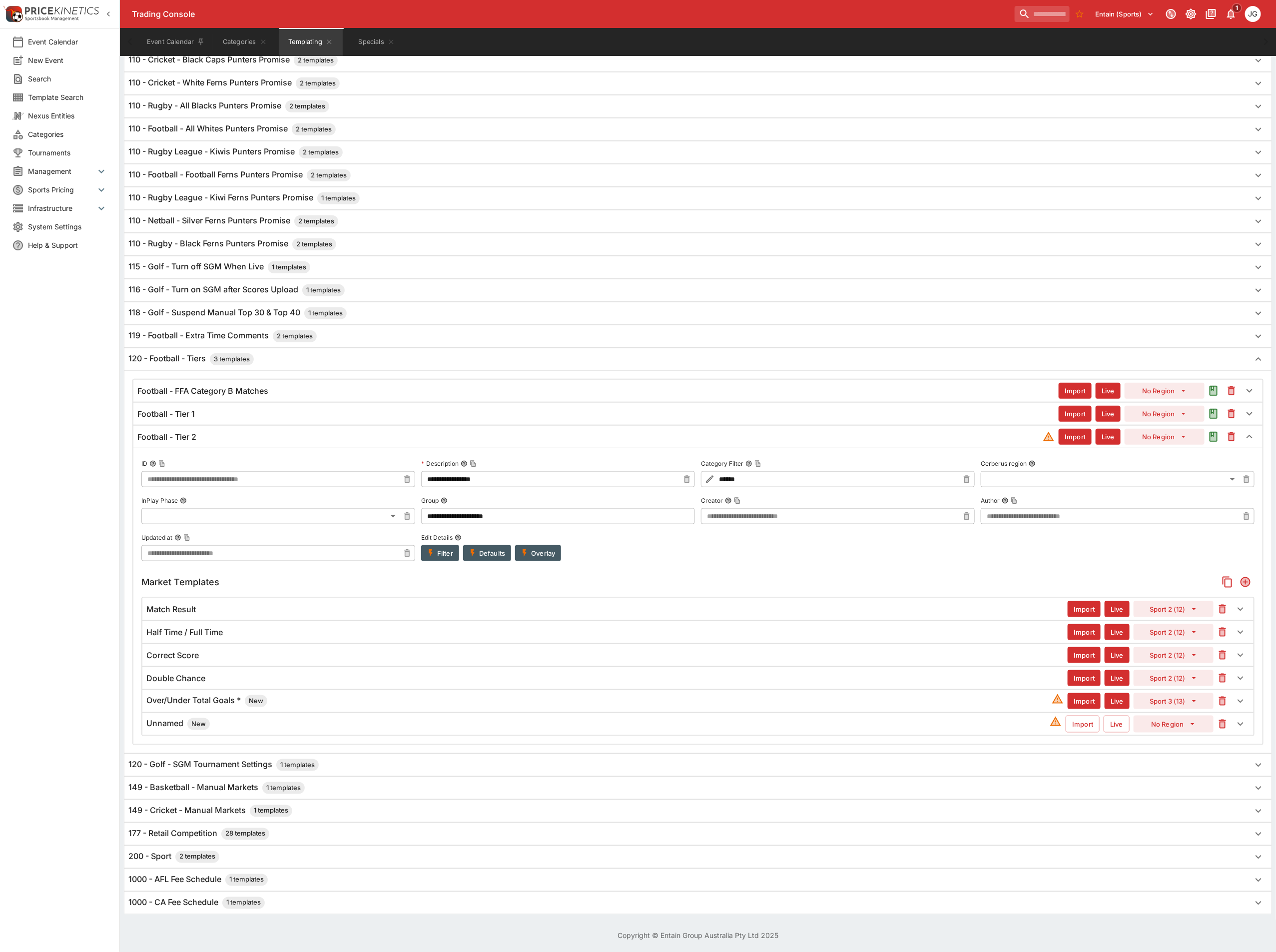
click at [809, 730] on div "Unnamed New" at bounding box center [598, 724] width 903 height 12
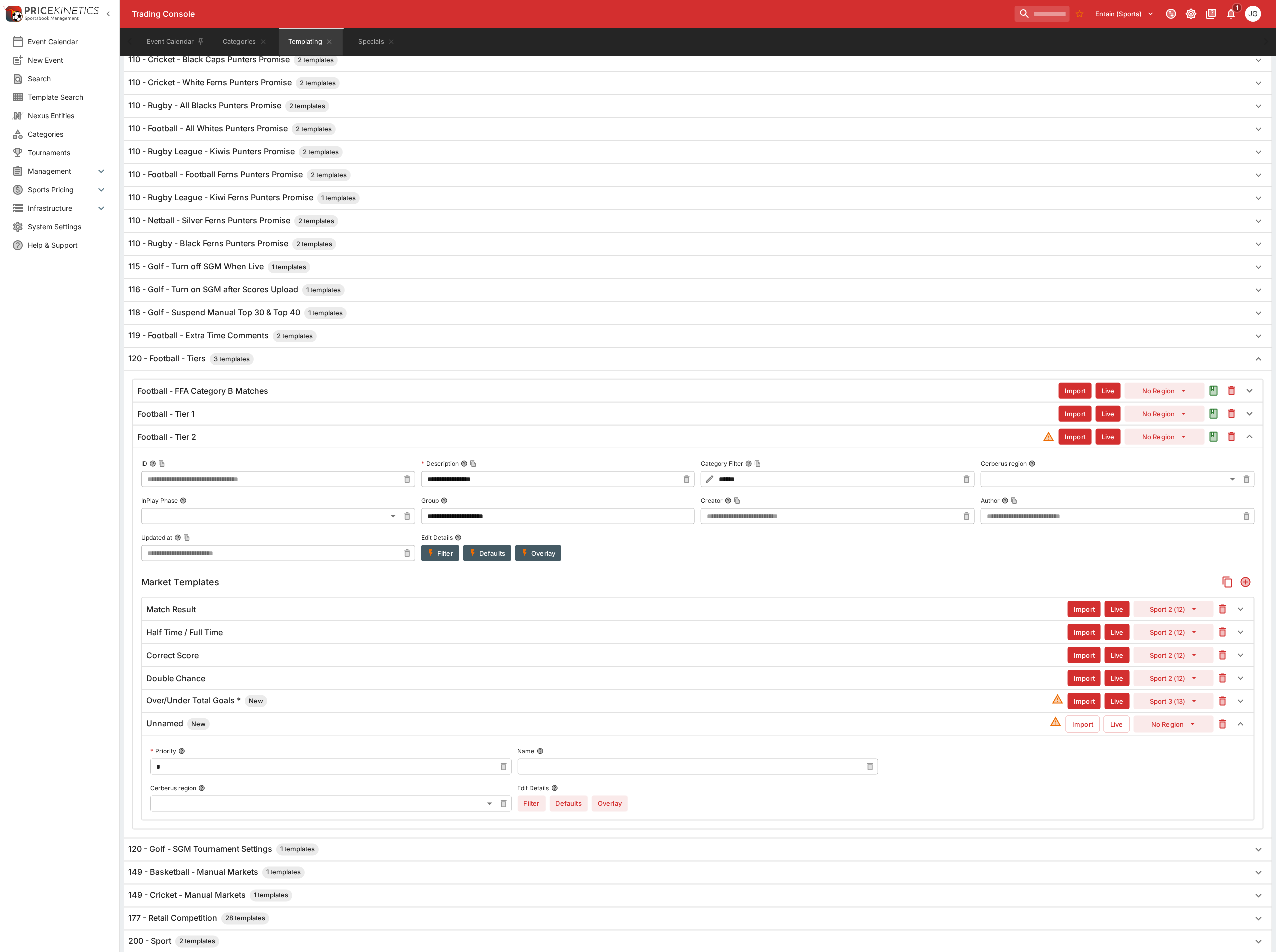
click at [633, 775] on input "text" at bounding box center [690, 767] width 345 height 16
paste input "**********"
type input "**********"
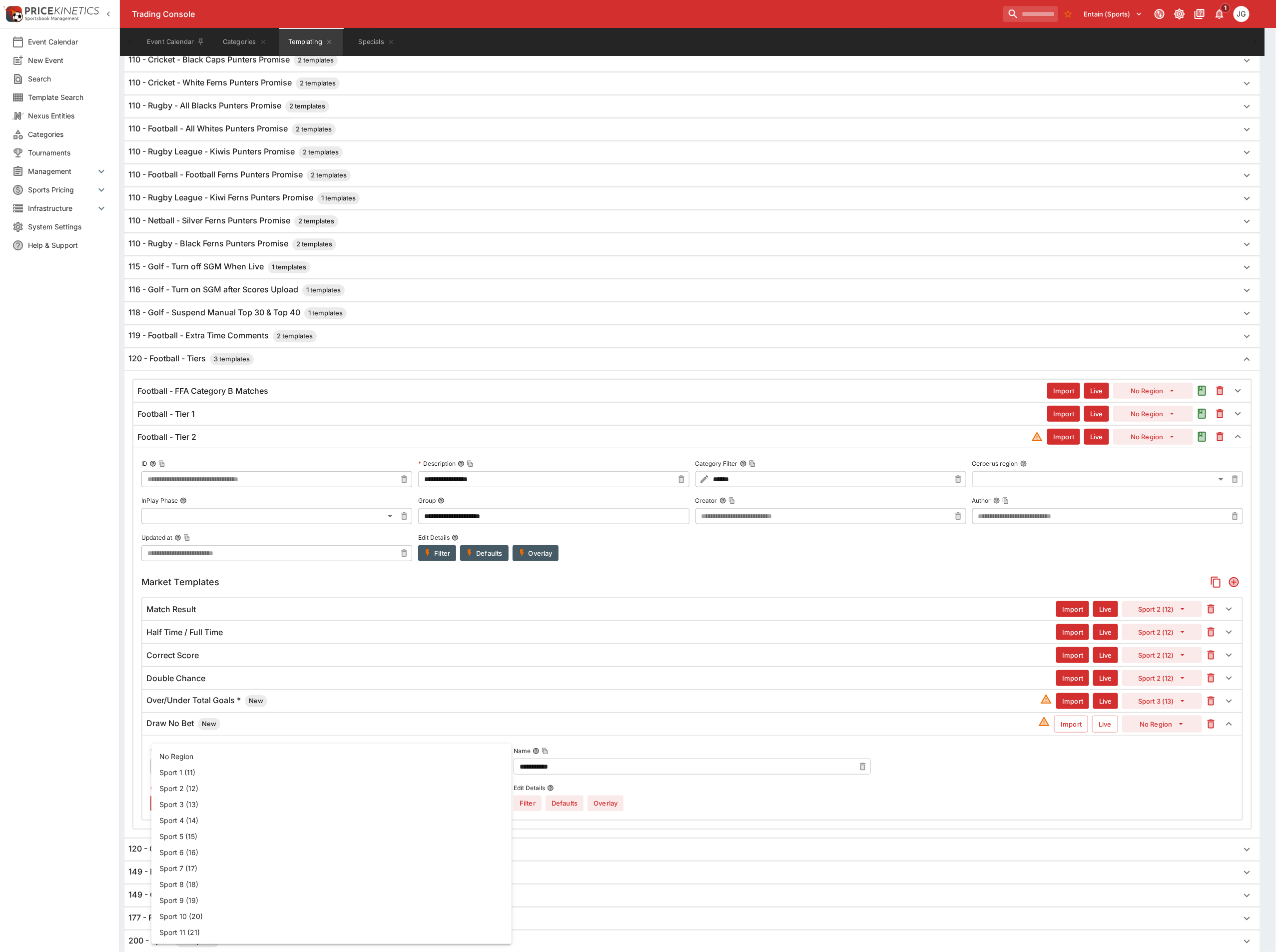
click at [355, 825] on body "Trading Console Entain (Sports) 1 JG Event Calendar New Event Search Template S…" at bounding box center [638, 280] width 1276 height 1515
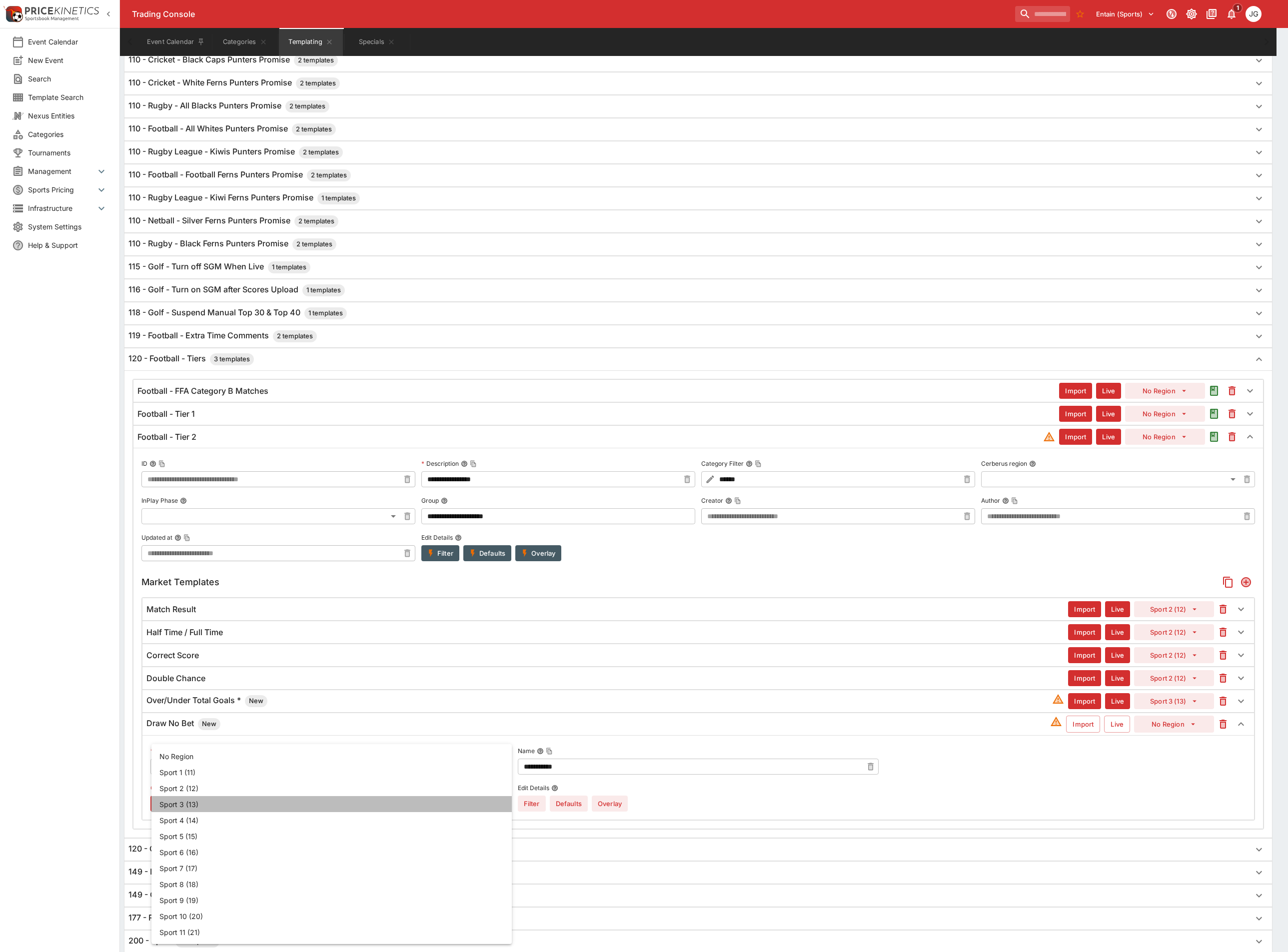
click at [307, 802] on li "Sport 3 (13)" at bounding box center [332, 804] width 360 height 16
type input "**"
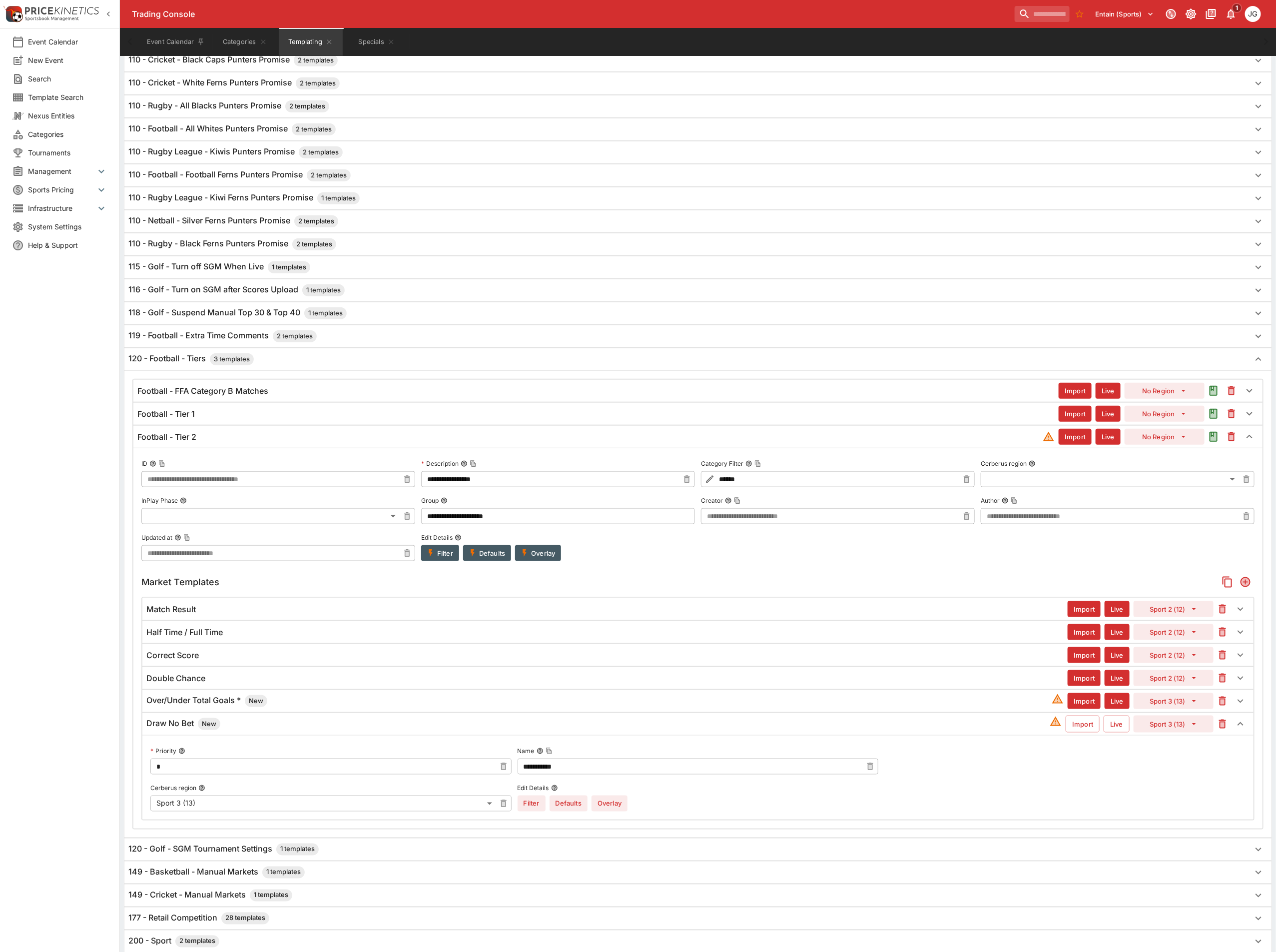
drag, startPoint x: 1085, startPoint y: 739, endPoint x: 1090, endPoint y: 741, distance: 5.4
click at [1085, 733] on button "Import" at bounding box center [1083, 724] width 34 height 17
click at [1109, 733] on button "Live" at bounding box center [1117, 724] width 26 height 17
click at [605, 811] on button "Overlay" at bounding box center [610, 803] width 36 height 16
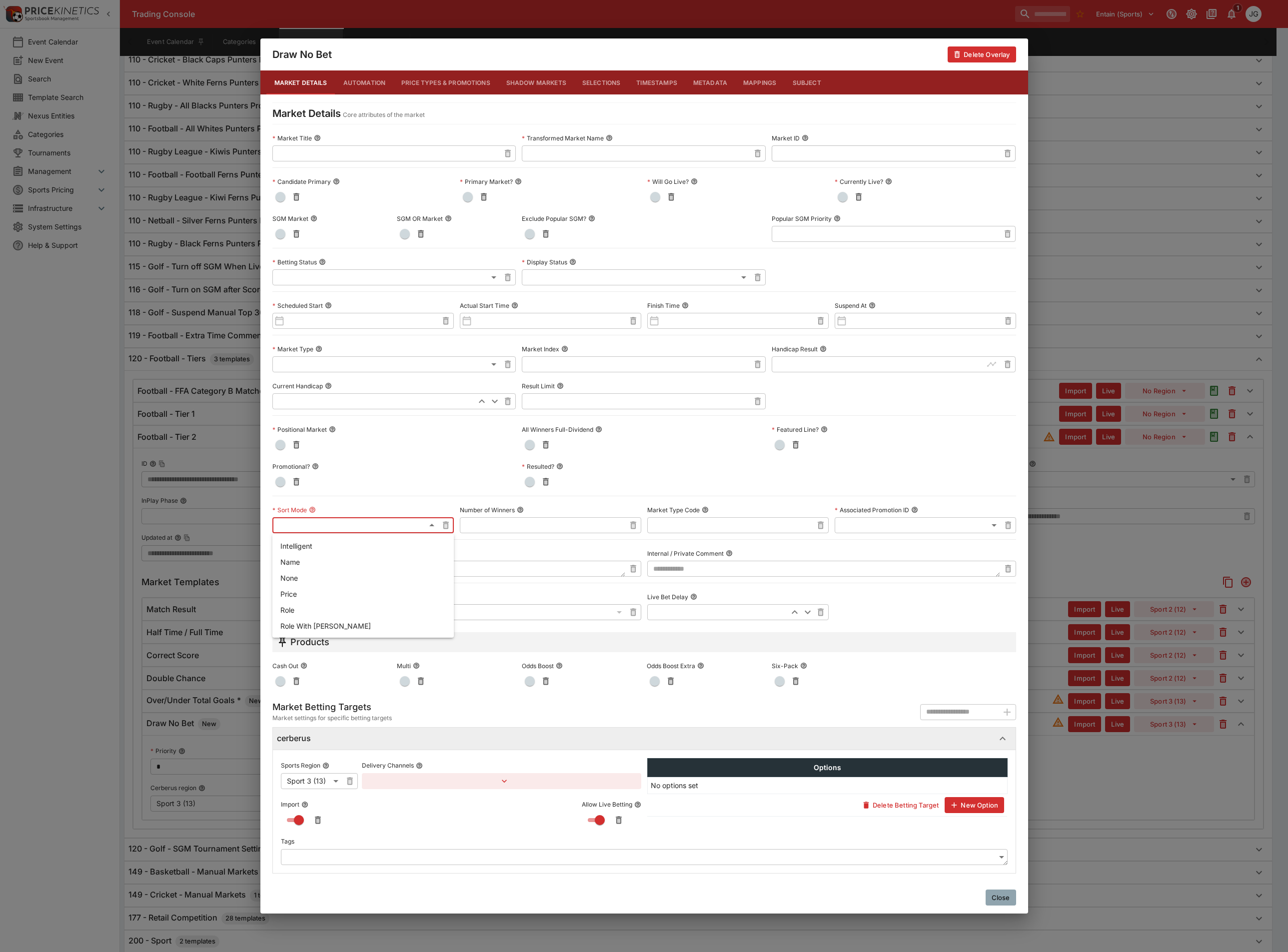
click at [411, 526] on body "Trading Console Entain (Sports) 1 JG Event Calendar New Event Search Template S…" at bounding box center [644, 280] width 1288 height 1515
click at [308, 609] on li "Role" at bounding box center [363, 609] width 181 height 16
type input "**********"
click at [1091, 794] on div "**********" at bounding box center [644, 476] width 1288 height 952
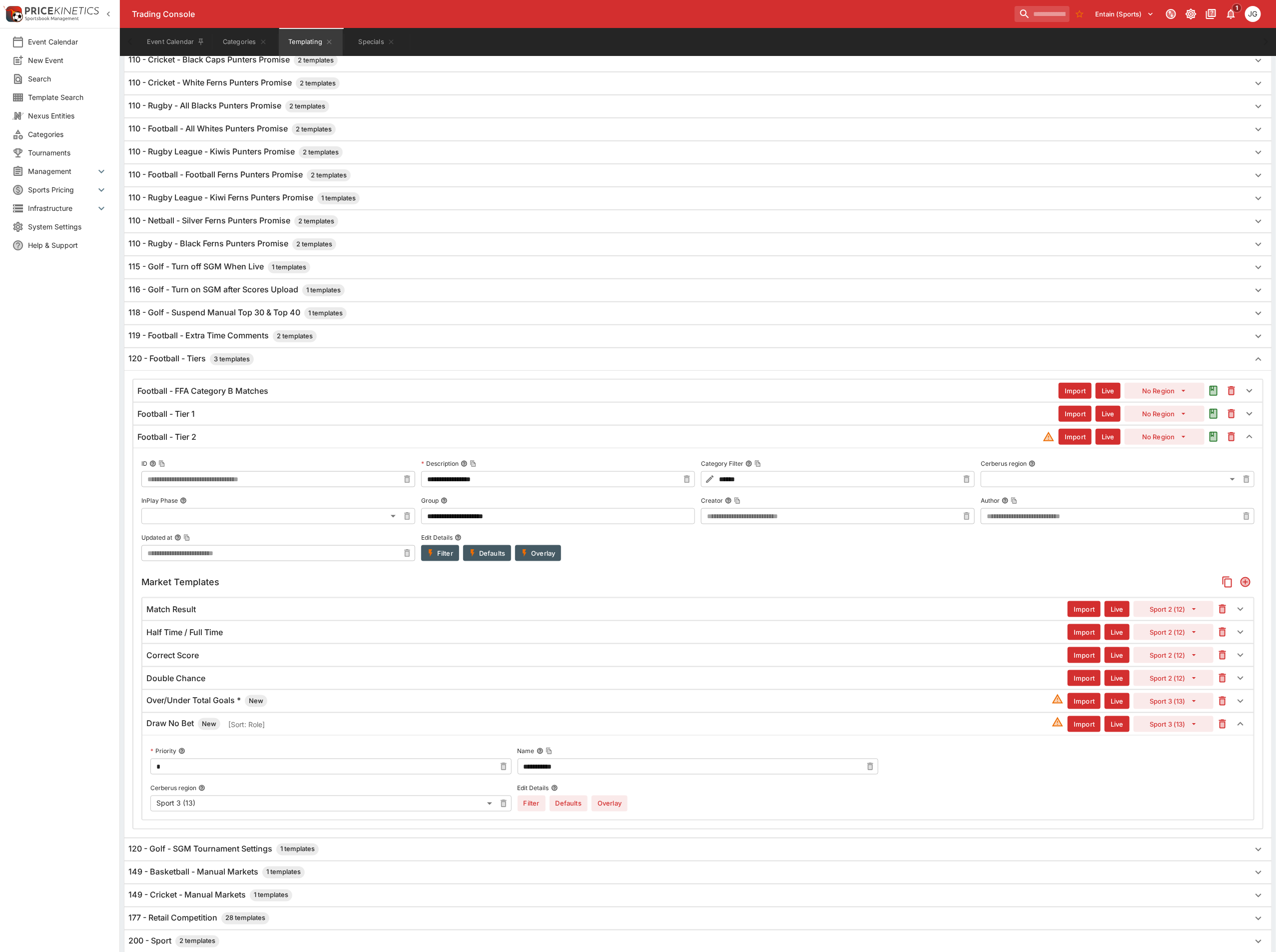
click at [505, 730] on div "Draw No Bet New [Sort: Role]" at bounding box center [599, 724] width 905 height 12
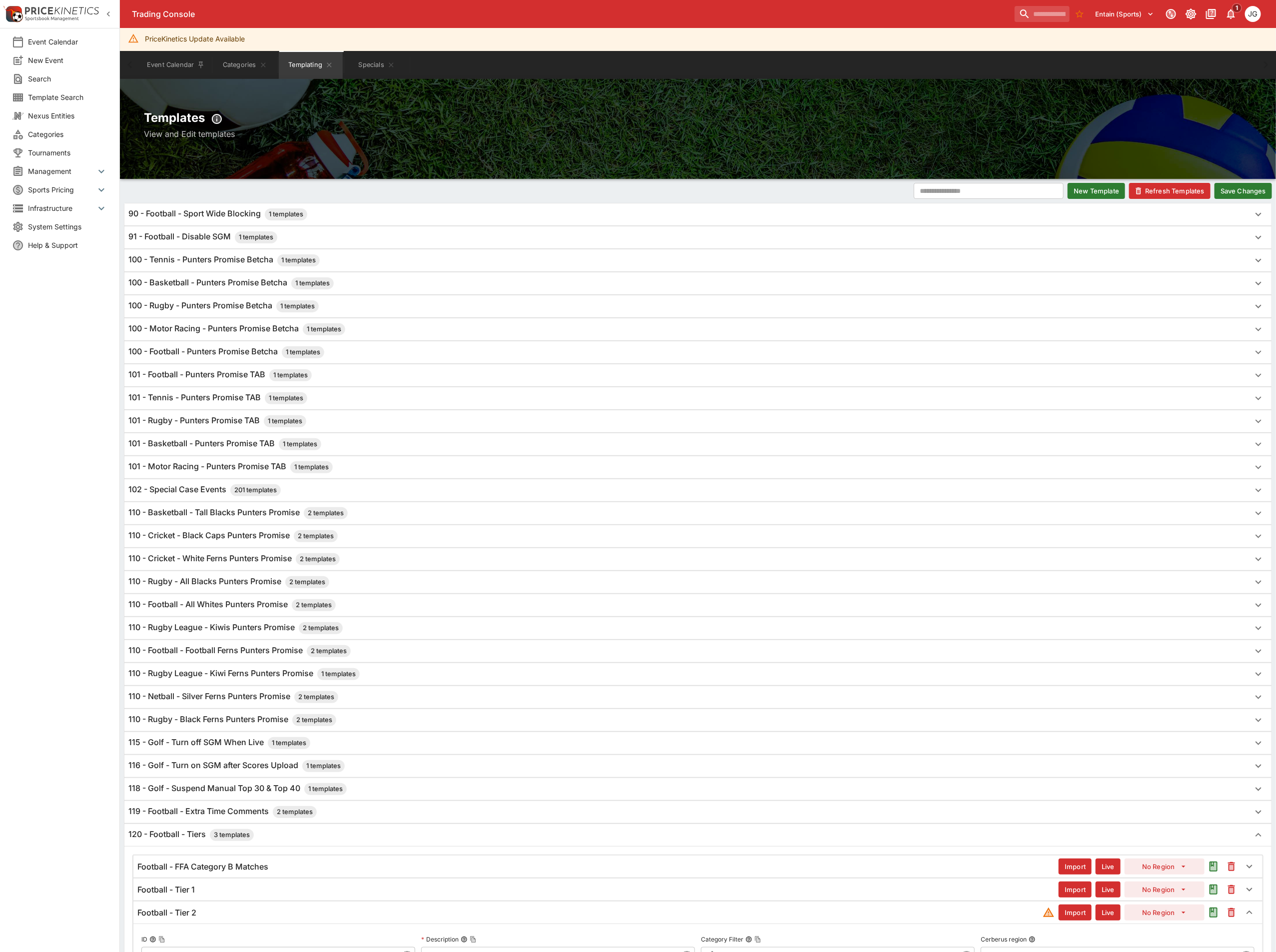
scroll to position [0, 0]
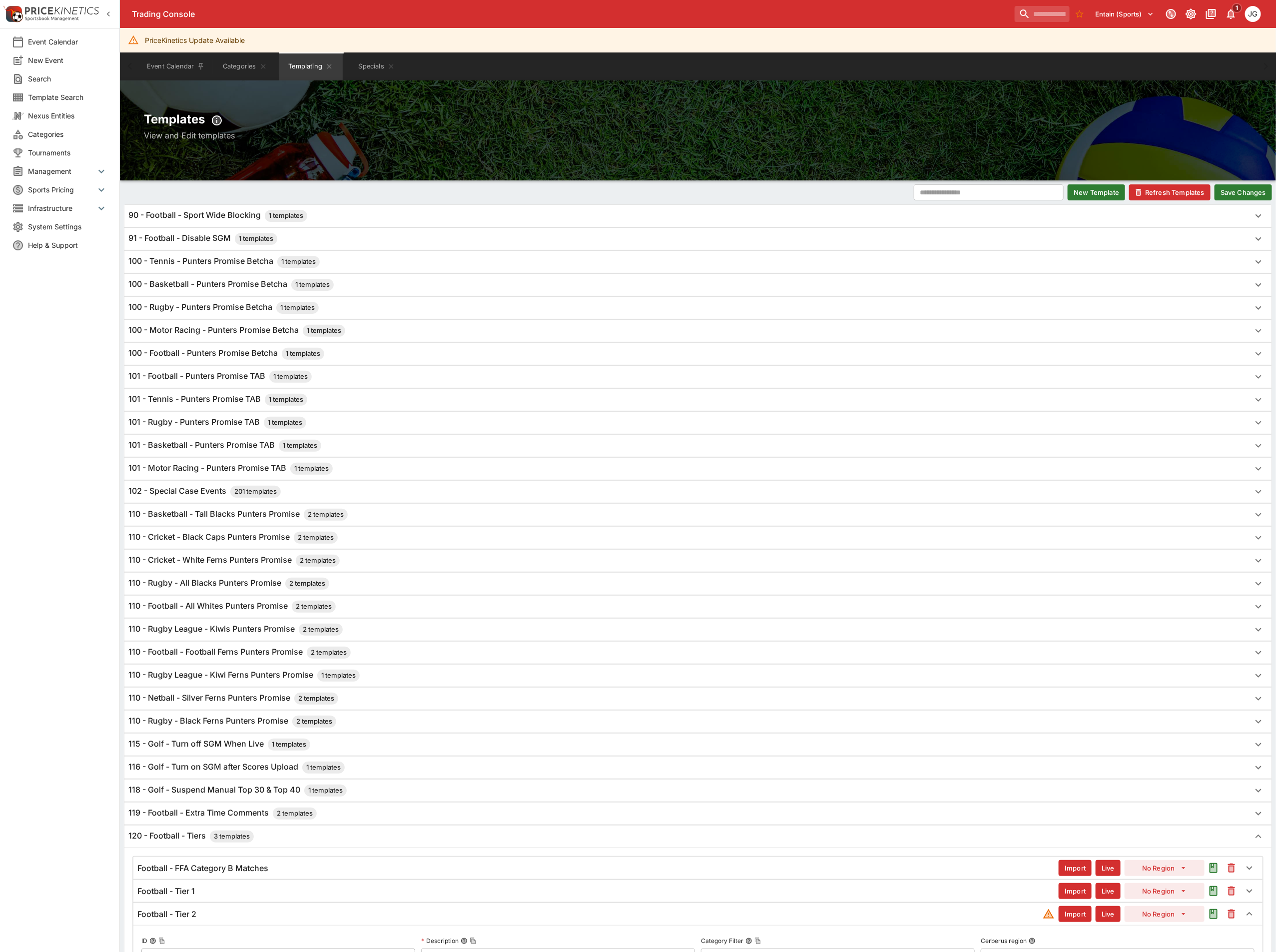
click at [1250, 191] on button "Save Changes" at bounding box center [1243, 192] width 57 height 16
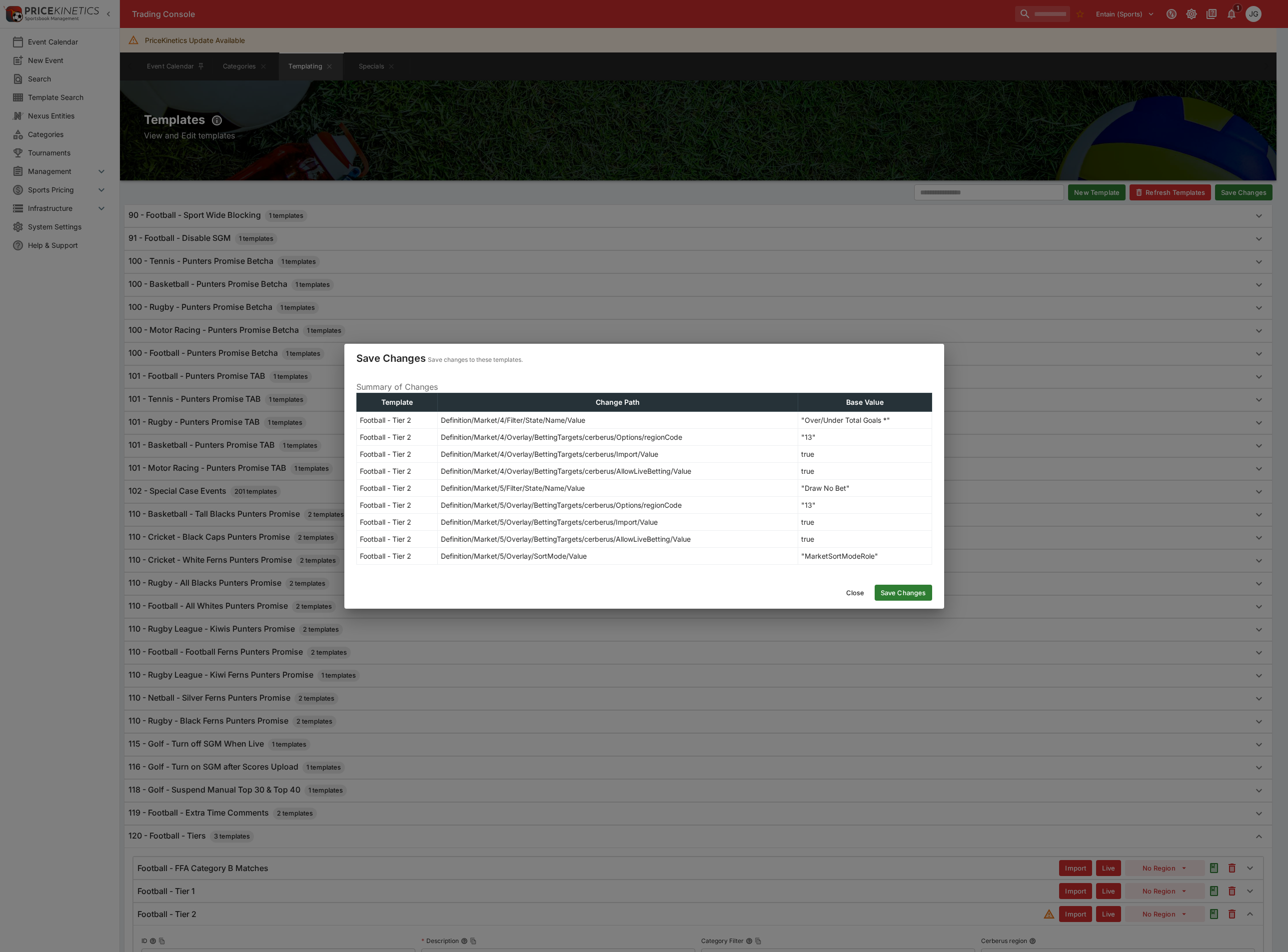
click at [889, 588] on button "Save Changes" at bounding box center [903, 592] width 57 height 16
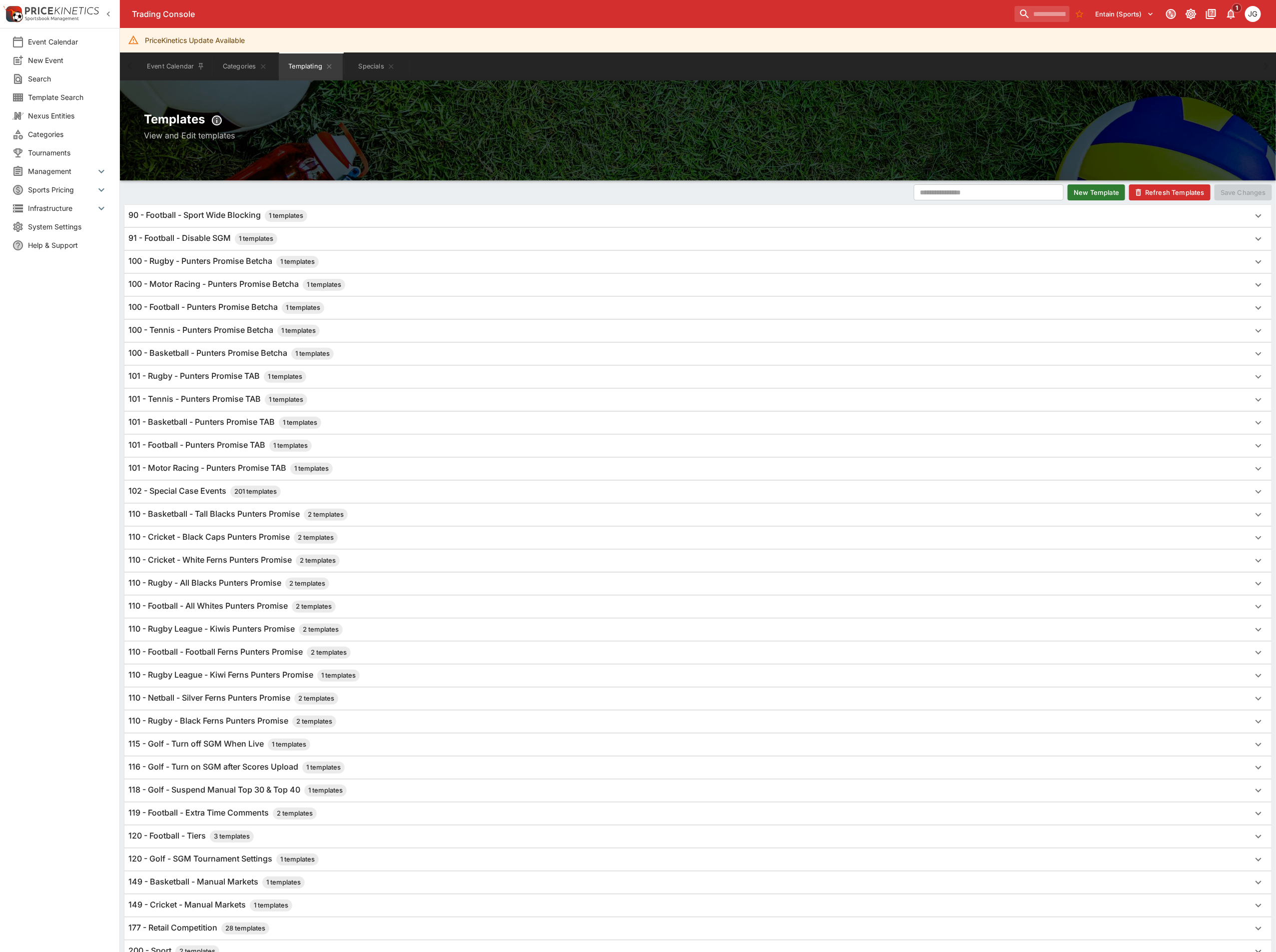
click at [1180, 189] on button "Refresh Templates" at bounding box center [1169, 192] width 81 height 16
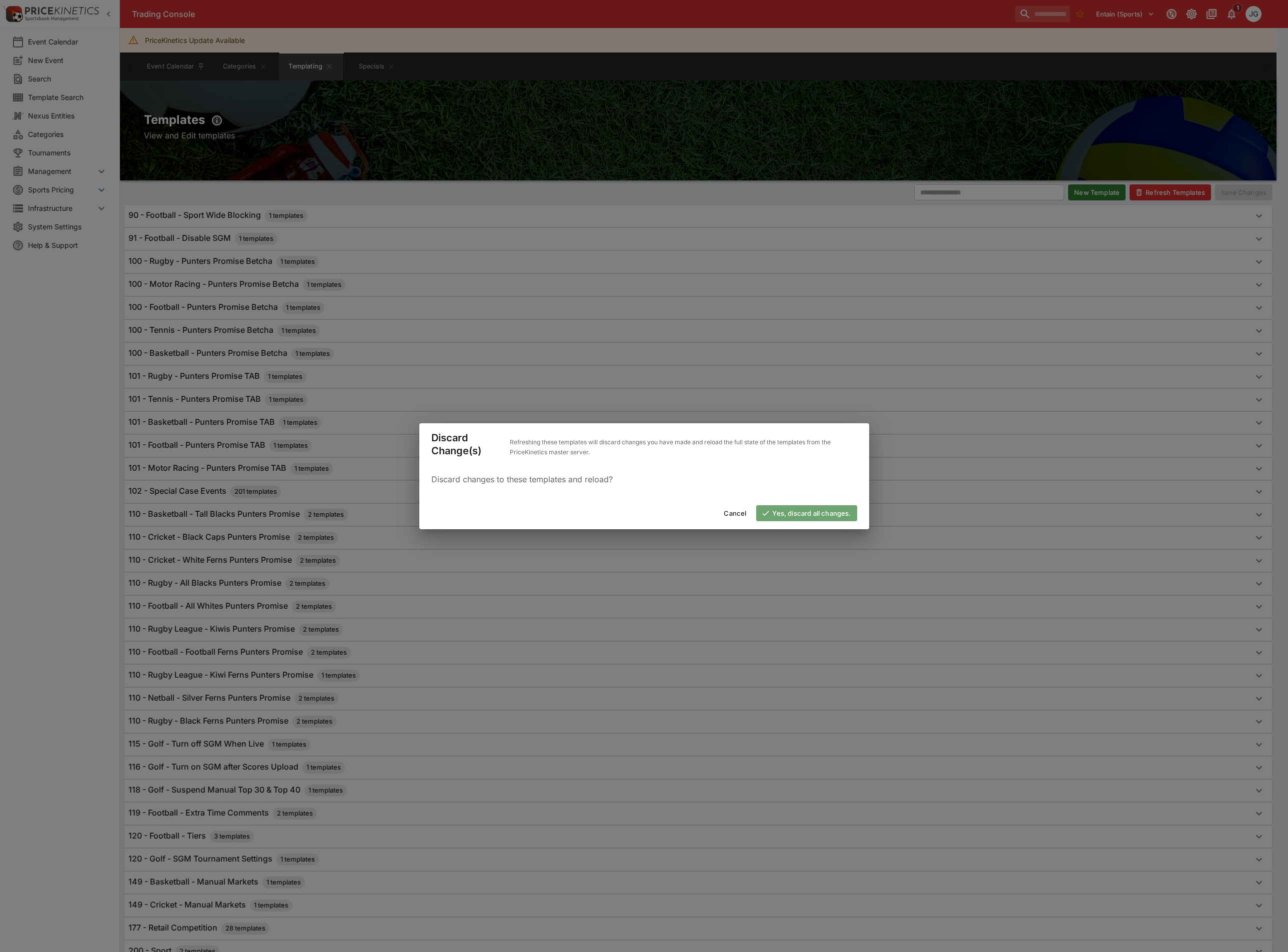
click at [783, 518] on button "Yes, discard all changes." at bounding box center [806, 513] width 100 height 16
